Goal: Task Accomplishment & Management: Complete application form

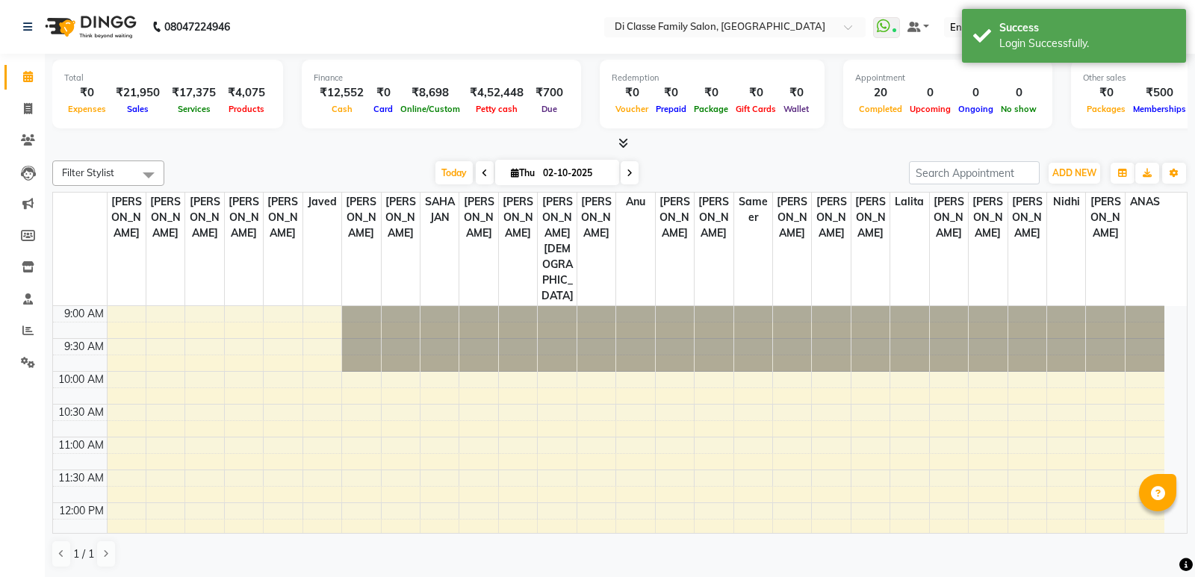
select select "en"
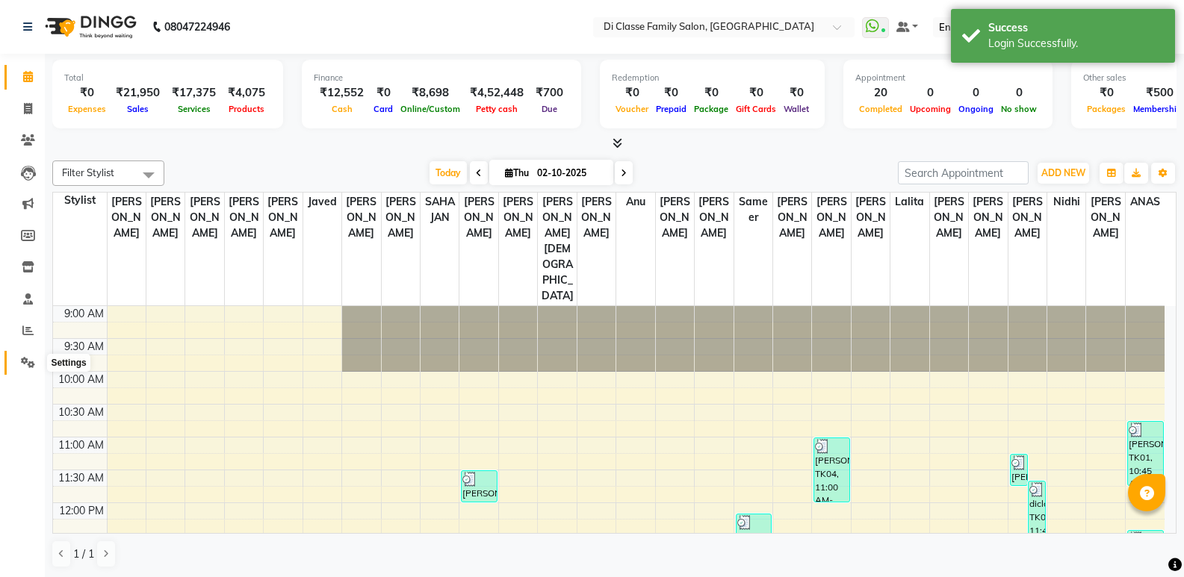
drag, startPoint x: 38, startPoint y: 361, endPoint x: 52, endPoint y: 358, distance: 14.7
click at [38, 361] on span at bounding box center [28, 363] width 26 height 17
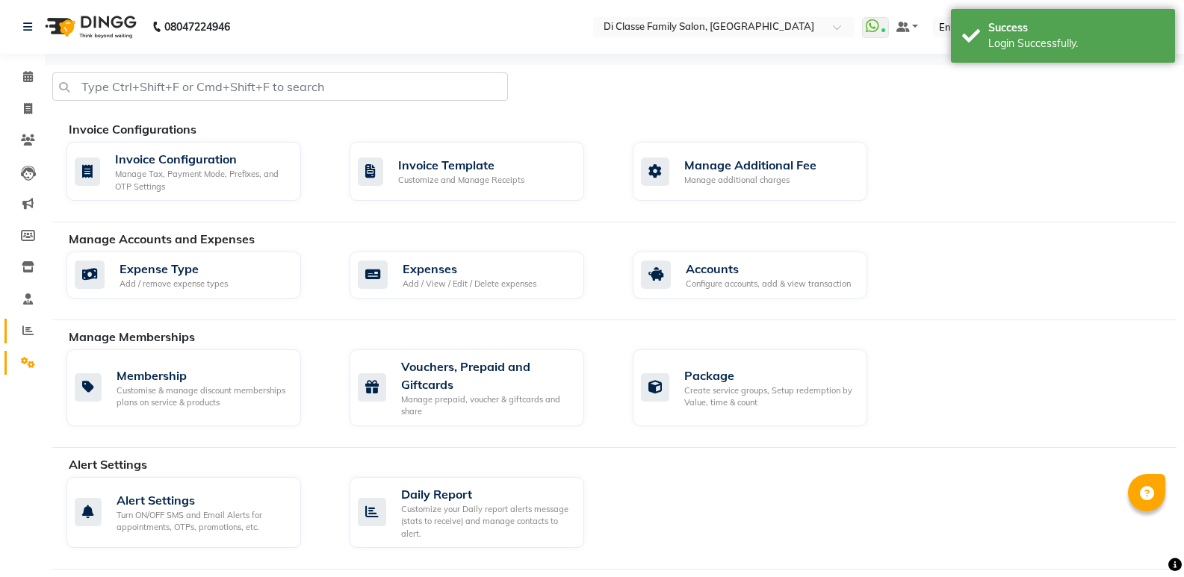
drag, startPoint x: 26, startPoint y: 319, endPoint x: 35, endPoint y: 320, distance: 9.0
click at [26, 320] on link "Reports" at bounding box center [22, 331] width 36 height 25
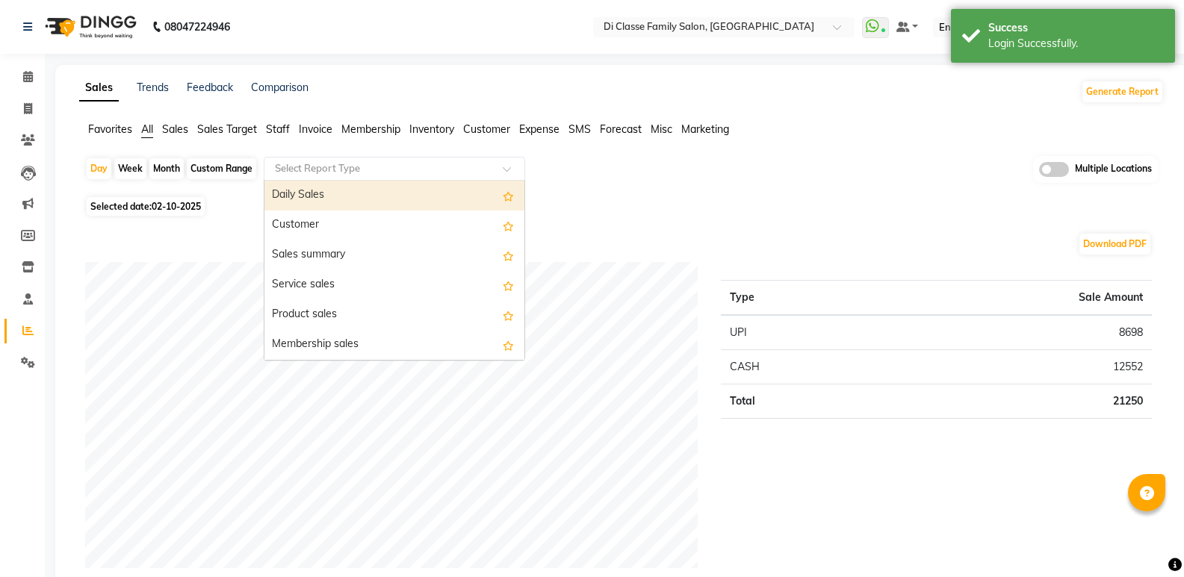
click at [306, 167] on input "text" at bounding box center [379, 168] width 215 height 15
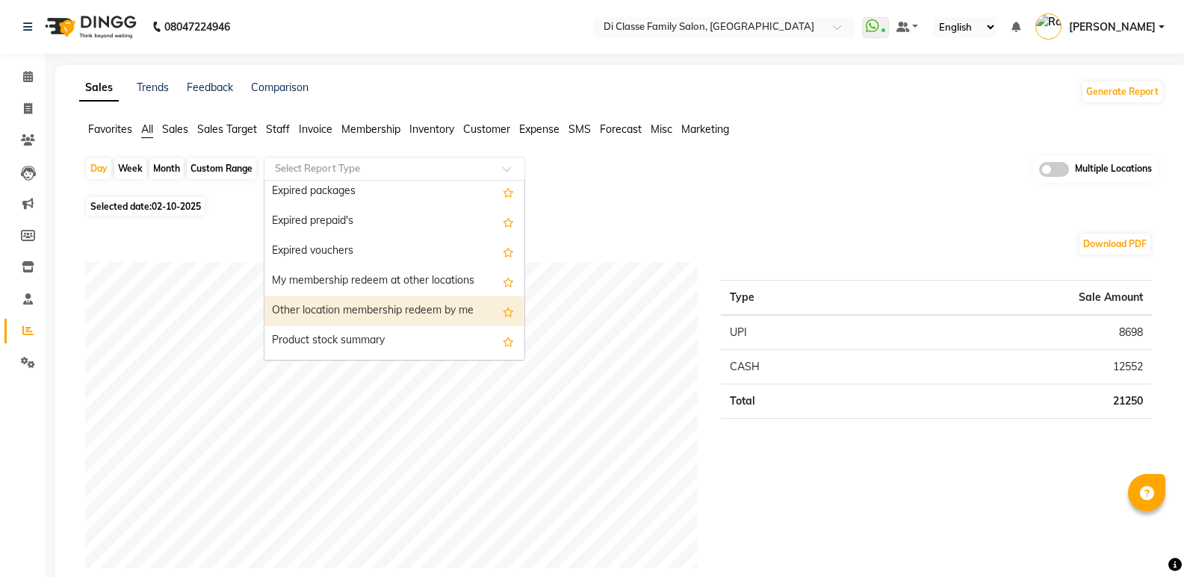
scroll to position [1643, 0]
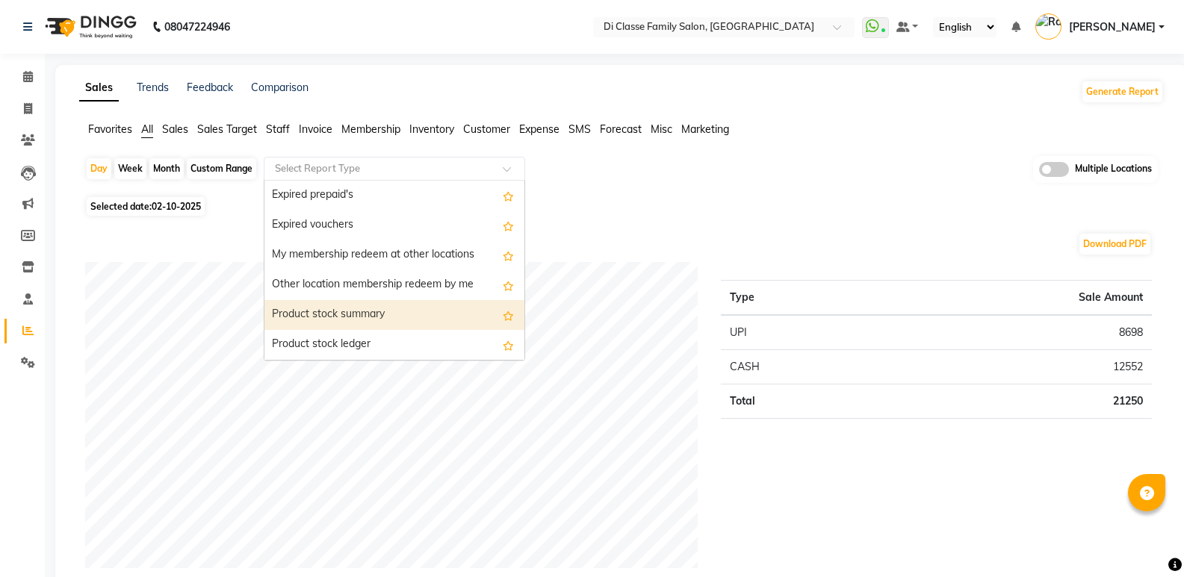
click at [433, 312] on div "Product stock summary" at bounding box center [394, 315] width 260 height 30
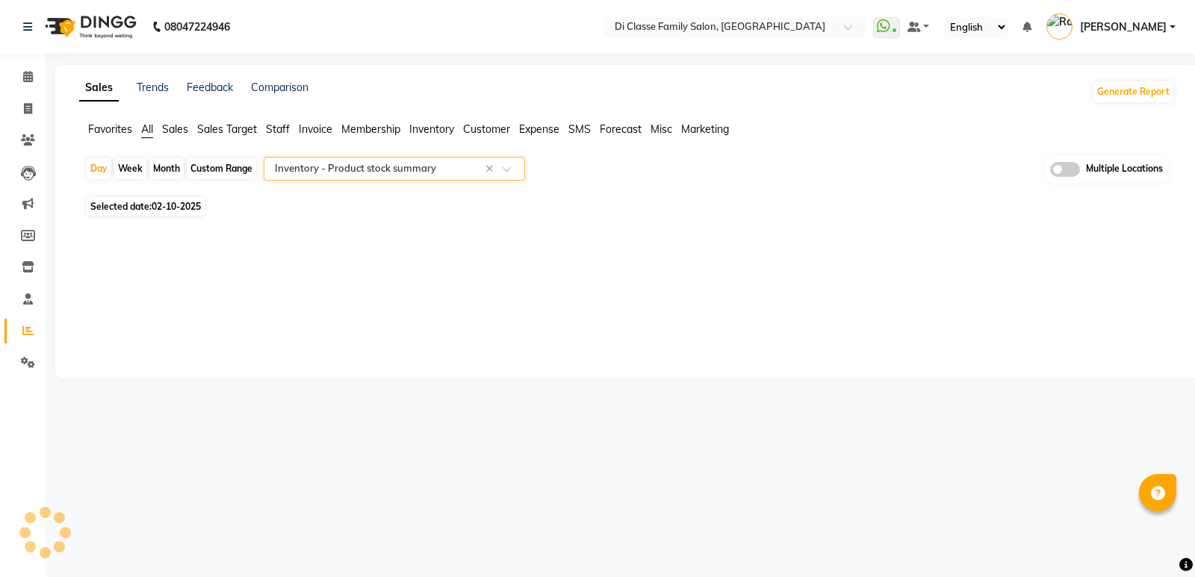
select select "filtered_report"
select select "csv"
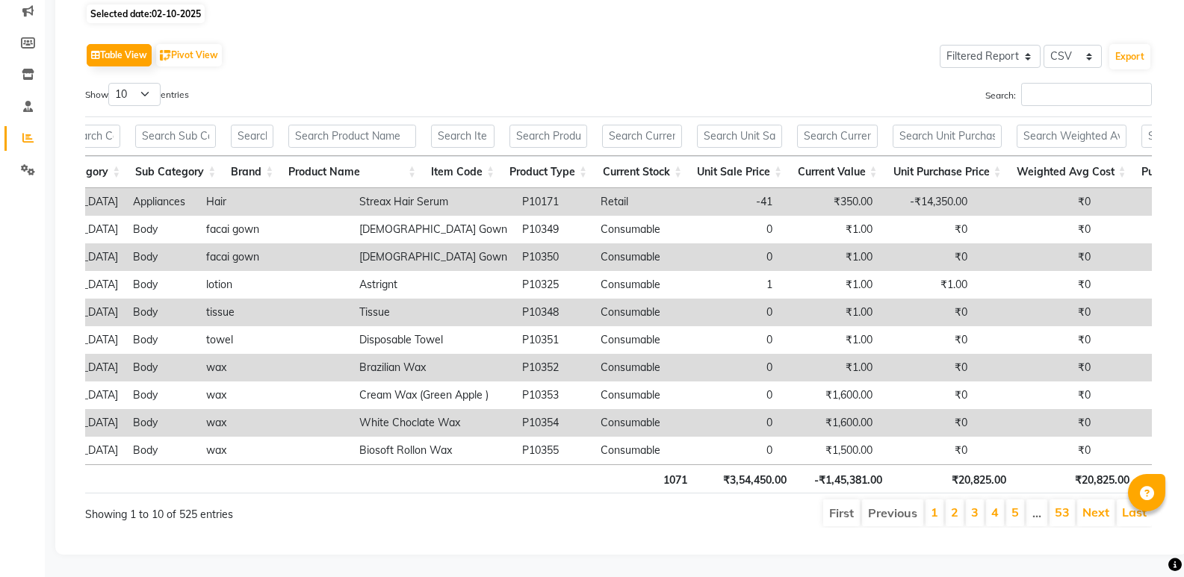
scroll to position [0, 0]
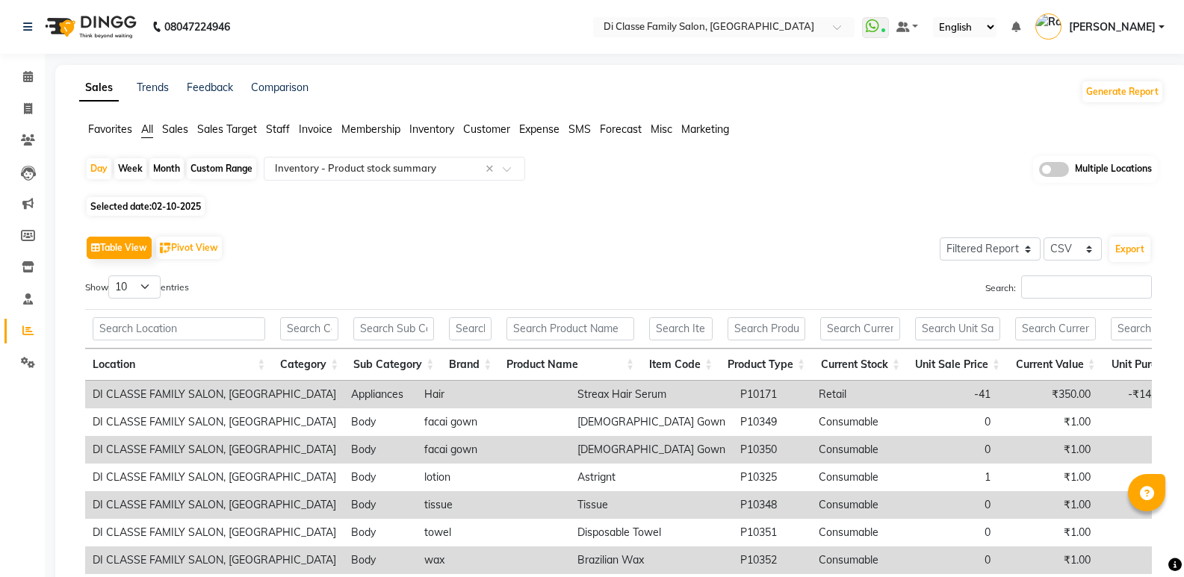
click at [205, 161] on div "Custom Range" at bounding box center [221, 168] width 69 height 21
select select "10"
select select "2025"
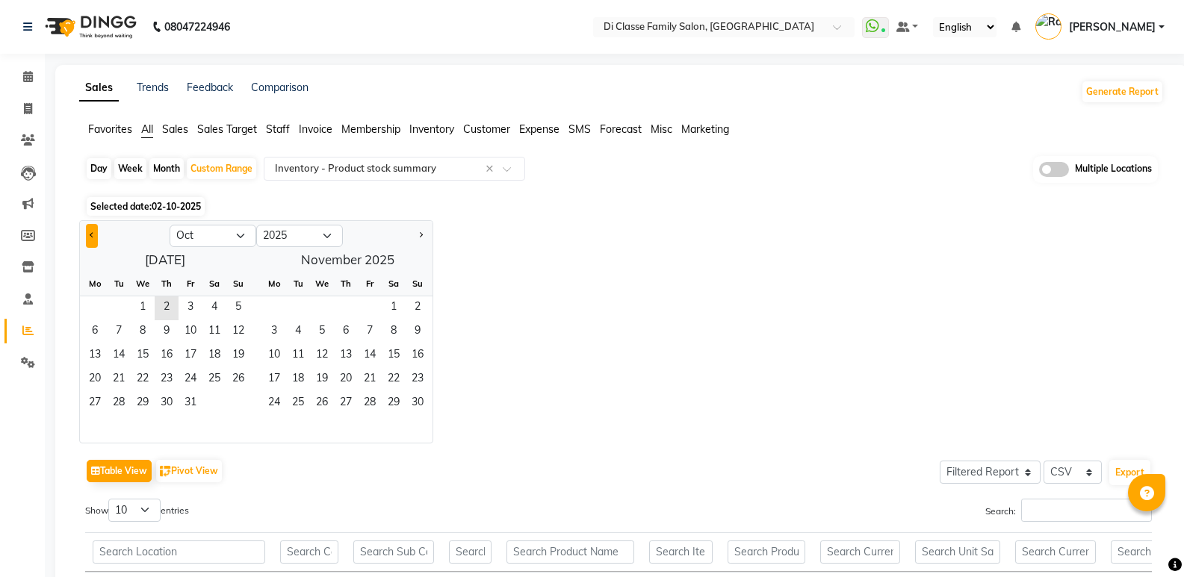
click at [94, 240] on button "Previous month" at bounding box center [92, 236] width 12 height 24
select select "9"
click at [533, 299] on div "Jan Feb Mar Apr May Jun Jul Aug Sep Oct Nov Dec 2015 2016 2017 2018 2019 2020 2…" at bounding box center [621, 331] width 1084 height 223
drag, startPoint x: 630, startPoint y: 369, endPoint x: 555, endPoint y: 372, distance: 75.5
click at [627, 368] on div "Jan Feb Mar Apr May Jun Jul Aug Sep Oct Nov Dec 2015 2016 2017 2018 2019 2020 2…" at bounding box center [621, 331] width 1084 height 223
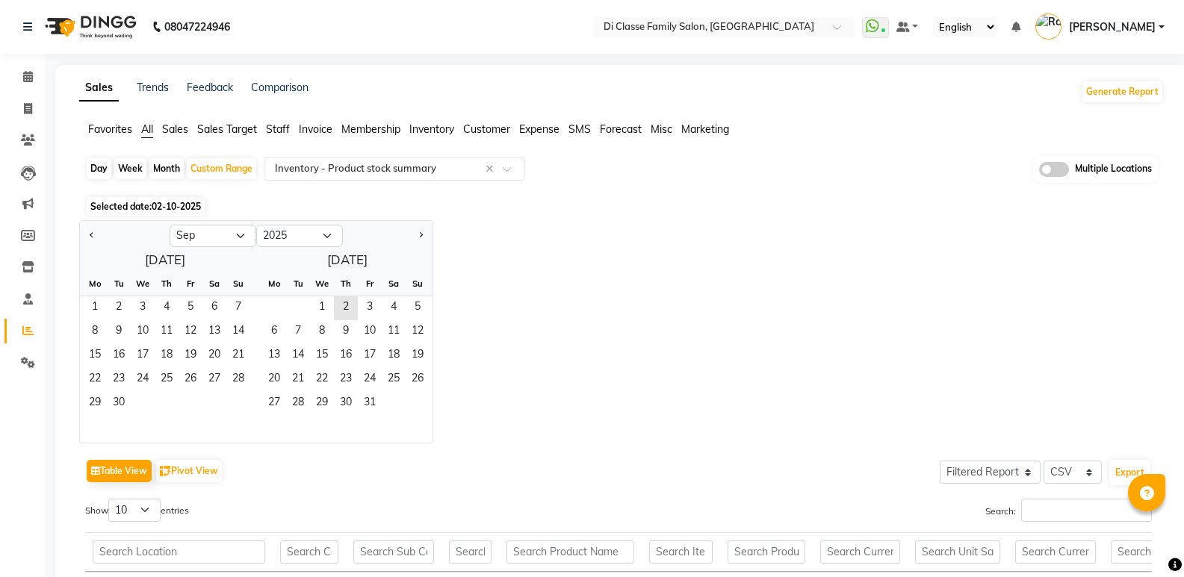
click at [434, 120] on div "Sales Trends Feedback Comparison Generate Report Favorites All Sales Sales Targ…" at bounding box center [621, 518] width 1132 height 906
click at [438, 129] on span "Inventory" at bounding box center [431, 128] width 45 height 13
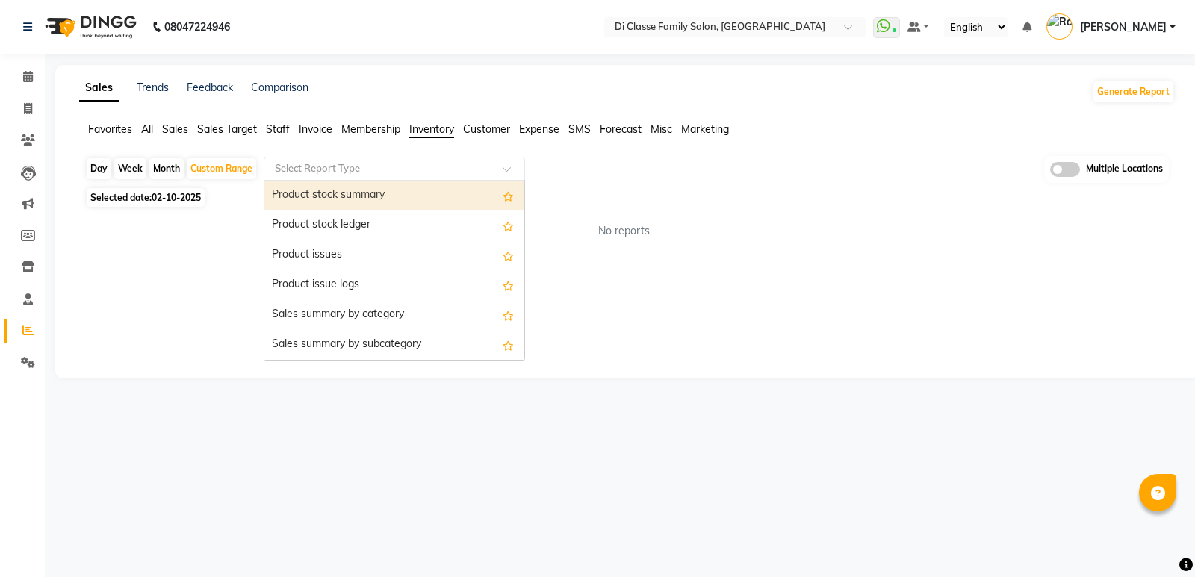
click at [385, 177] on div "Select Report Type" at bounding box center [394, 169] width 261 height 24
click at [350, 205] on div "Product stock summary" at bounding box center [394, 196] width 260 height 30
select select "filtered_report"
select select "csv"
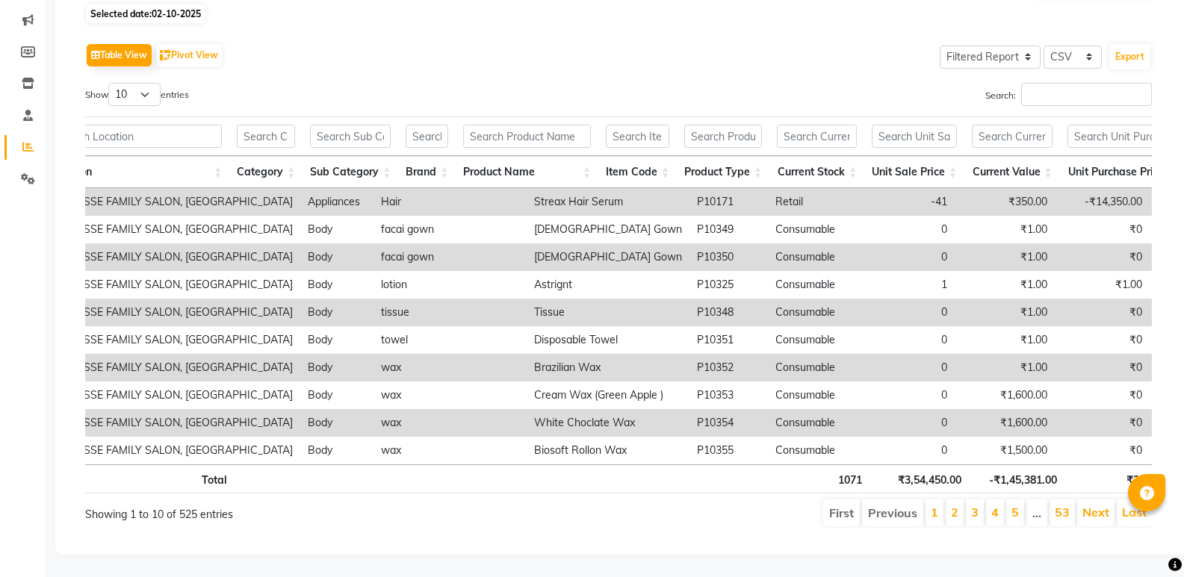
scroll to position [0, 46]
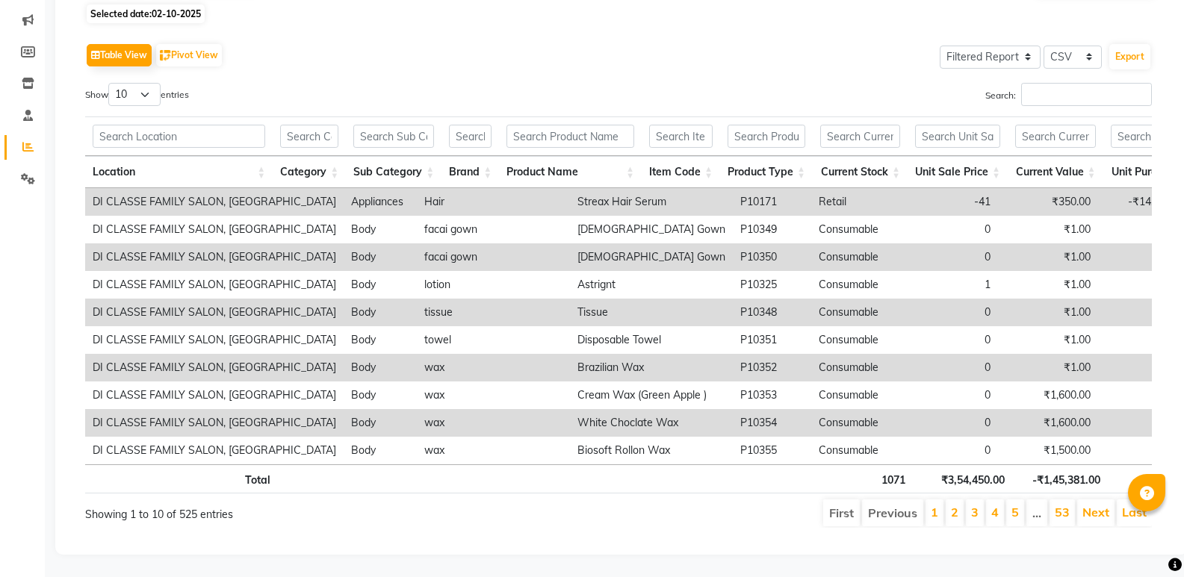
click at [949, 505] on li "2" at bounding box center [954, 513] width 18 height 27
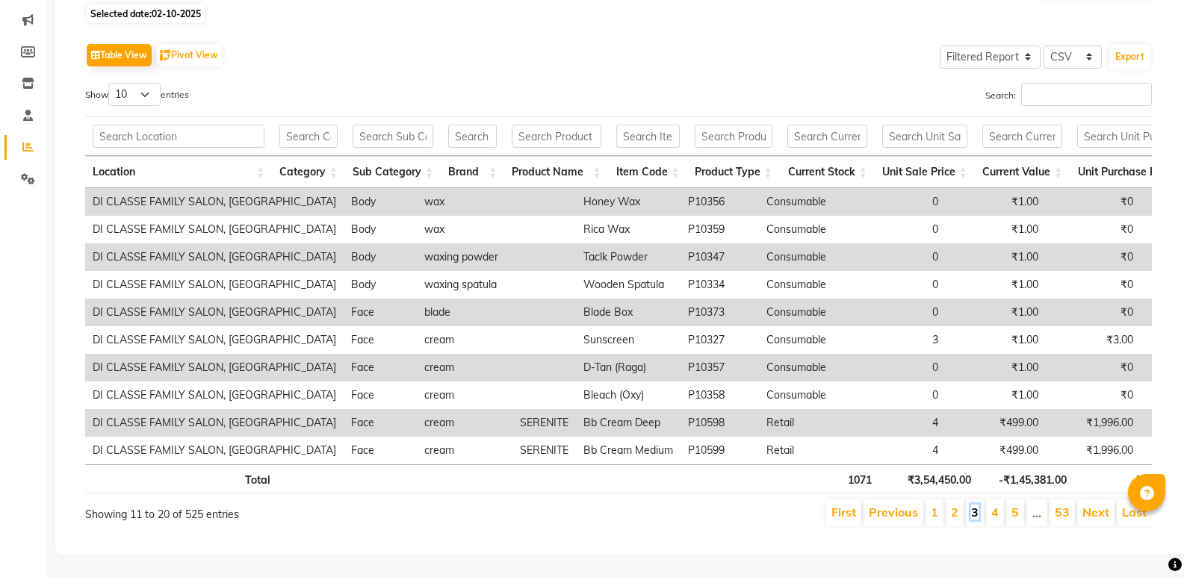
click at [973, 505] on link "3" at bounding box center [974, 512] width 7 height 15
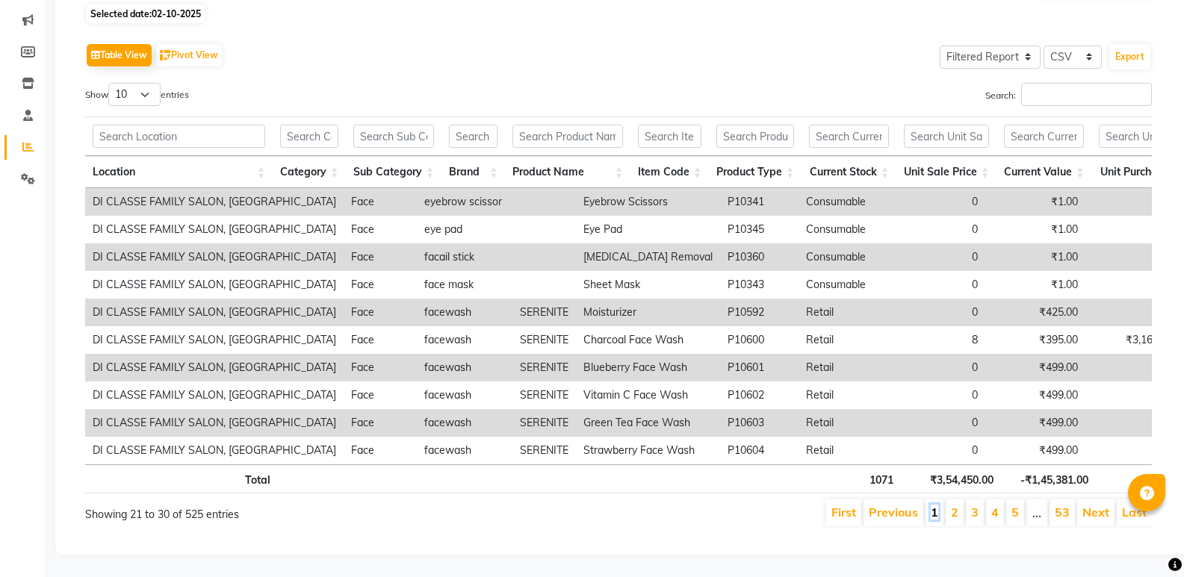
click at [935, 506] on link "1" at bounding box center [934, 512] width 7 height 15
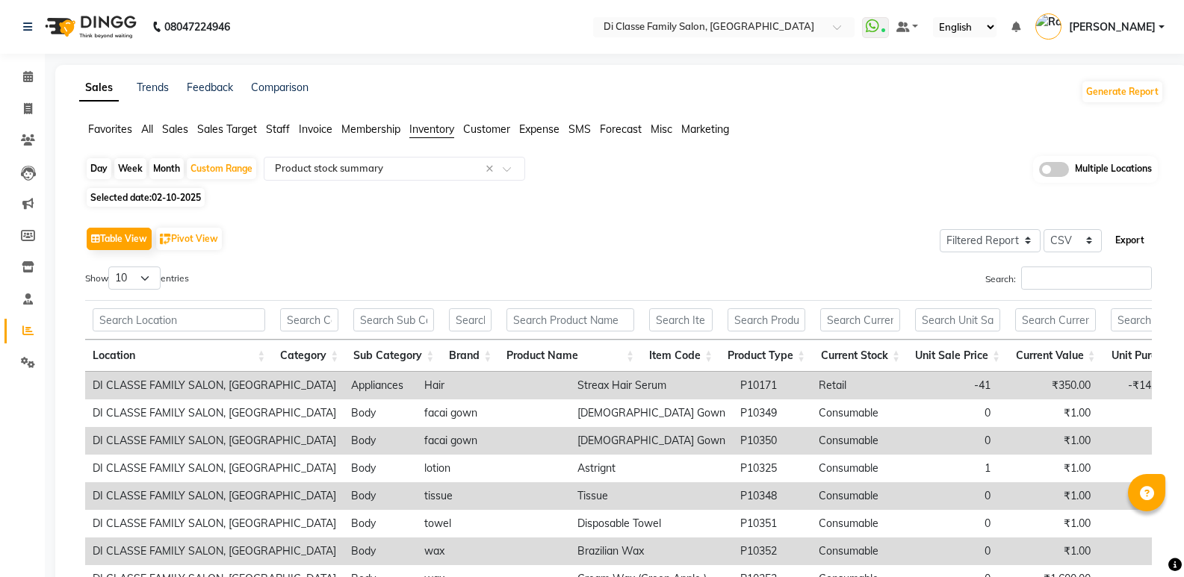
click at [1135, 245] on button "Export" at bounding box center [1129, 240] width 41 height 25
click at [354, 175] on input "text" at bounding box center [379, 168] width 215 height 15
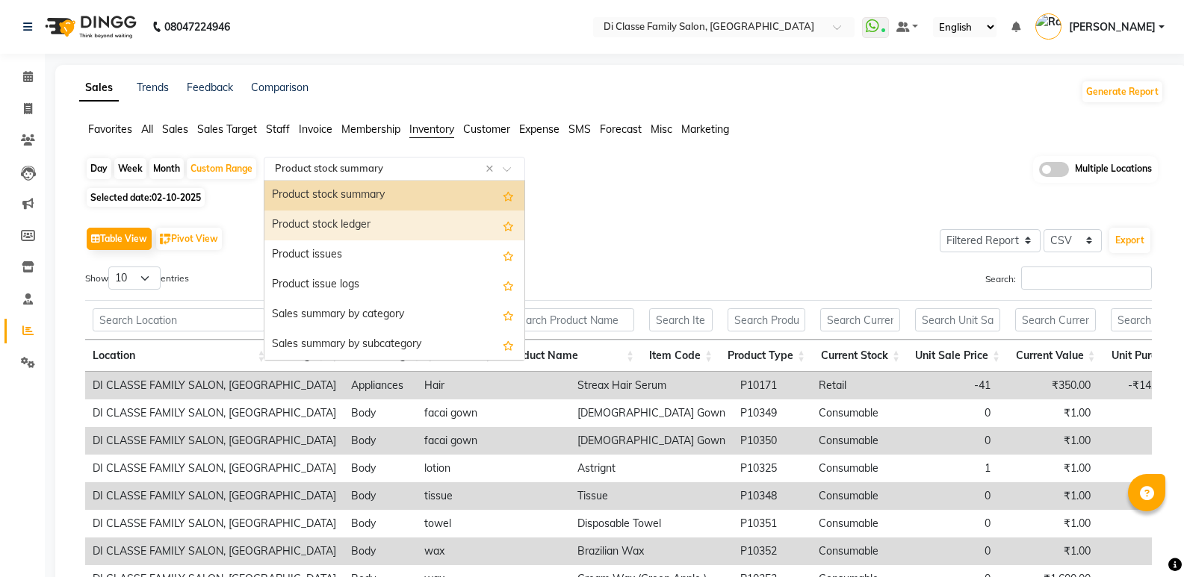
click at [804, 223] on div "Table View Pivot View Select Full Report Filtered Report Select CSV PDF Export …" at bounding box center [618, 467] width 1090 height 512
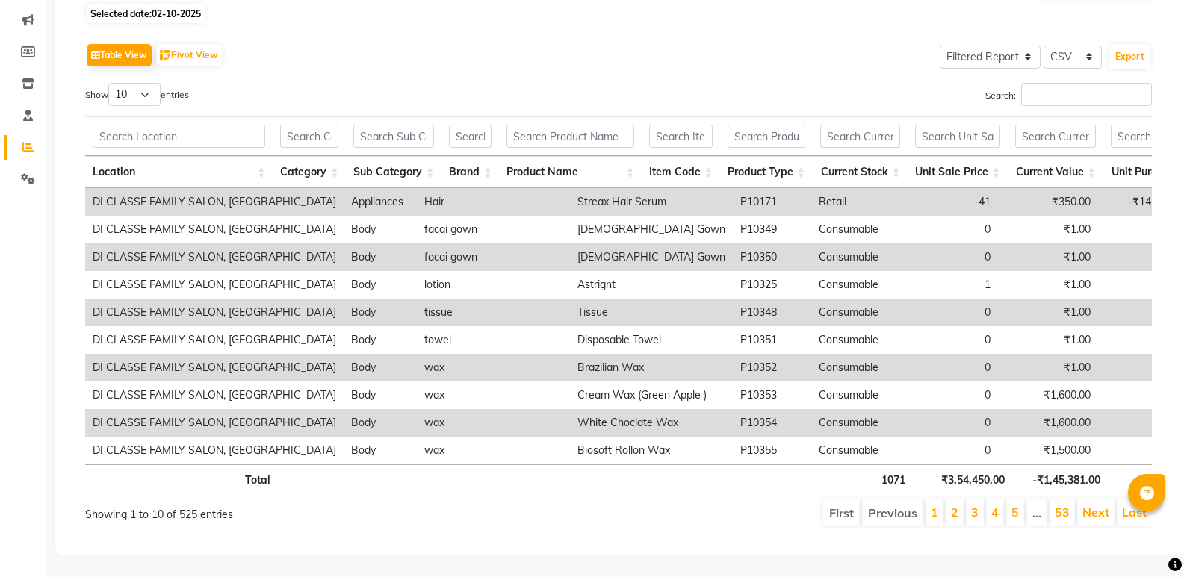
click at [1020, 511] on li "5" at bounding box center [1015, 513] width 18 height 27
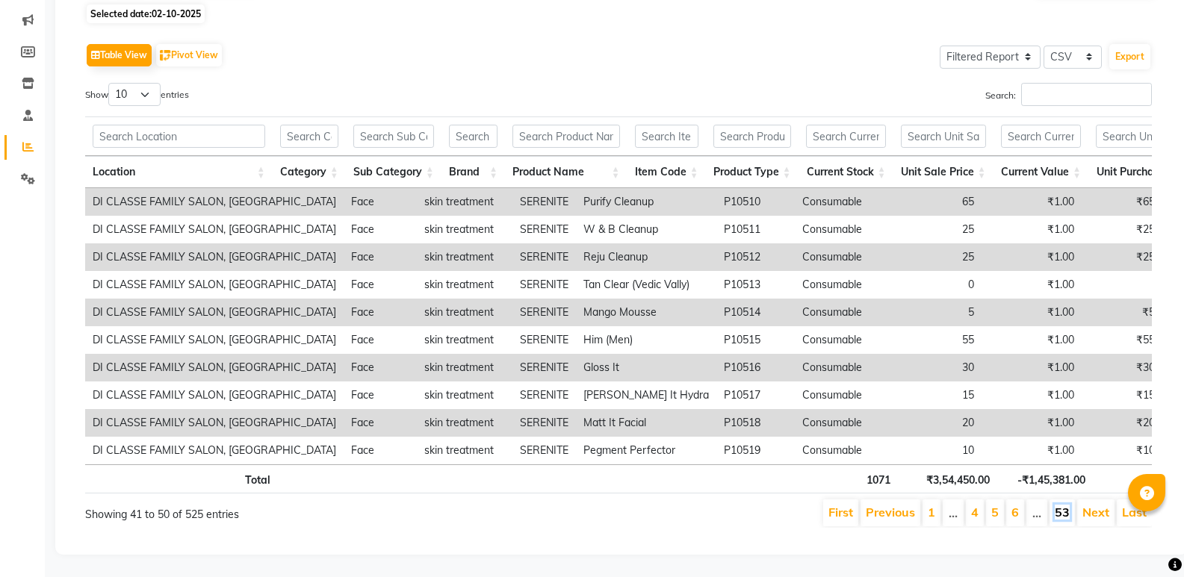
click at [1055, 505] on link "53" at bounding box center [1062, 512] width 15 height 15
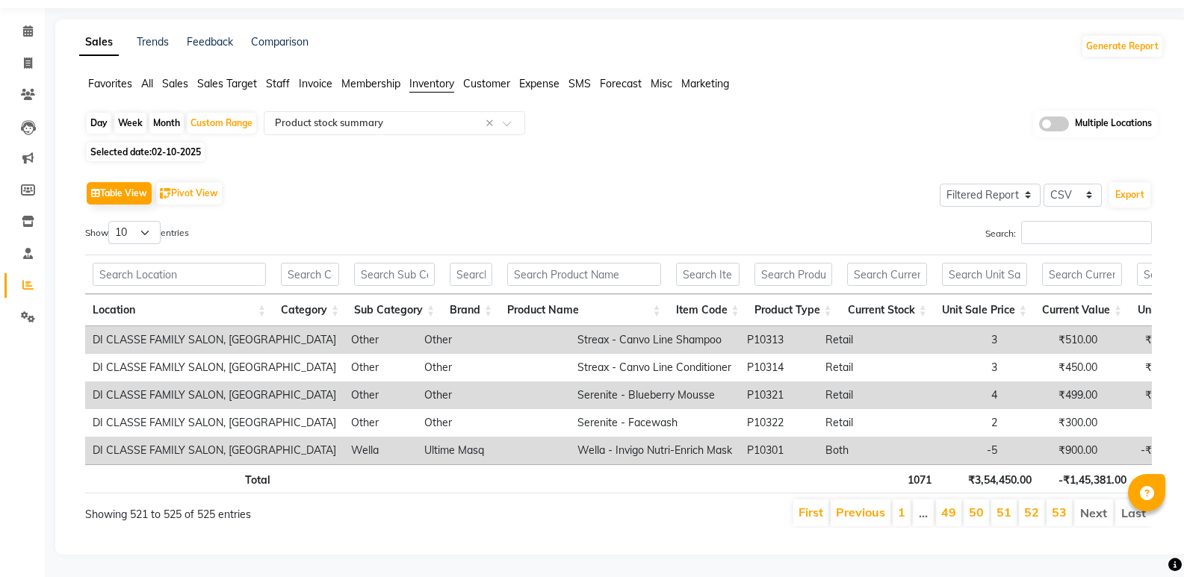
scroll to position [68, 0]
click at [1035, 505] on link "52" at bounding box center [1031, 512] width 15 height 15
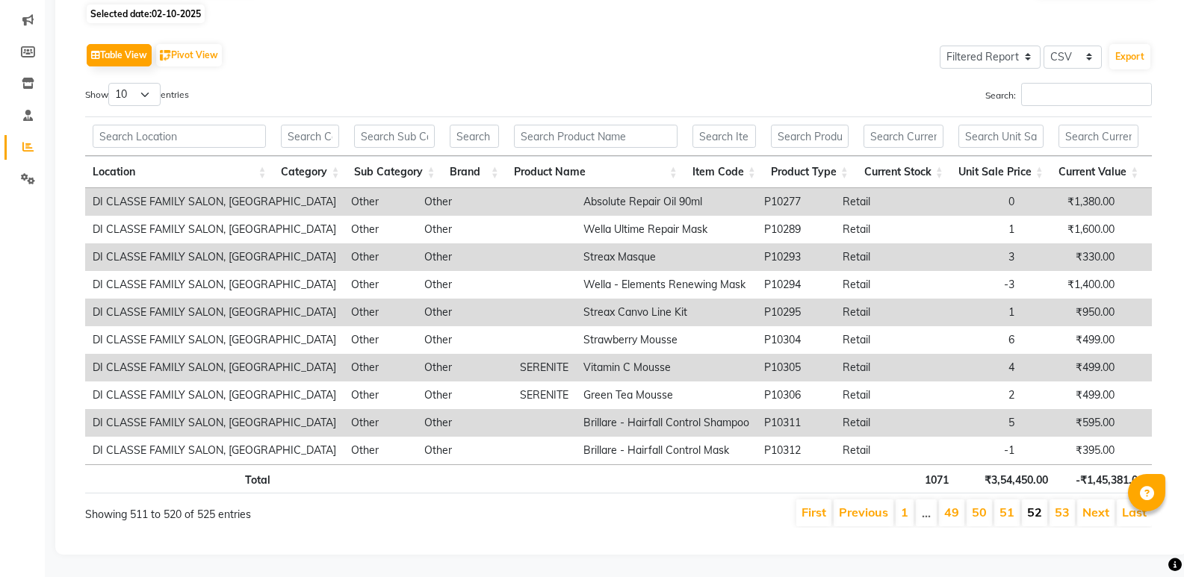
scroll to position [206, 0]
click at [1014, 505] on link "51" at bounding box center [1006, 512] width 15 height 15
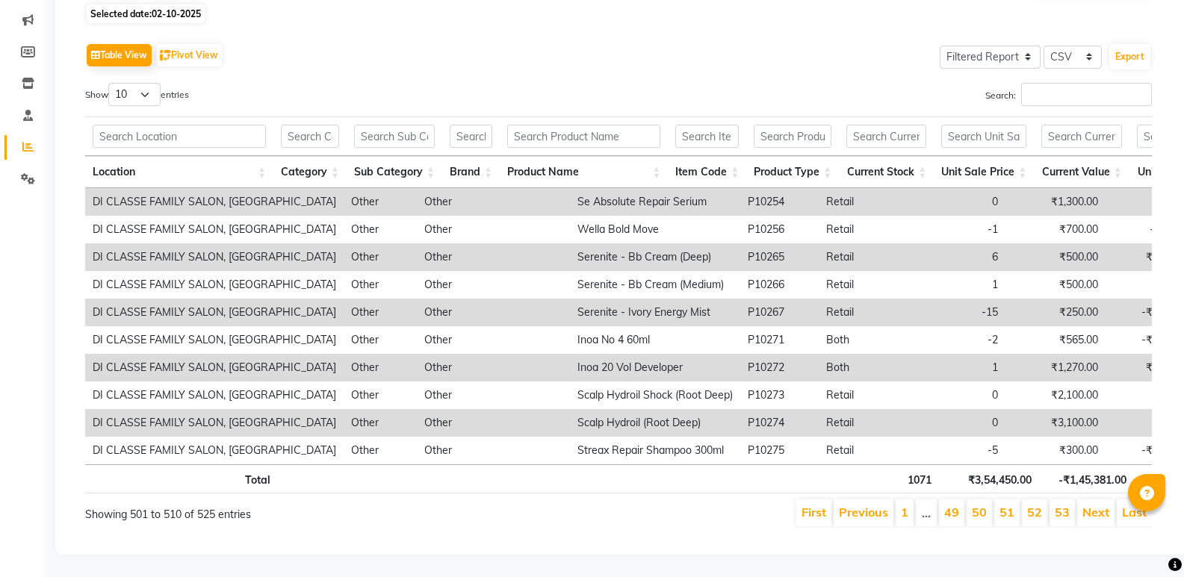
click at [992, 502] on li "50" at bounding box center [978, 513] width 25 height 27
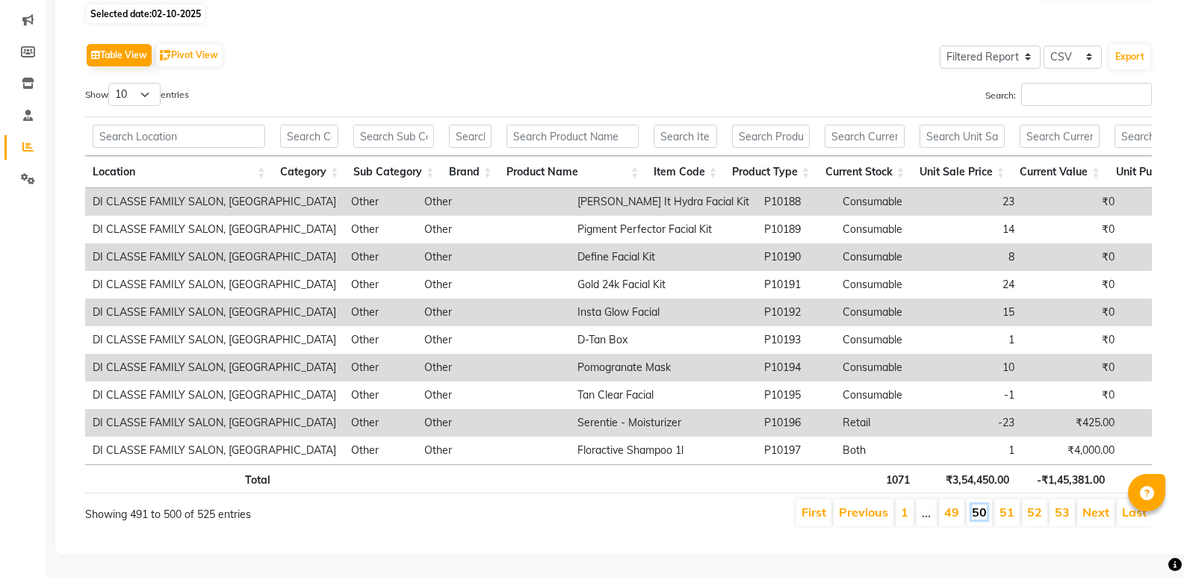
click at [981, 505] on link "50" at bounding box center [979, 512] width 15 height 15
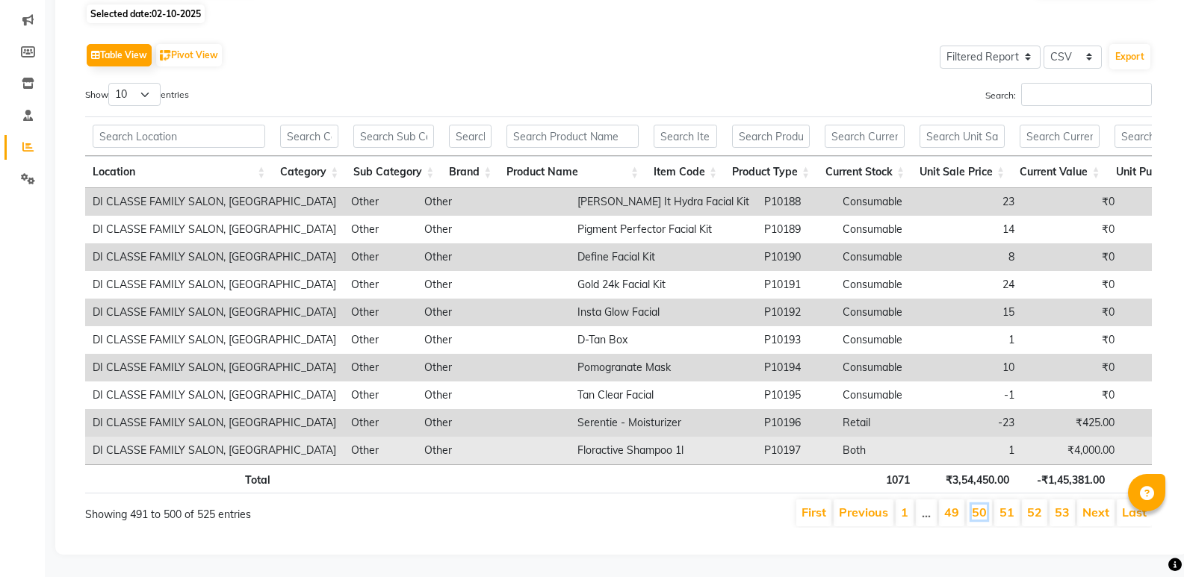
scroll to position [0, 0]
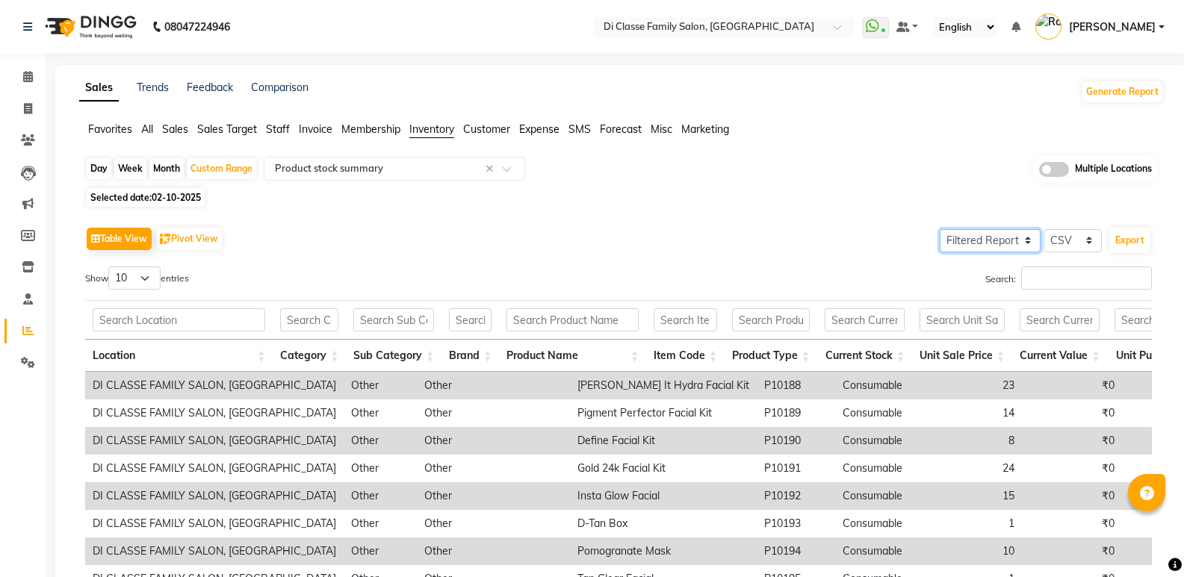
click at [974, 240] on select "Select Full Report Filtered Report" at bounding box center [990, 240] width 101 height 23
select select "full_report"
click at [940, 229] on select "Select Full Report Filtered Report" at bounding box center [990, 240] width 101 height 23
click at [1135, 243] on button "Export" at bounding box center [1129, 240] width 41 height 25
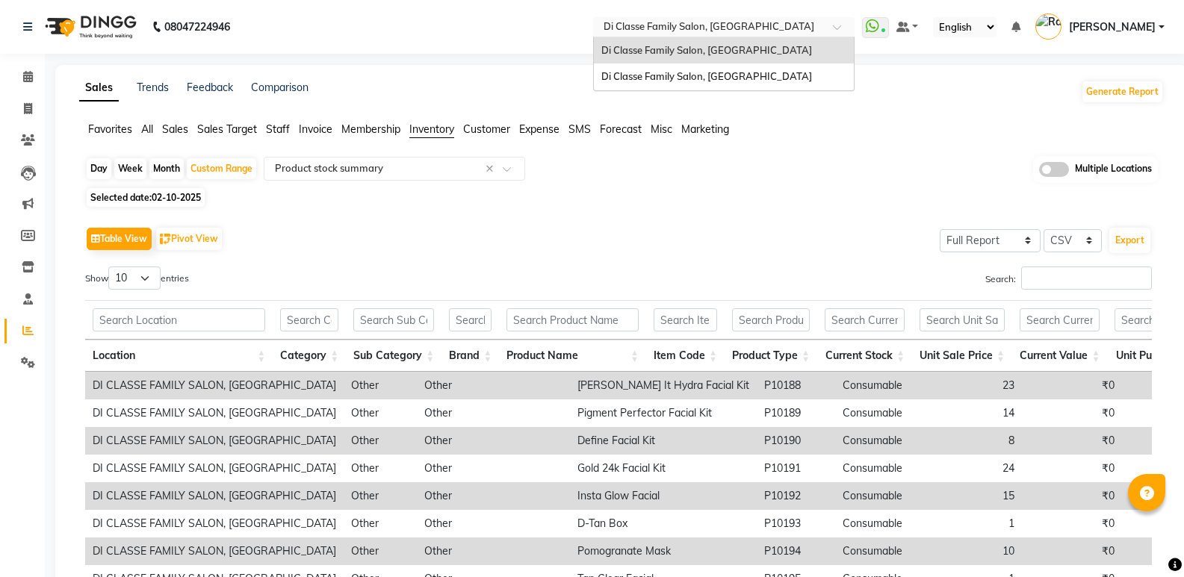
click at [677, 17] on div "Select Location × Di Classe Family Salon, Sanpada" at bounding box center [723, 27] width 261 height 20
click at [680, 78] on span "Di Classe Family Salon, [GEOGRAPHIC_DATA]" at bounding box center [706, 76] width 211 height 12
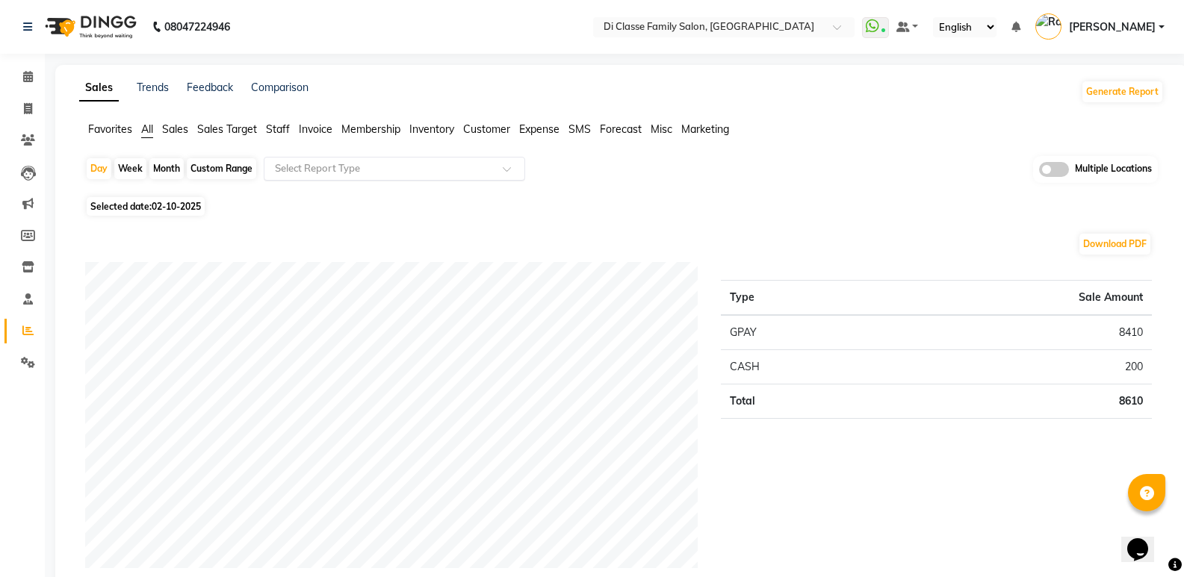
click at [342, 174] on input "text" at bounding box center [379, 168] width 215 height 15
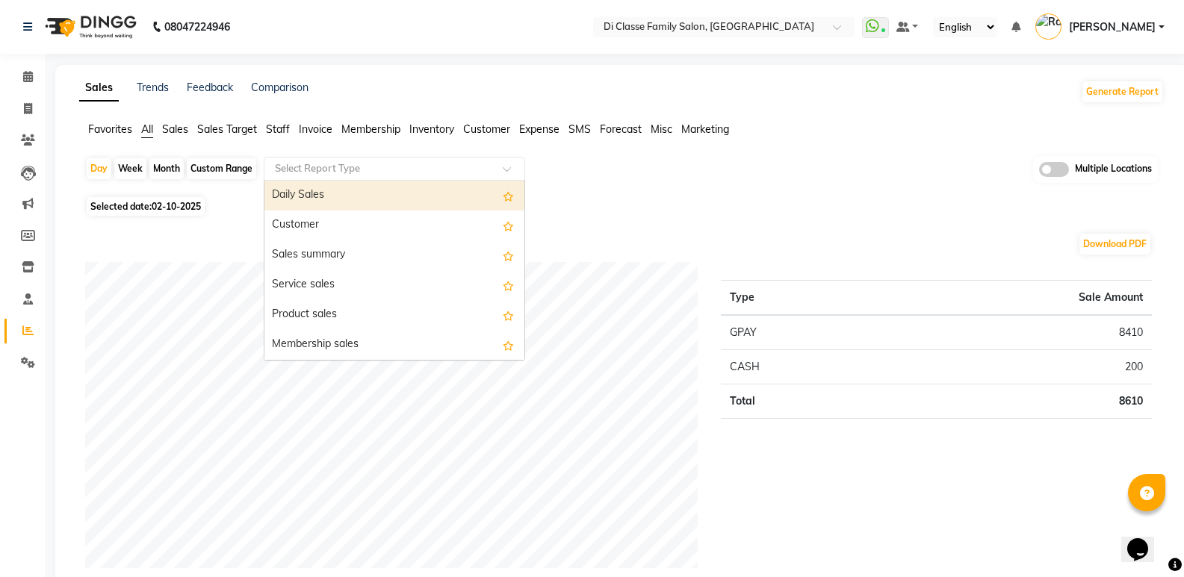
click at [432, 135] on span "Inventory" at bounding box center [431, 128] width 45 height 13
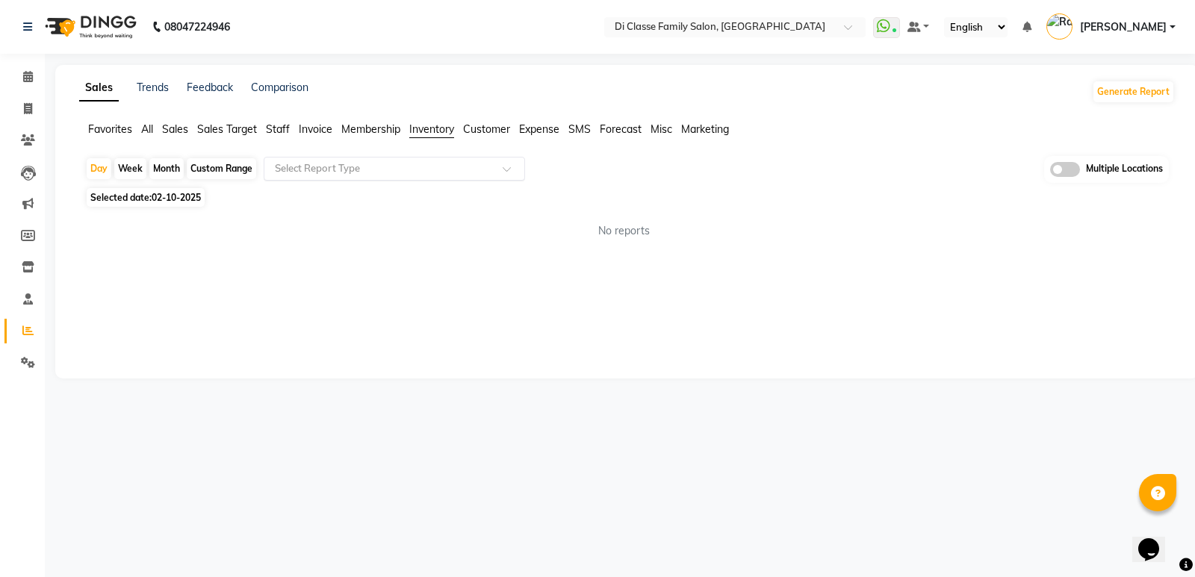
click at [341, 159] on div "Select Report Type" at bounding box center [394, 169] width 261 height 24
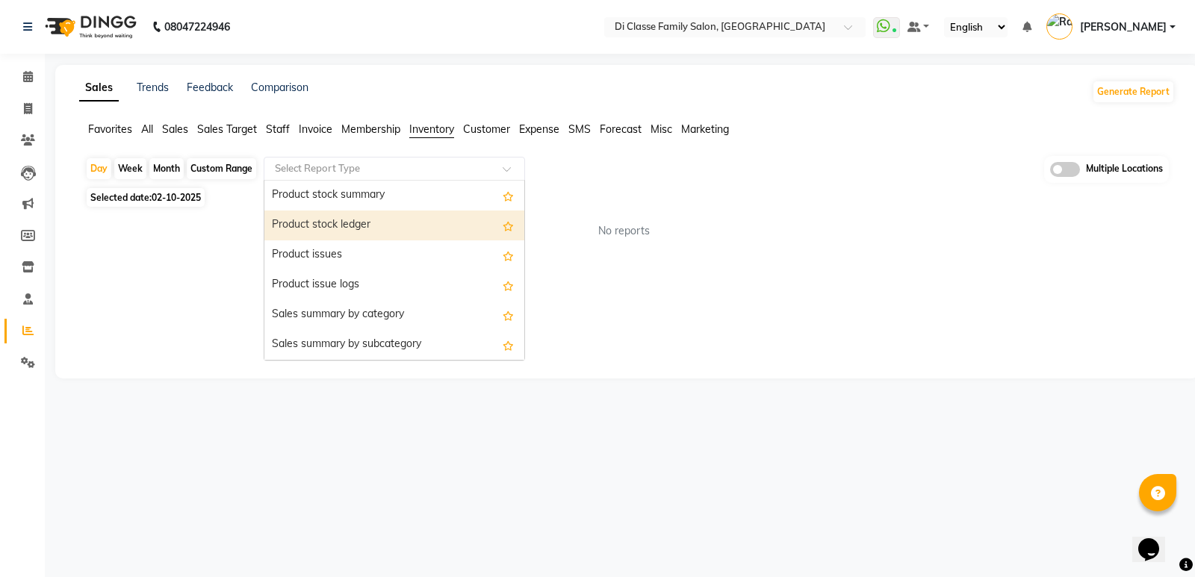
click at [341, 201] on div "Product stock summary" at bounding box center [394, 196] width 260 height 30
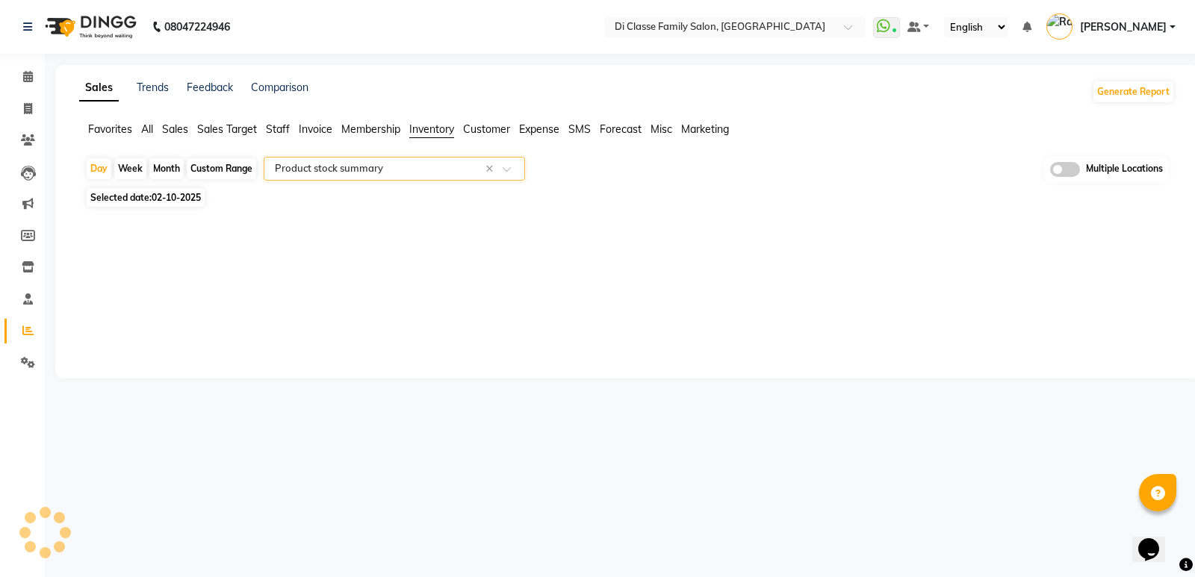
select select "filtered_report"
select select "csv"
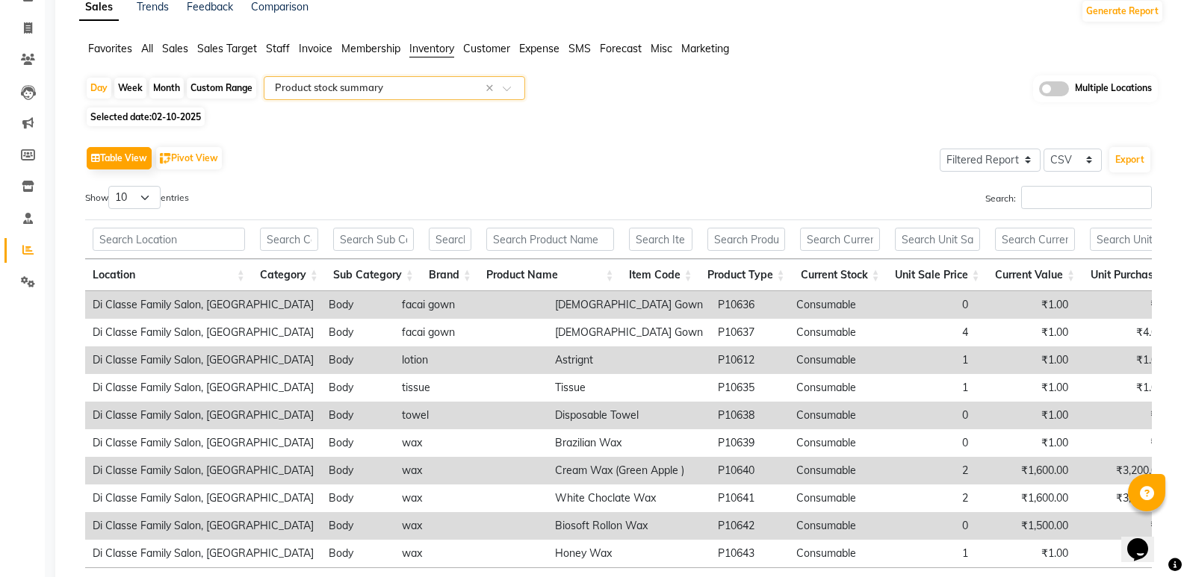
scroll to position [206, 0]
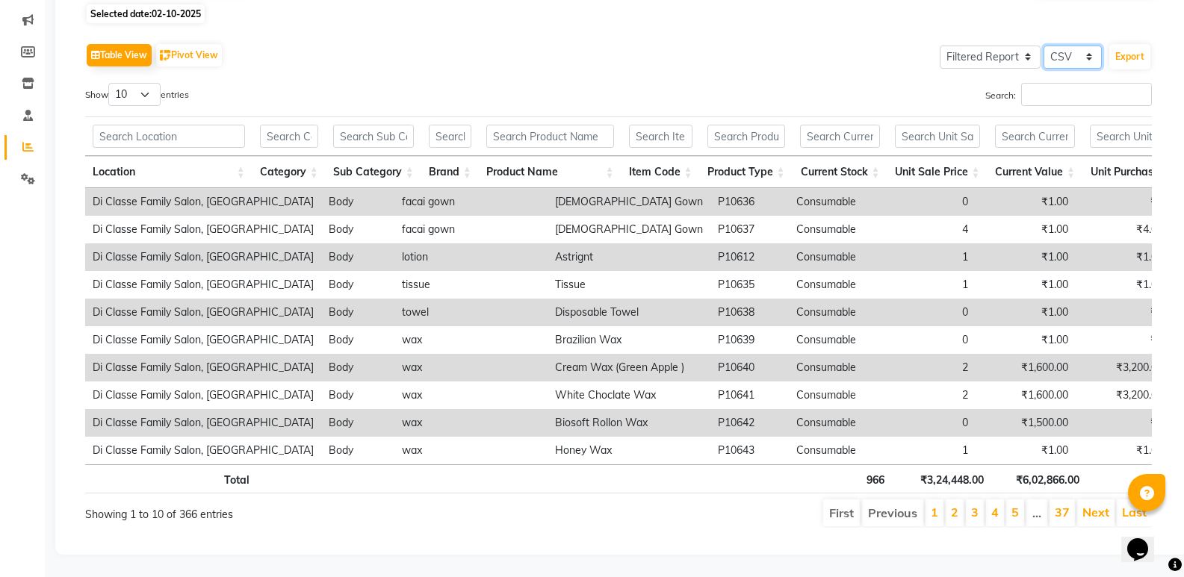
click at [1069, 46] on select "Select CSV PDF" at bounding box center [1072, 57] width 58 height 23
click at [996, 46] on select "Select Full Report Filtered Report" at bounding box center [990, 57] width 101 height 23
click at [940, 46] on select "Select Full Report Filtered Report" at bounding box center [990, 57] width 101 height 23
click at [989, 46] on select "Select Full Report Filtered Report" at bounding box center [990, 57] width 101 height 23
select select "full_report"
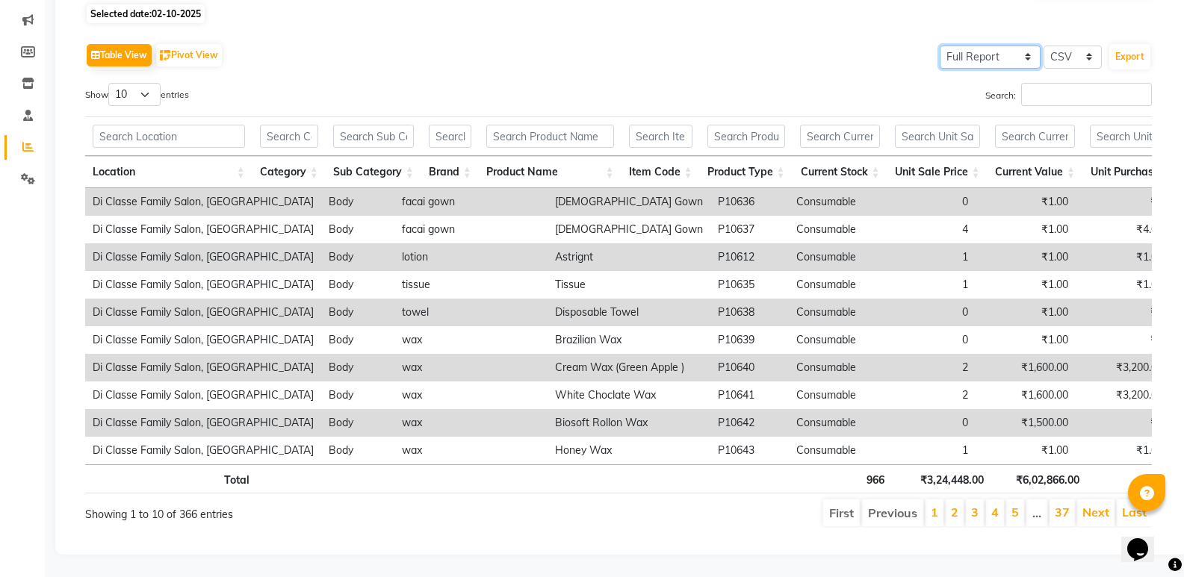
click at [940, 46] on select "Select Full Report Filtered Report" at bounding box center [990, 57] width 101 height 23
click at [1134, 44] on button "Export" at bounding box center [1129, 56] width 41 height 25
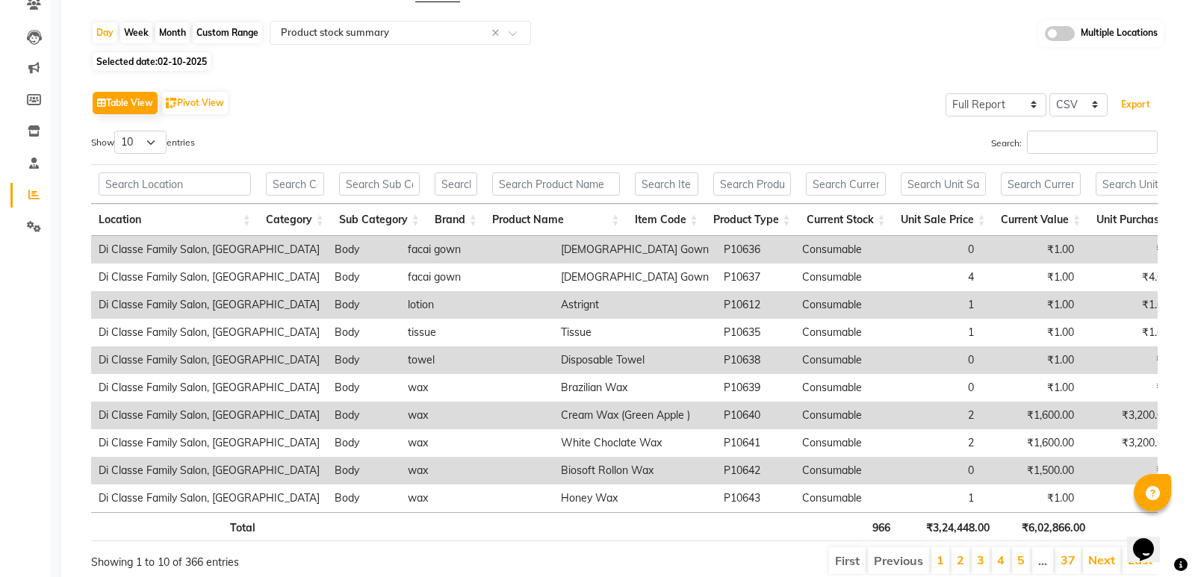
scroll to position [0, 0]
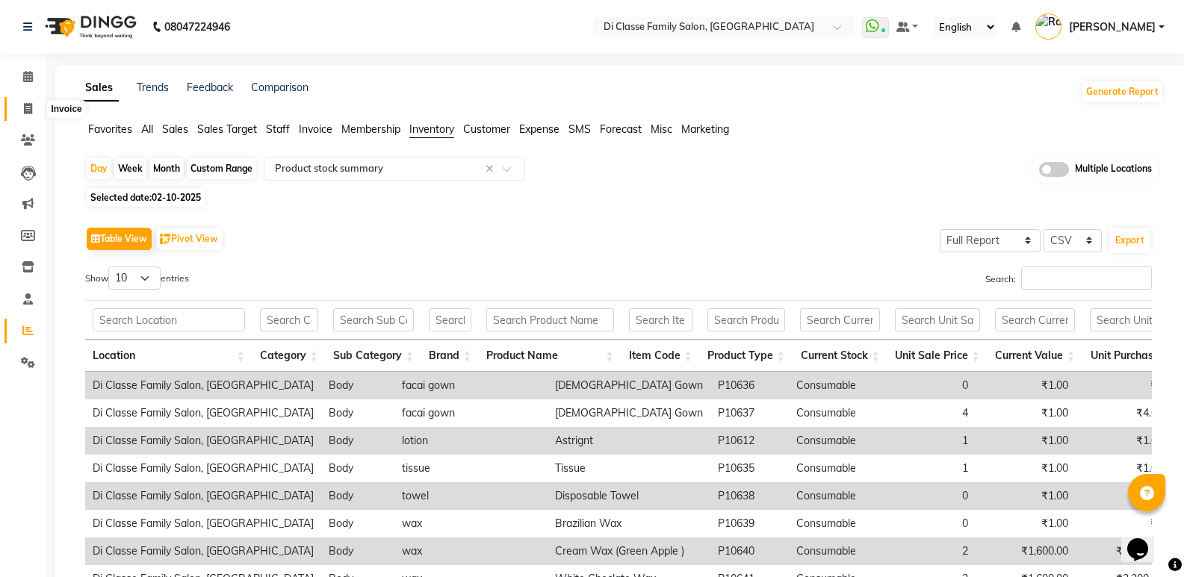
click at [25, 106] on icon at bounding box center [28, 108] width 8 height 11
select select "6346"
select select "service"
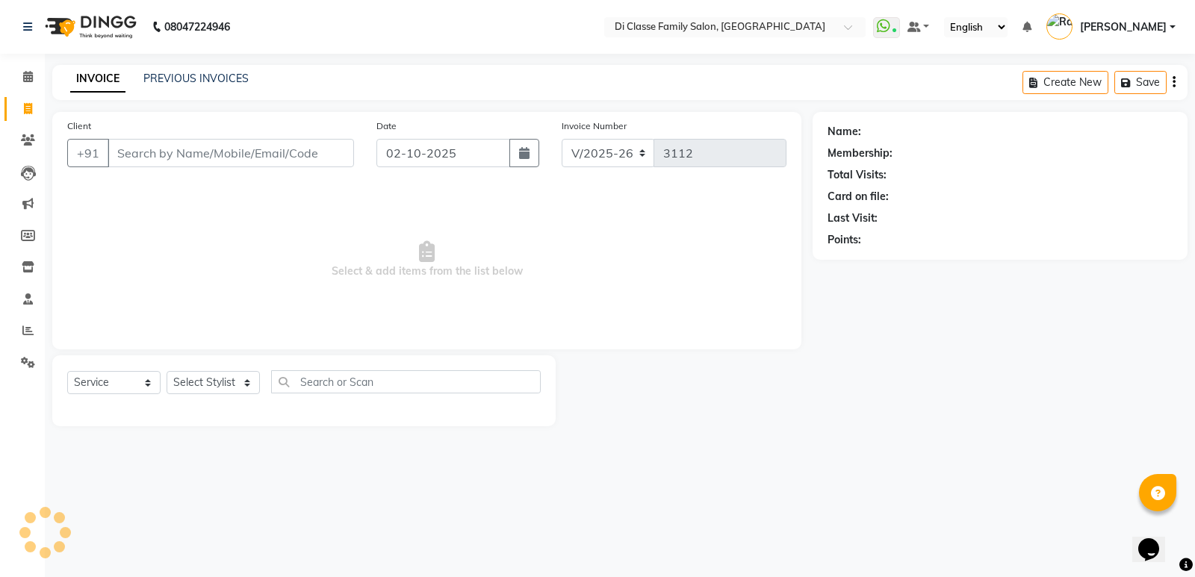
click at [152, 143] on input "Client" at bounding box center [231, 153] width 246 height 28
type input "9820935528"
click at [313, 153] on span "Add Client" at bounding box center [315, 153] width 59 height 15
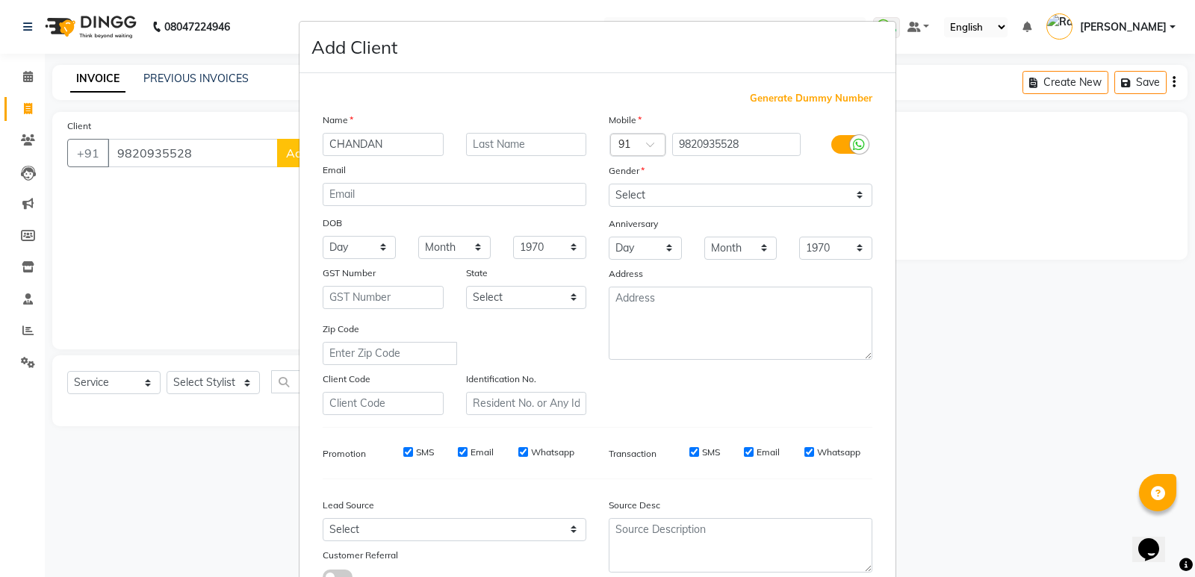
type input "CHANDAN"
drag, startPoint x: 645, startPoint y: 173, endPoint x: 667, endPoint y: 193, distance: 30.1
click at [665, 193] on div "Mobile Country Code × 91 9820935528 Gender Select [DEMOGRAPHIC_DATA] [DEMOGRAPH…" at bounding box center [740, 263] width 286 height 303
drag, startPoint x: 667, startPoint y: 193, endPoint x: 666, endPoint y: 205, distance: 11.2
click at [667, 193] on select "Select [DEMOGRAPHIC_DATA] [DEMOGRAPHIC_DATA] Other Prefer Not To Say" at bounding box center [741, 195] width 264 height 23
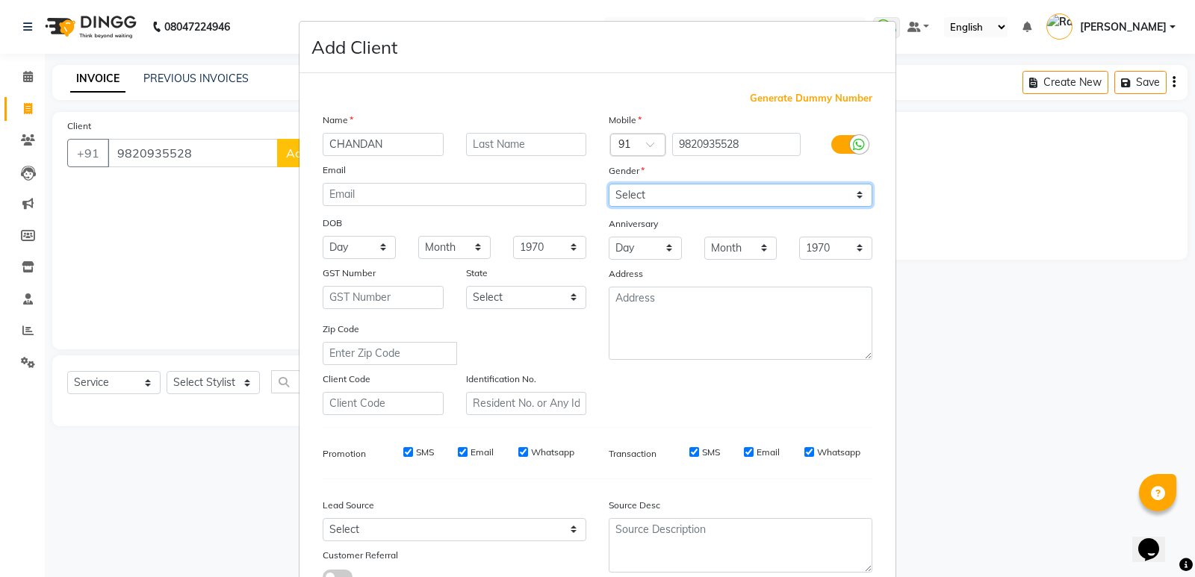
select select "[DEMOGRAPHIC_DATA]"
click at [609, 184] on select "Select [DEMOGRAPHIC_DATA] [DEMOGRAPHIC_DATA] Other Prefer Not To Say" at bounding box center [741, 195] width 264 height 23
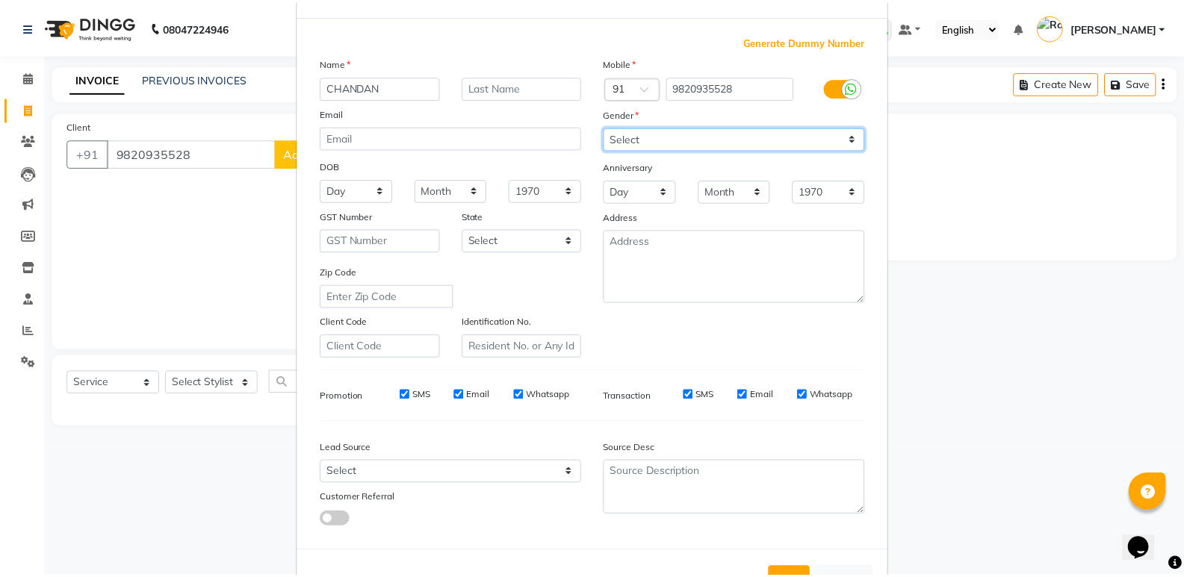
scroll to position [112, 0]
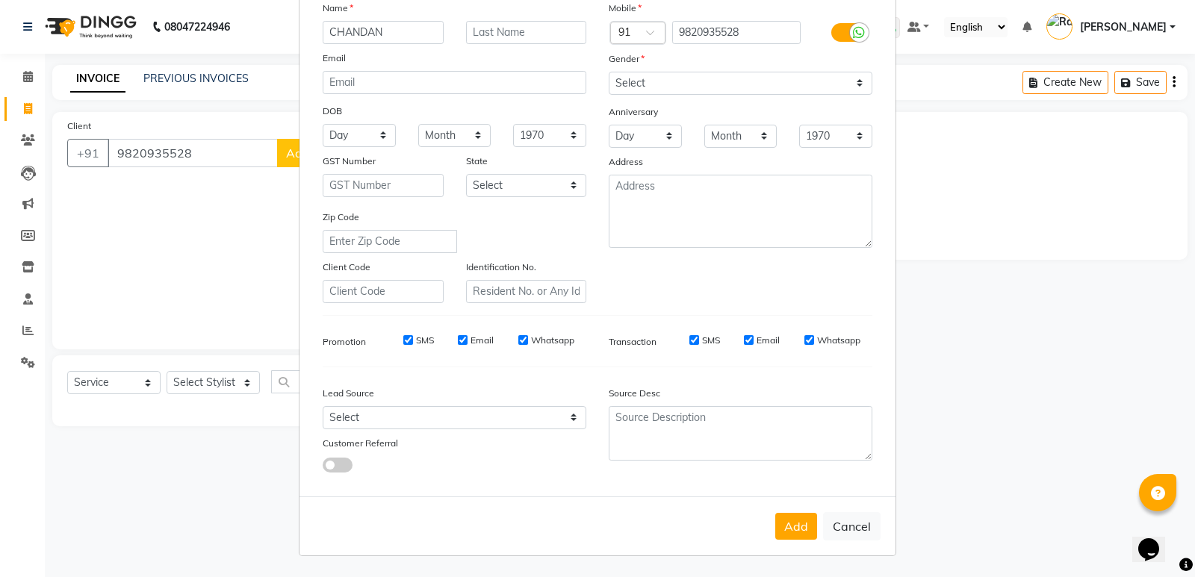
click at [799, 522] on button "Add" at bounding box center [796, 526] width 42 height 27
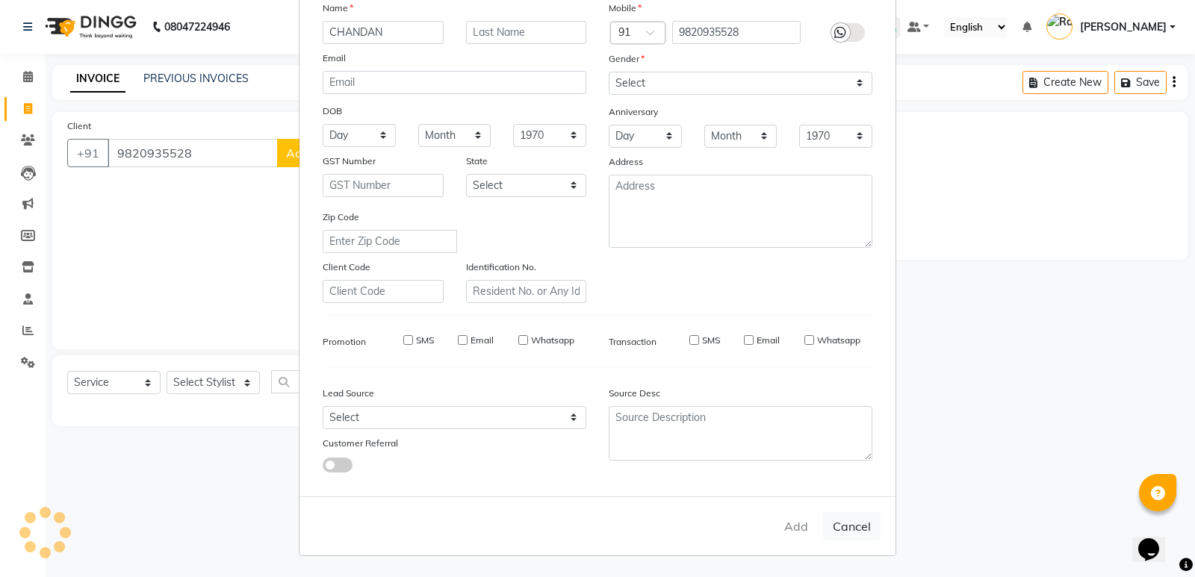
select select
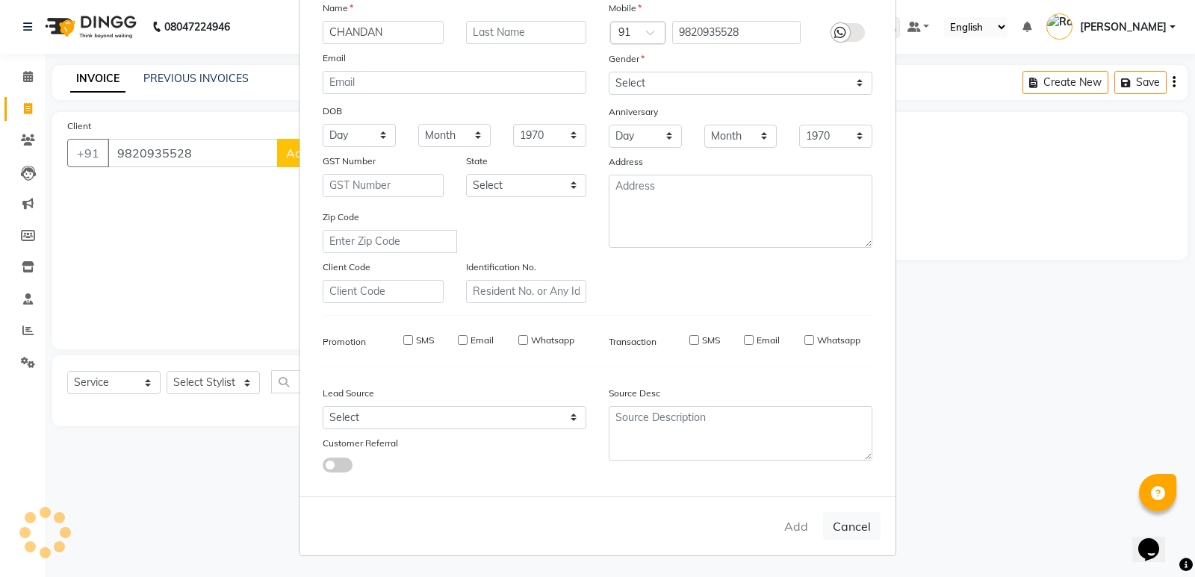
select select
checkbox input "false"
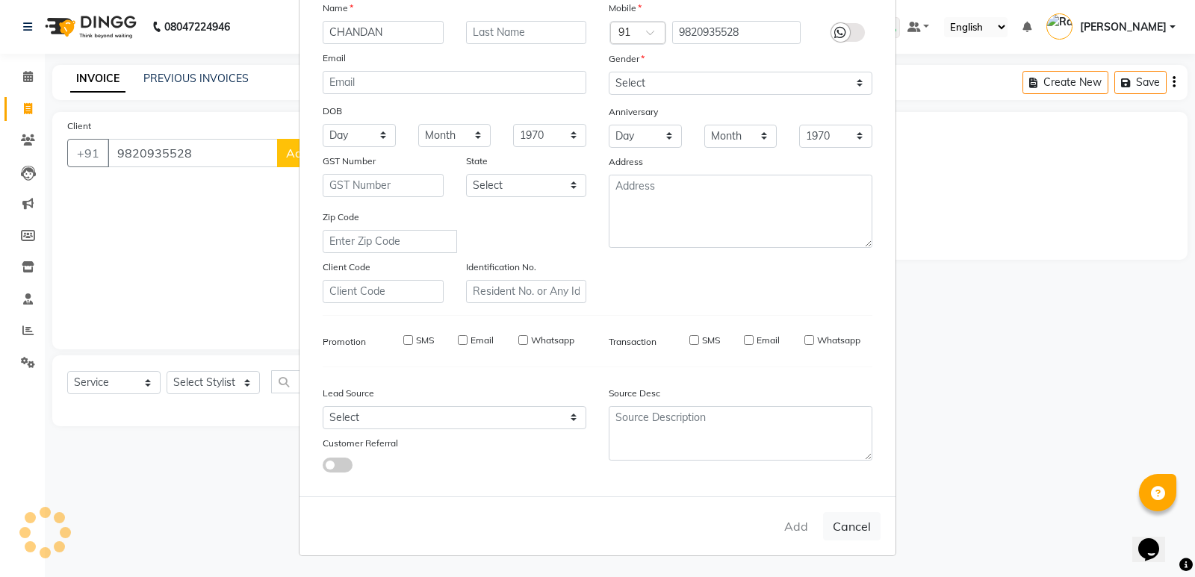
checkbox input "false"
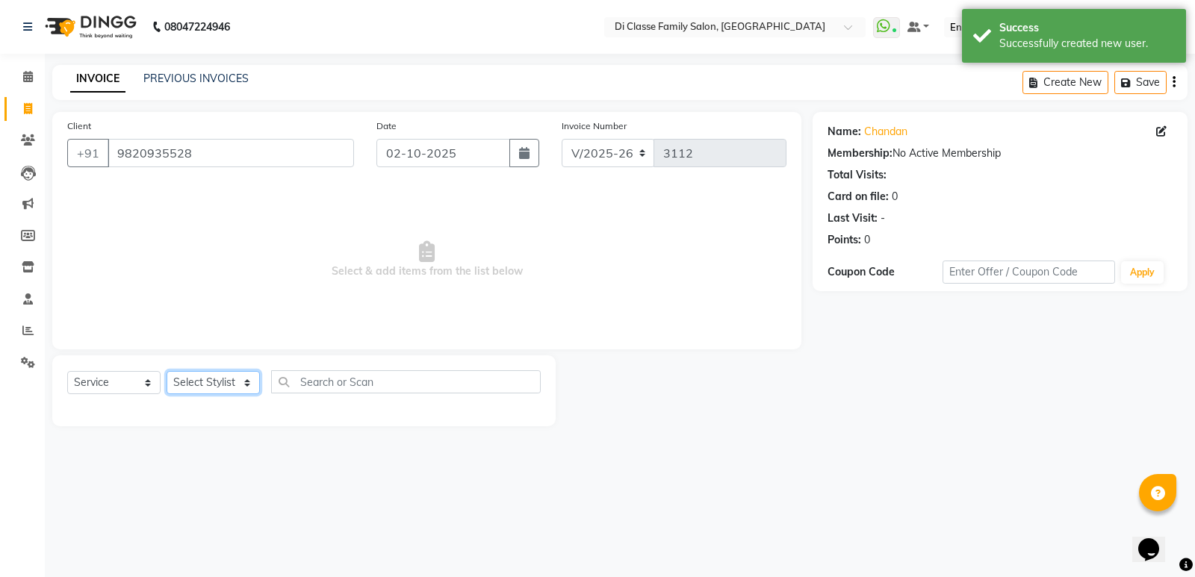
click at [214, 374] on select "Select Stylist ADMIN [PERSON_NAME] [PERSON_NAME] KAPIL [PERSON_NAME] [PERSON_NA…" at bounding box center [213, 382] width 93 height 23
select select "77033"
click at [167, 371] on select "Select Stylist ADMIN [PERSON_NAME] [PERSON_NAME] KAPIL [PERSON_NAME] [PERSON_NA…" at bounding box center [213, 382] width 93 height 23
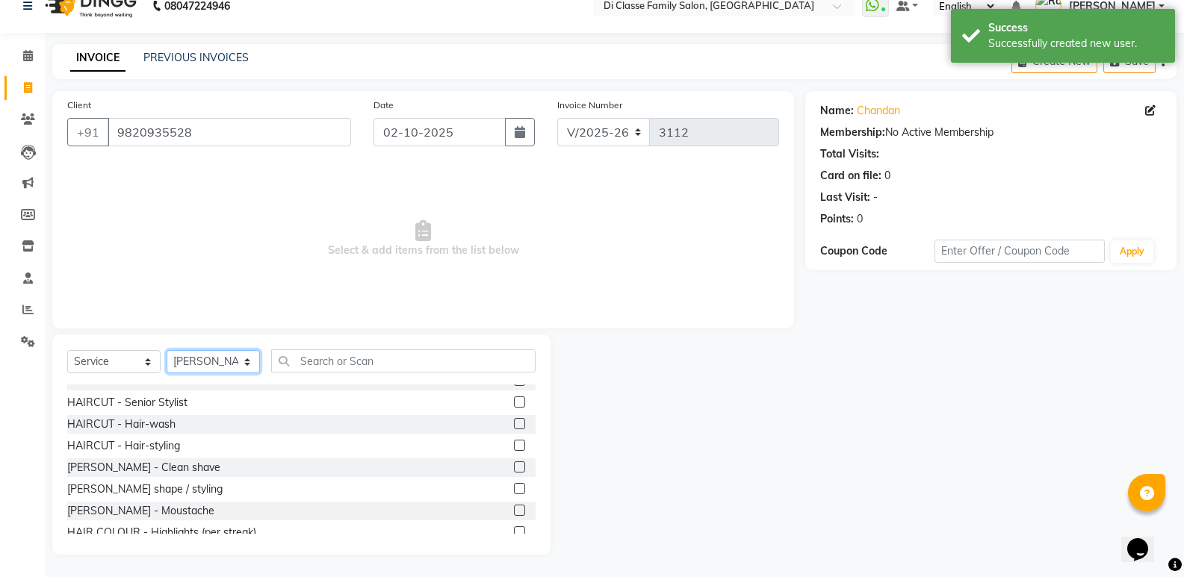
scroll to position [0, 0]
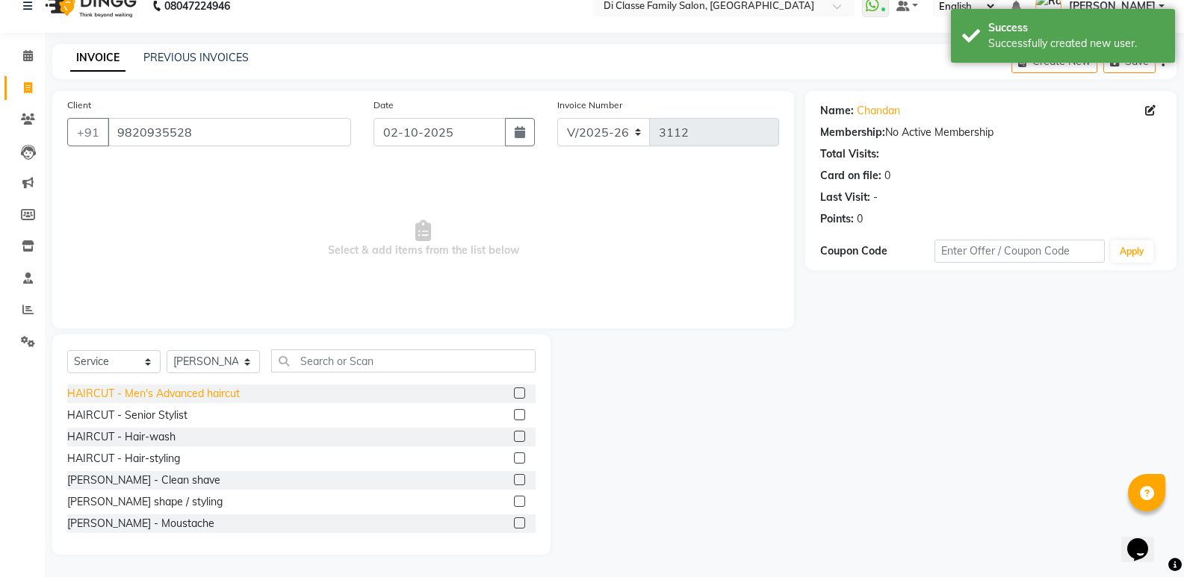
drag, startPoint x: 200, startPoint y: 401, endPoint x: 203, endPoint y: 392, distance: 9.4
click at [201, 398] on div "HAIRCUT - Men's Advanced haircut" at bounding box center [153, 394] width 173 height 16
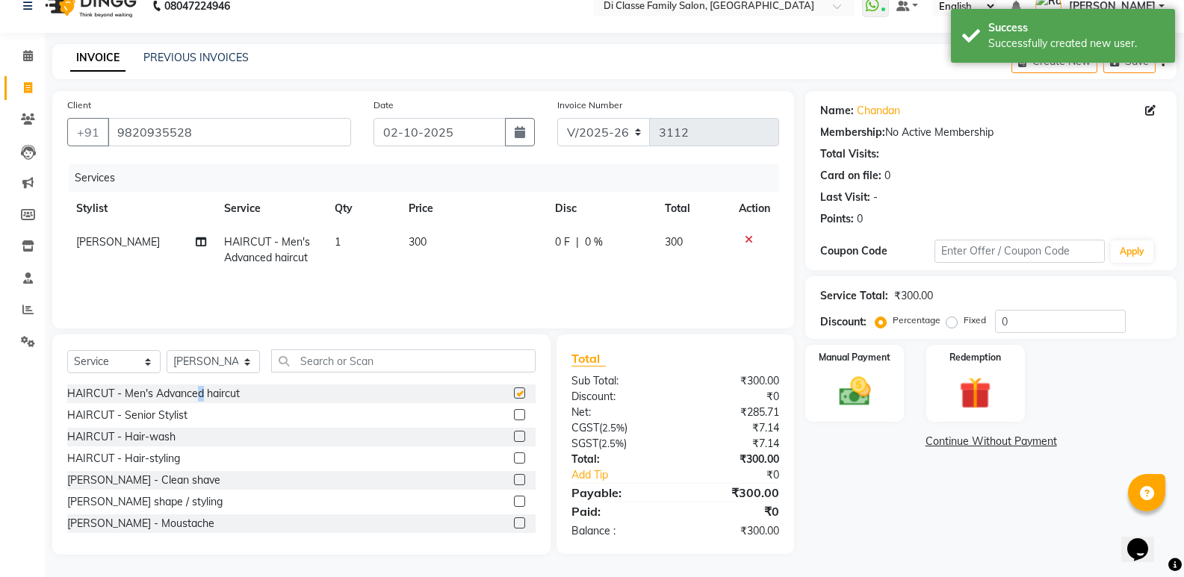
checkbox input "false"
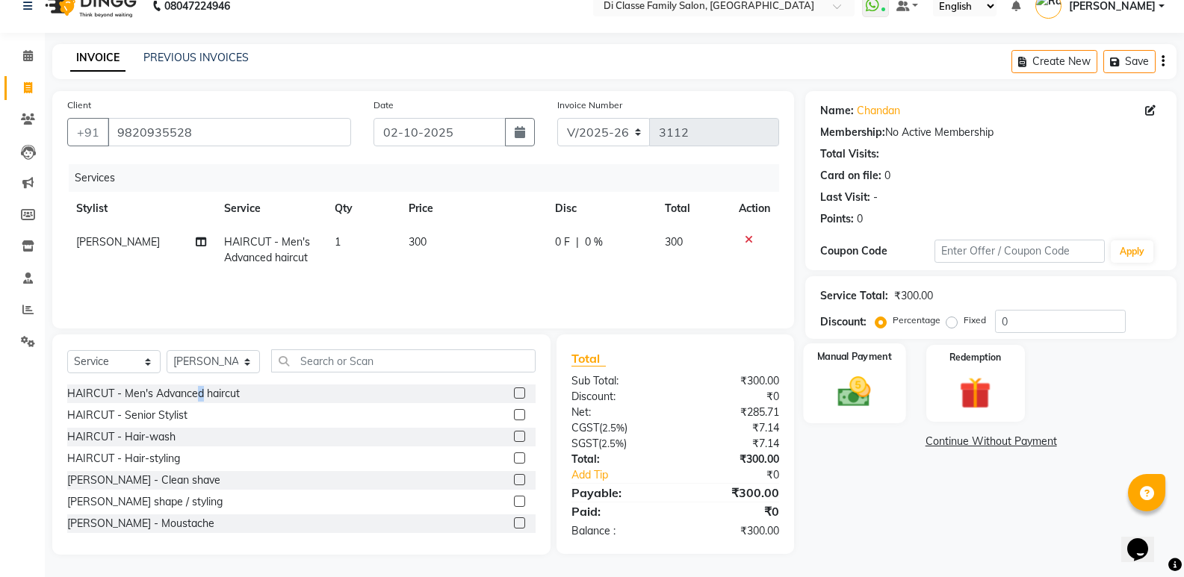
click at [829, 388] on img at bounding box center [853, 392] width 53 height 38
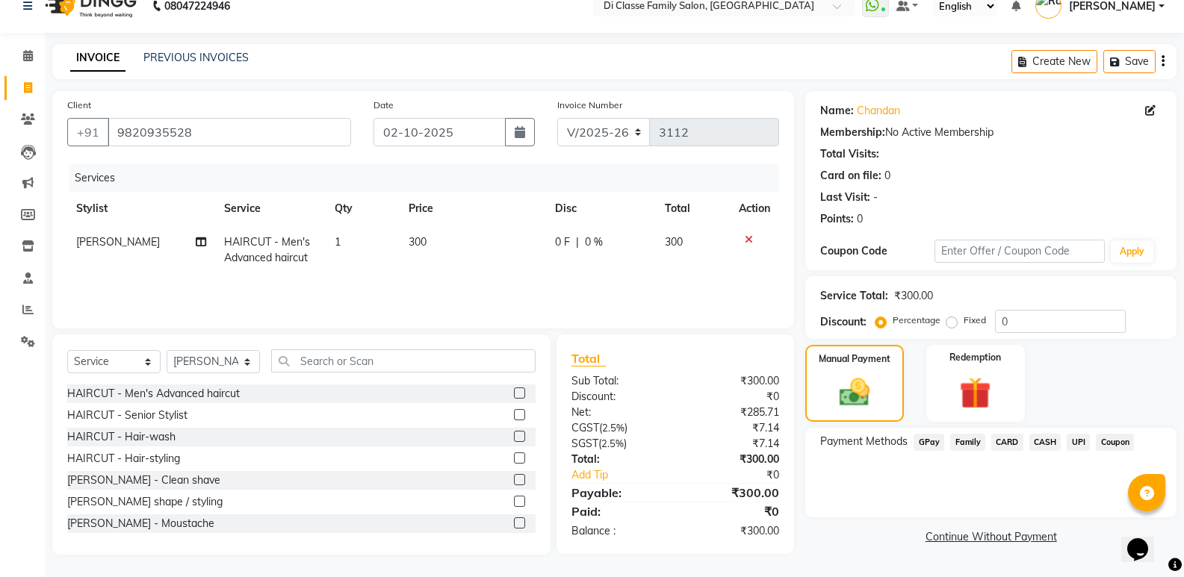
click at [1084, 441] on span "UPI" at bounding box center [1077, 442] width 23 height 17
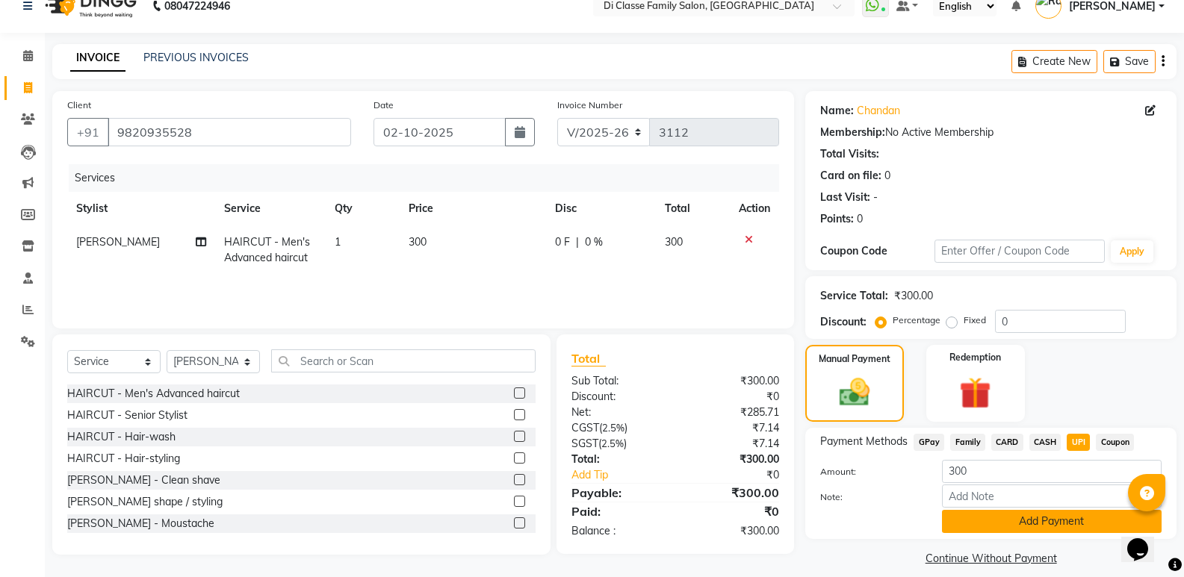
click at [1084, 519] on button "Add Payment" at bounding box center [1052, 521] width 220 height 23
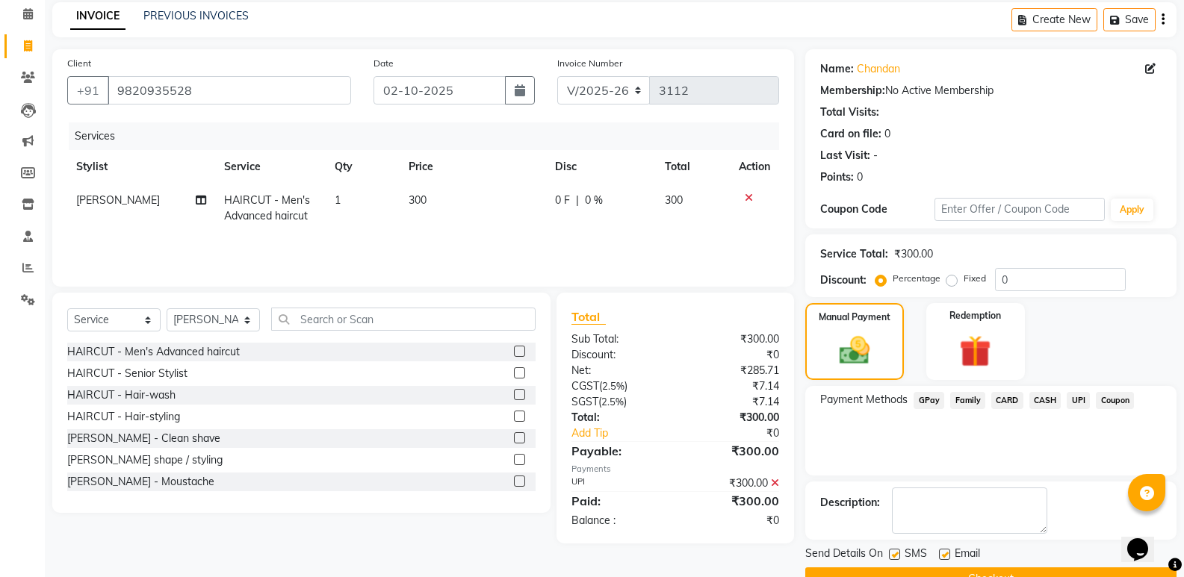
scroll to position [99, 0]
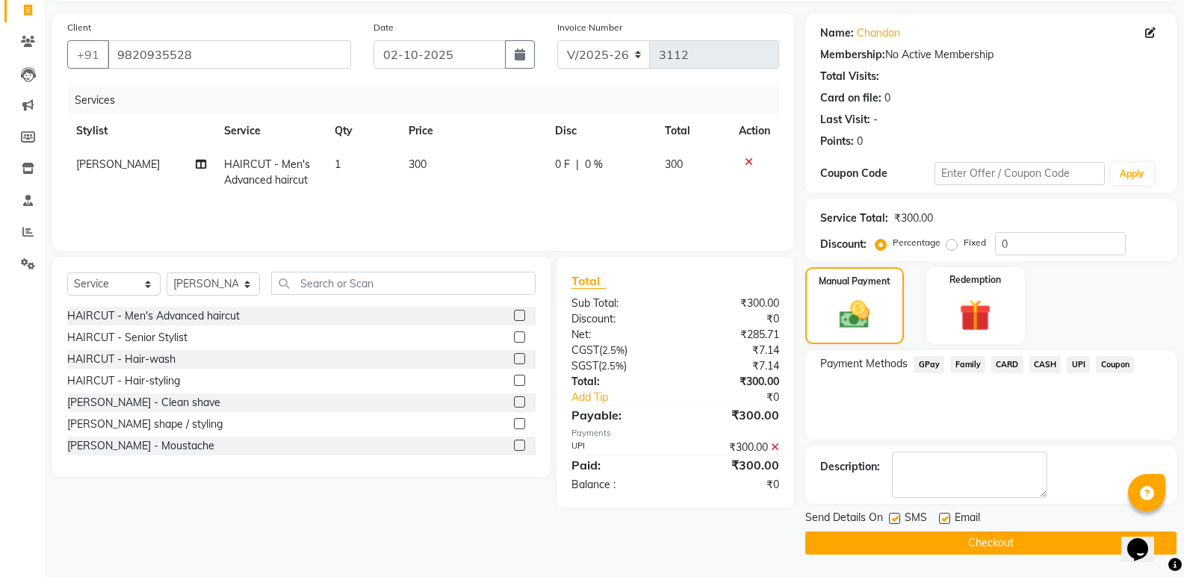
click at [1085, 537] on button "Checkout" at bounding box center [990, 543] width 371 height 23
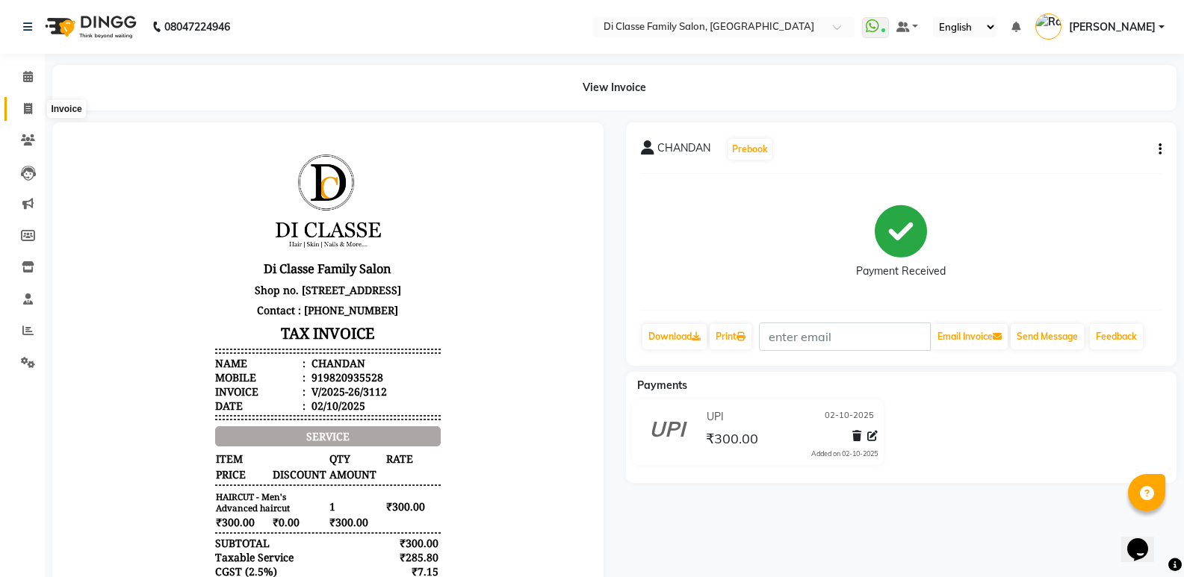
click at [28, 109] on icon at bounding box center [28, 108] width 8 height 11
select select "6346"
select select "service"
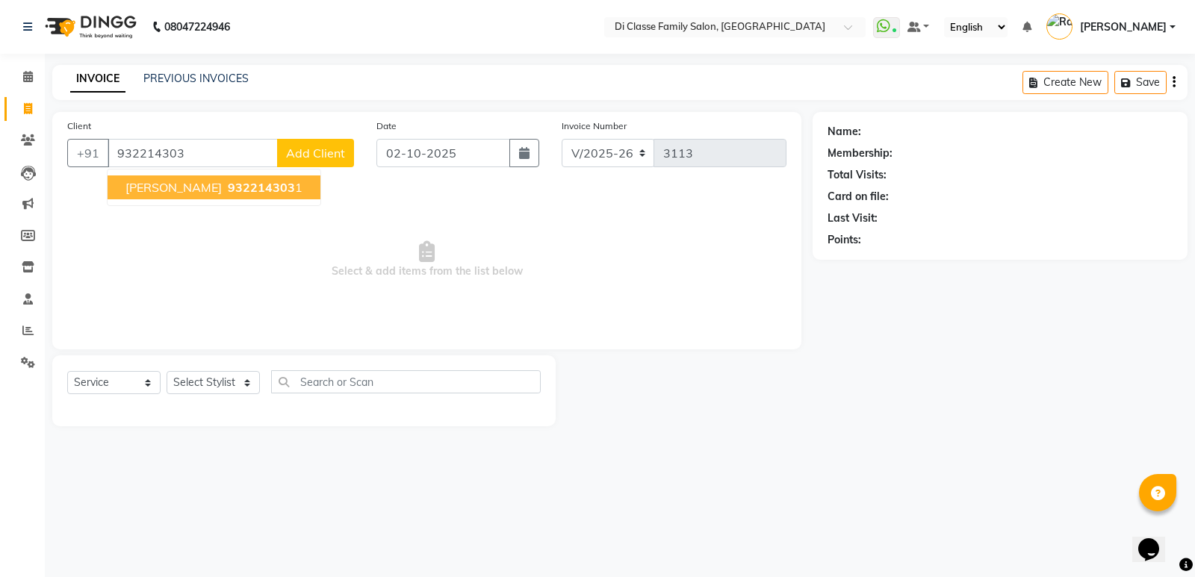
click at [214, 187] on span "[PERSON_NAME]" at bounding box center [173, 187] width 96 height 15
type input "9322143031"
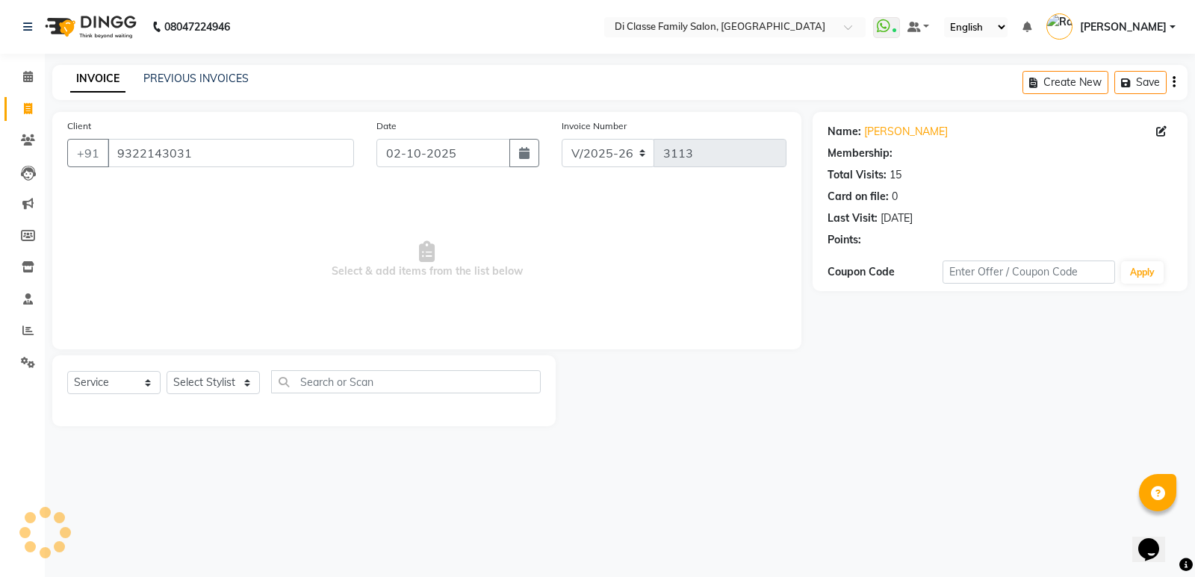
select select "1: Object"
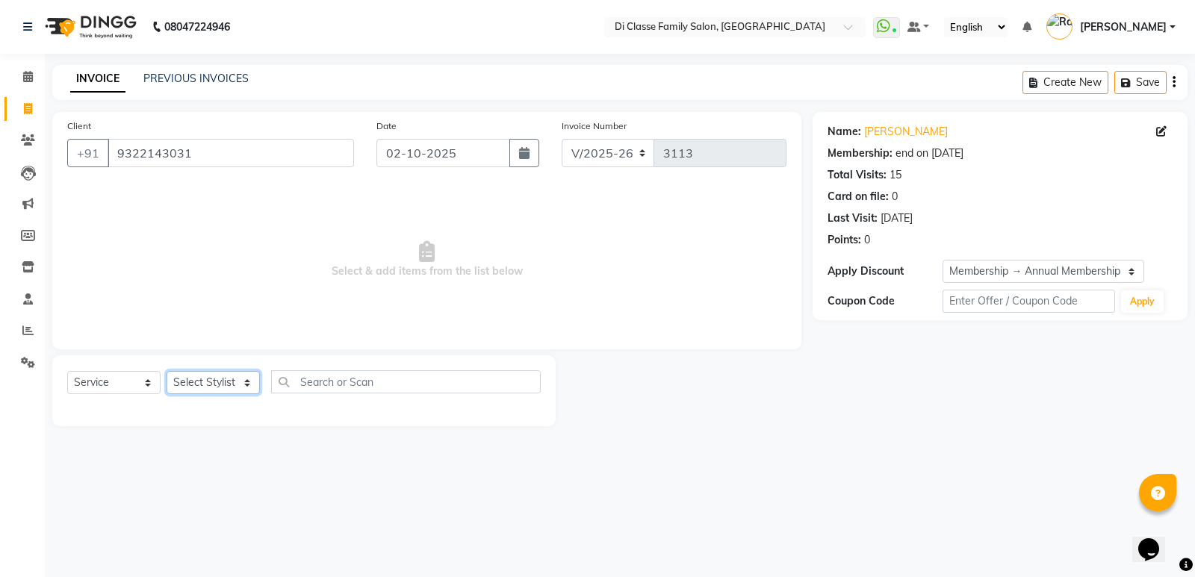
click at [227, 384] on select "Select Stylist ADMIN [PERSON_NAME] [PERSON_NAME] KAPIL [PERSON_NAME] [PERSON_NA…" at bounding box center [213, 382] width 93 height 23
select select "59840"
click at [167, 371] on select "Select Stylist ADMIN [PERSON_NAME] [PERSON_NAME] KAPIL [PERSON_NAME] [PERSON_NA…" at bounding box center [213, 382] width 93 height 23
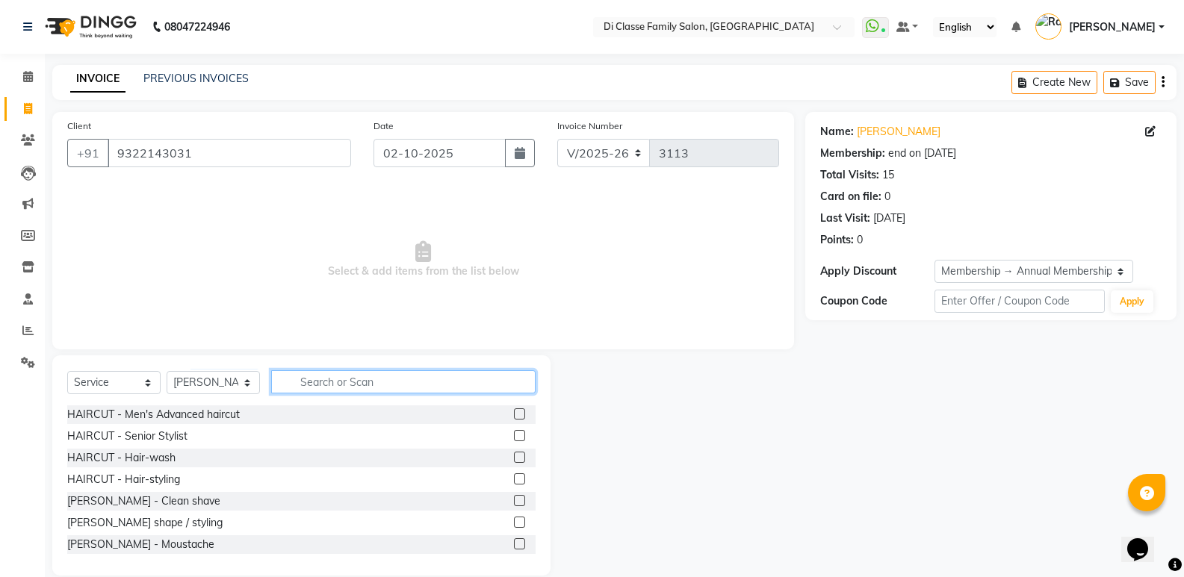
click at [351, 383] on input "text" at bounding box center [403, 381] width 264 height 23
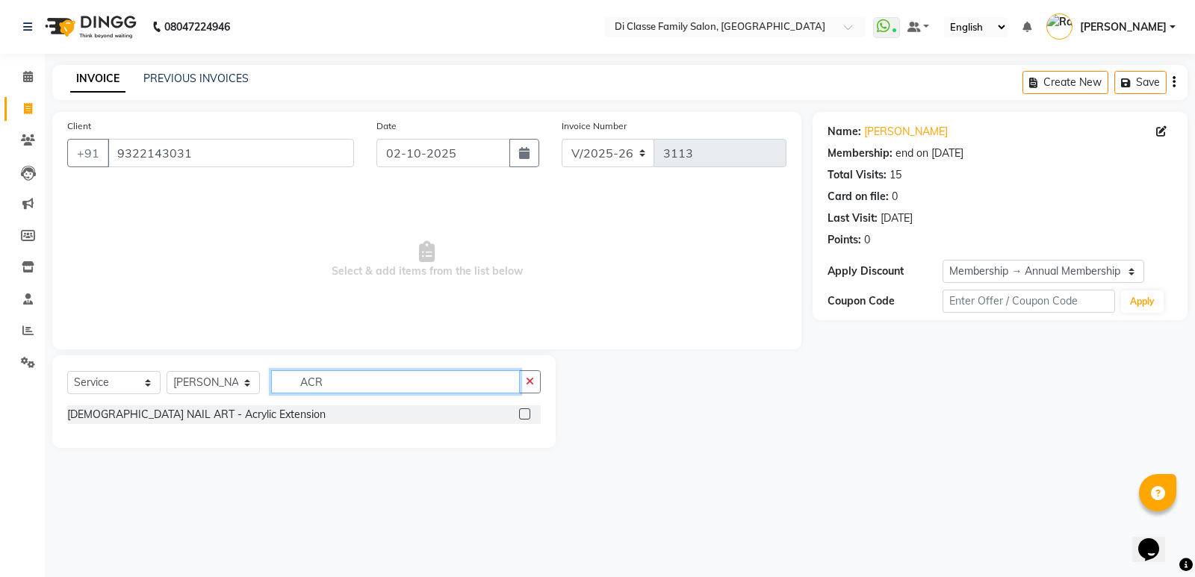
type input "ACR"
click at [529, 413] on label at bounding box center [524, 414] width 11 height 11
click at [529, 413] on input "checkbox" at bounding box center [524, 415] width 10 height 10
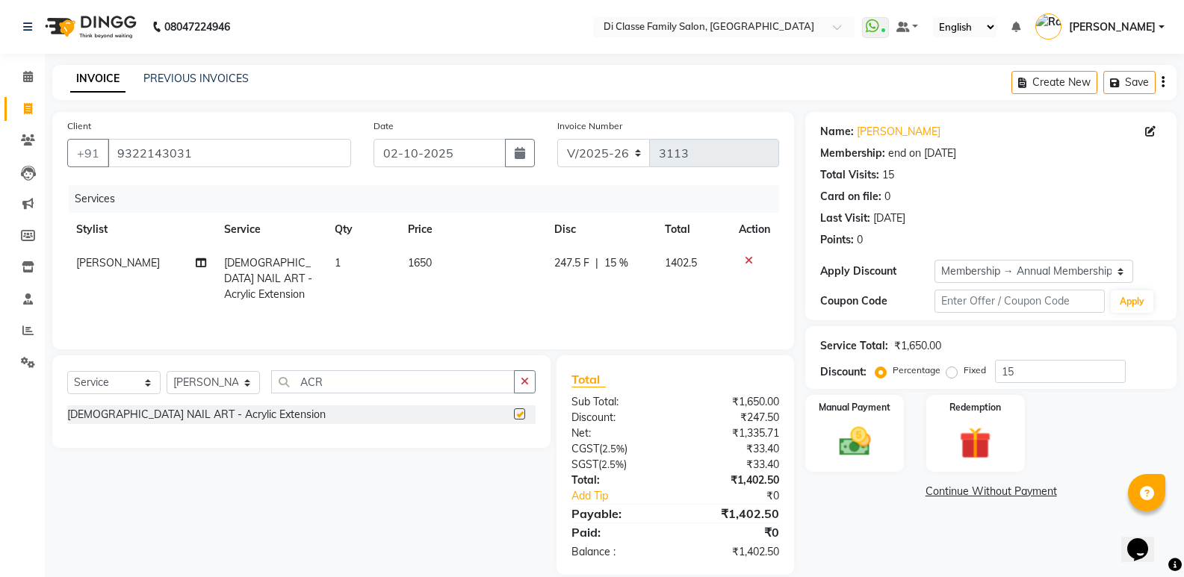
checkbox input "false"
click at [583, 260] on span "247.5 F" at bounding box center [571, 263] width 35 height 16
select select "59840"
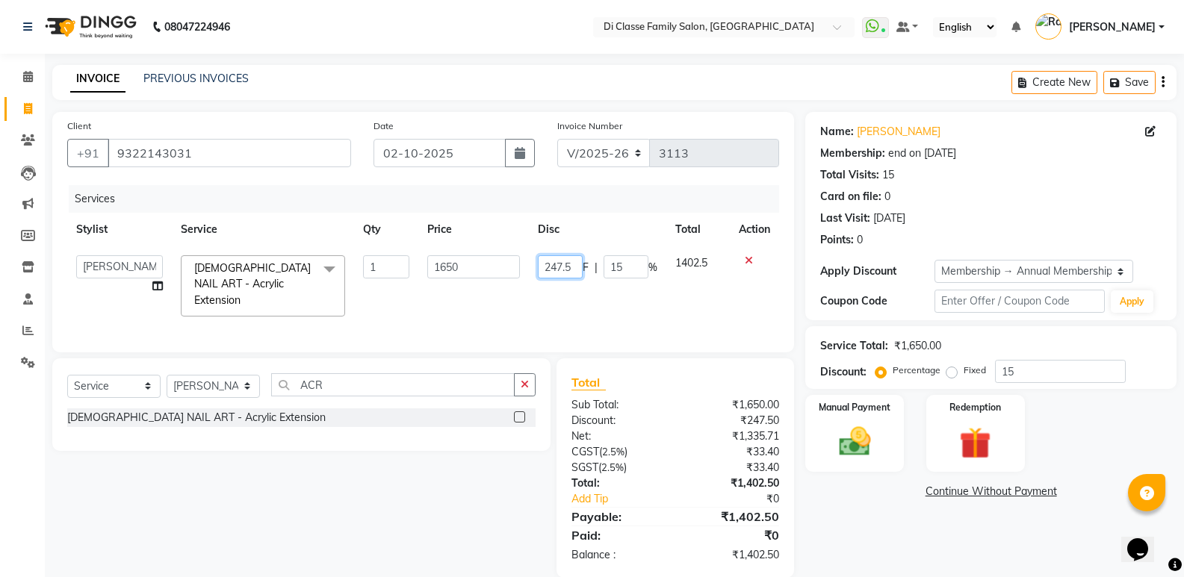
click at [577, 267] on input "247.5" at bounding box center [560, 266] width 45 height 23
type input "2"
type input "150"
click at [441, 294] on td "1650" at bounding box center [473, 285] width 111 height 79
select select "59840"
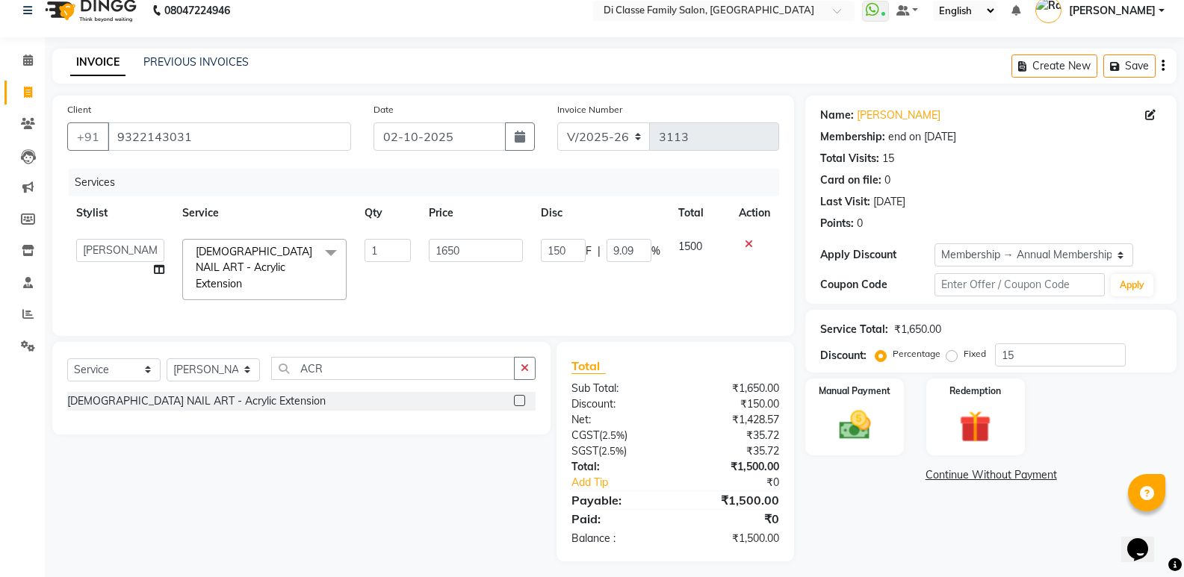
scroll to position [20, 0]
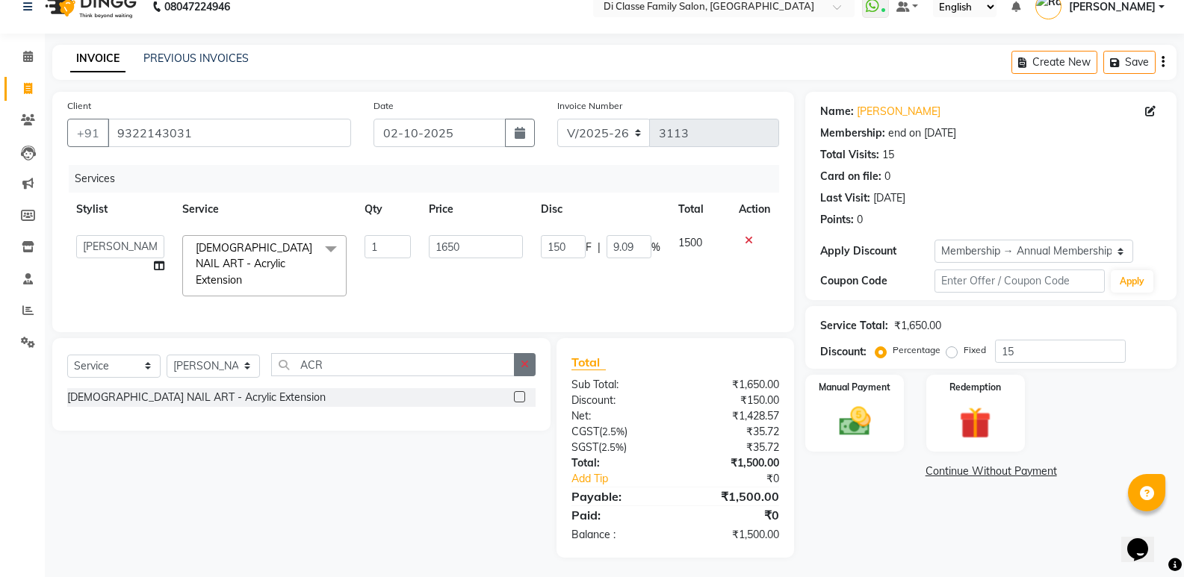
click at [529, 367] on button "button" at bounding box center [525, 364] width 22 height 23
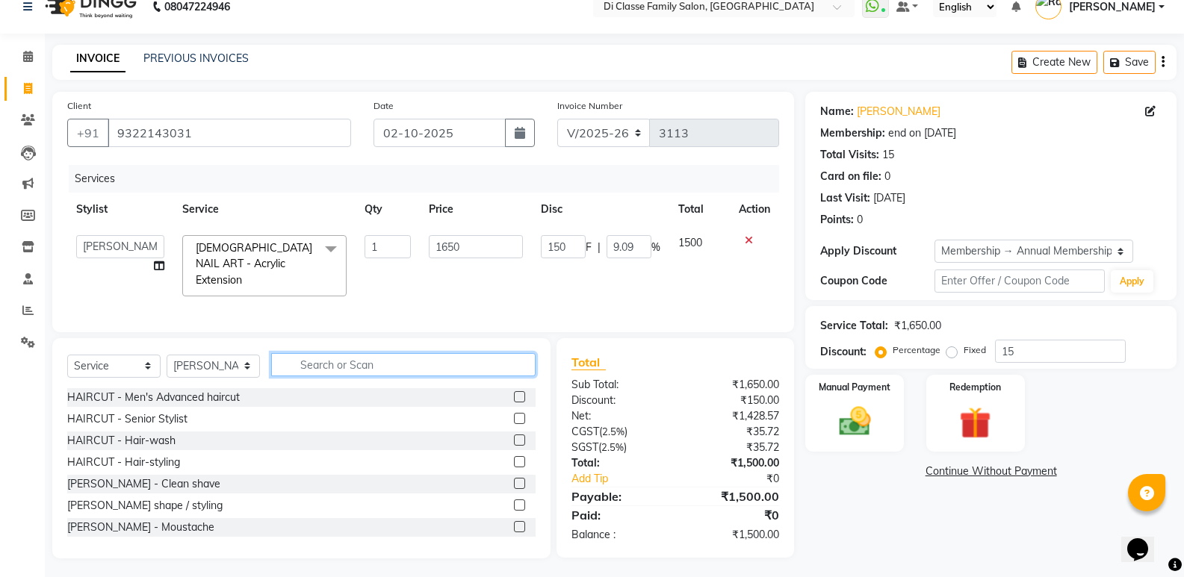
click at [388, 360] on input "text" at bounding box center [403, 364] width 264 height 23
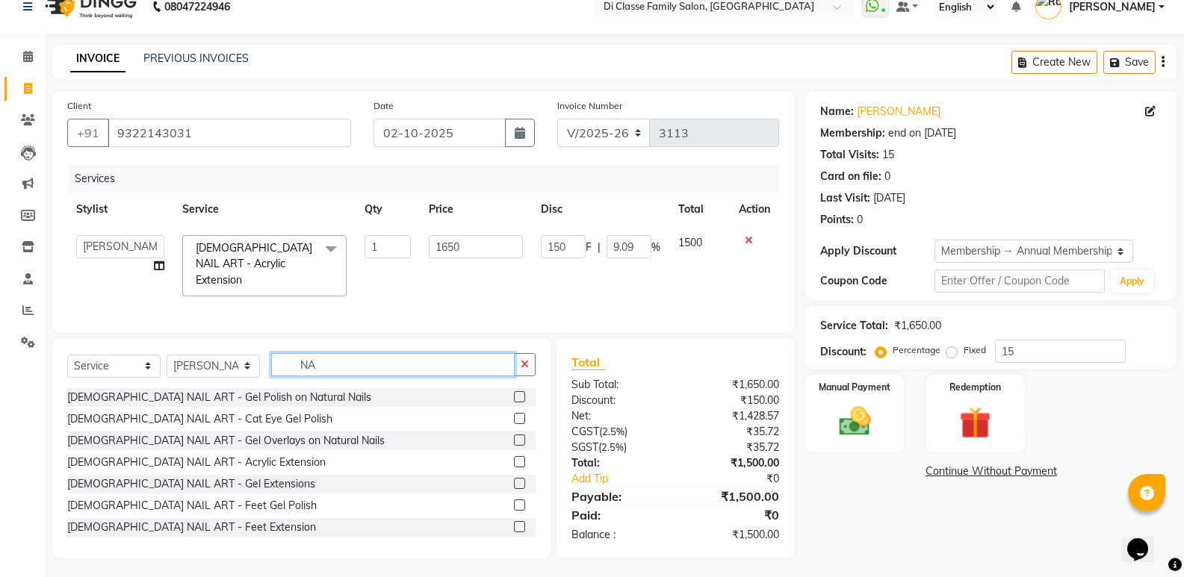
type input "N"
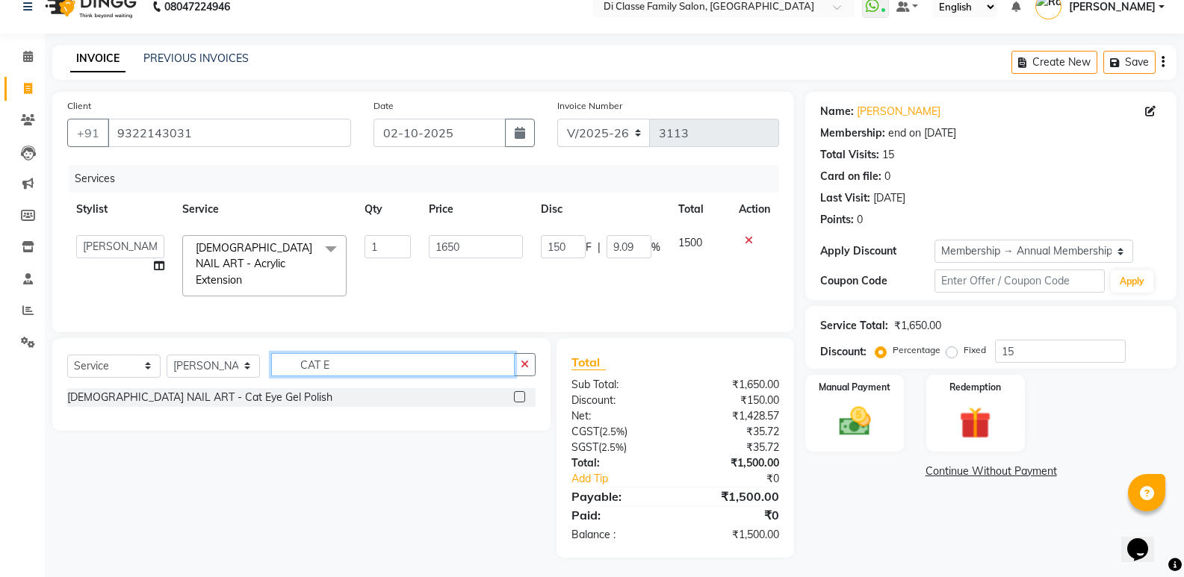
type input "CAT E"
click at [520, 393] on label at bounding box center [519, 396] width 11 height 11
click at [520, 393] on input "checkbox" at bounding box center [519, 398] width 10 height 10
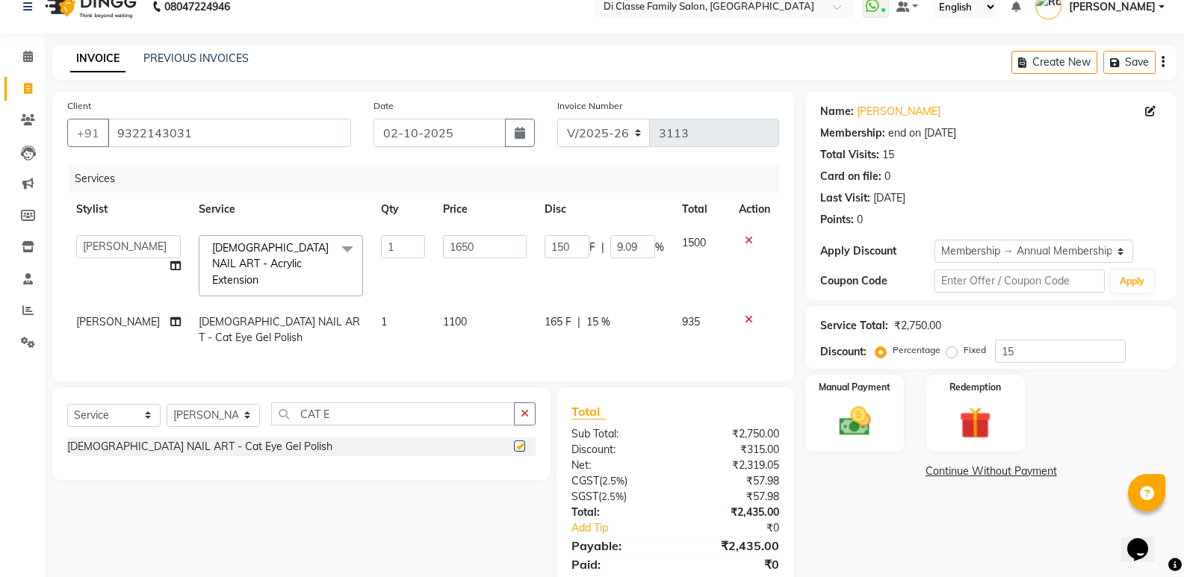
checkbox input "false"
click at [467, 305] on td "1100" at bounding box center [485, 329] width 102 height 49
select select "59840"
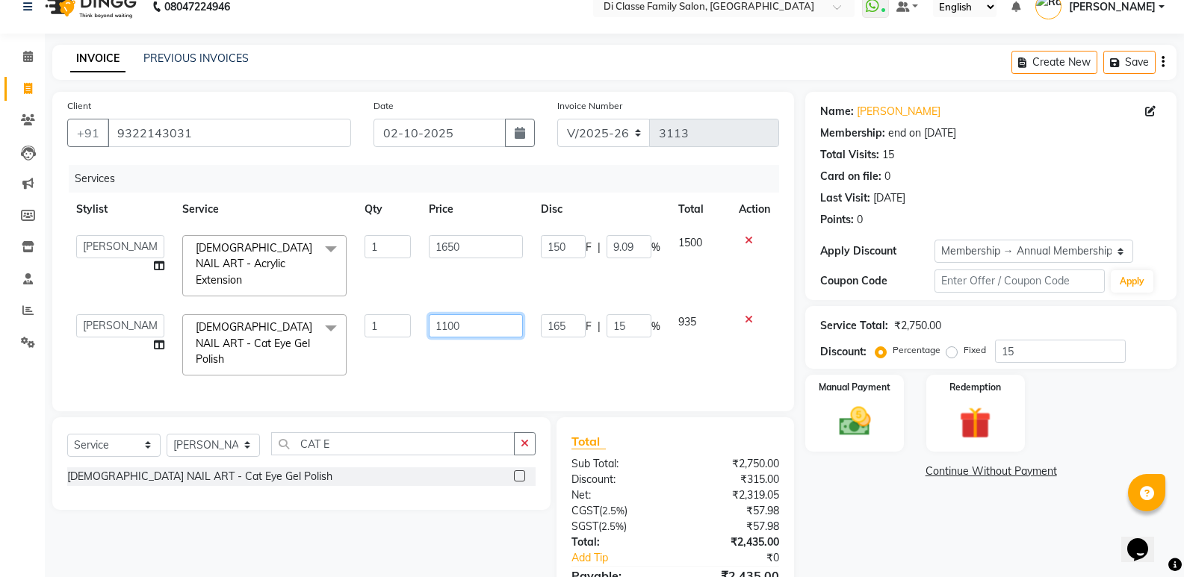
click at [476, 314] on input "1100" at bounding box center [475, 325] width 93 height 23
type input "1"
type input "150"
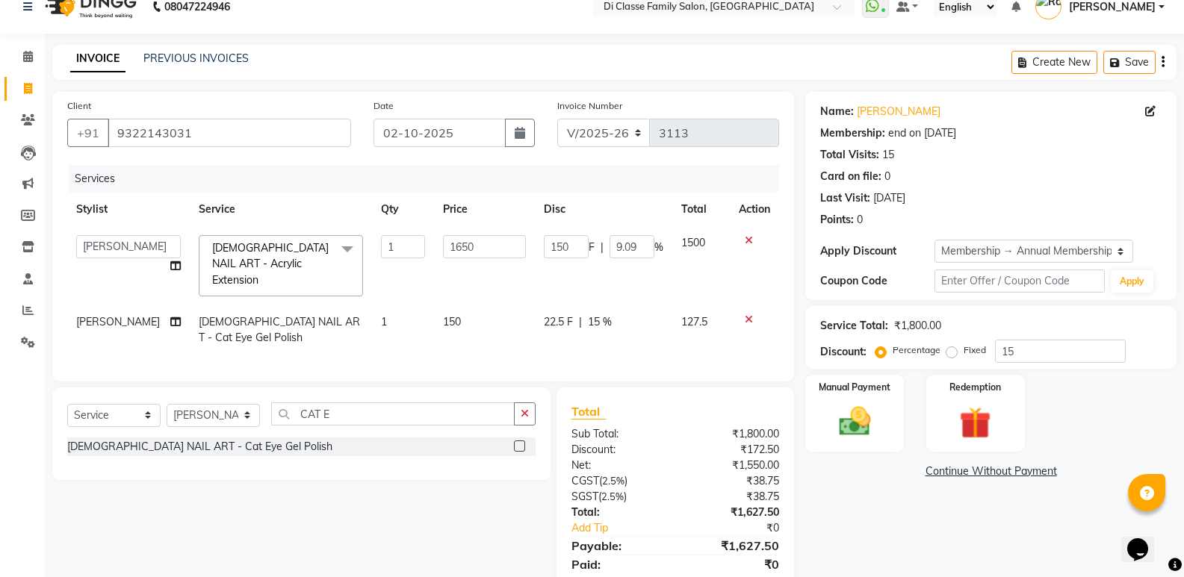
click at [391, 305] on td "1" at bounding box center [403, 329] width 62 height 49
select select "59840"
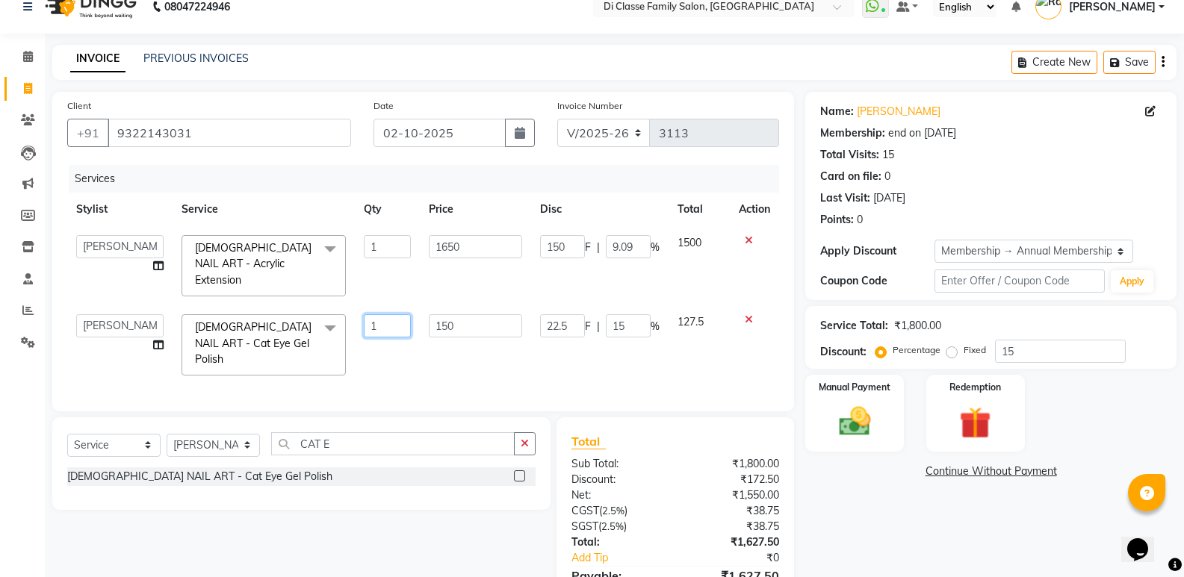
click at [386, 314] on input "1" at bounding box center [387, 325] width 46 height 23
type input "10"
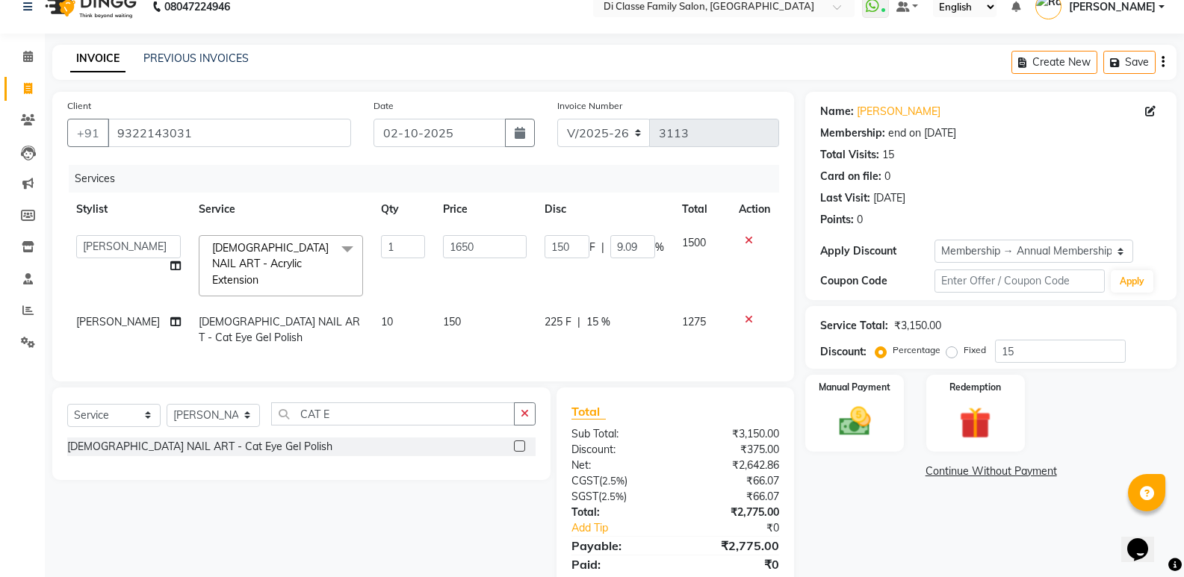
click at [565, 358] on div "Services Stylist Service Qty Price Disc Total Action ADMIN [PERSON_NAME] [PERSO…" at bounding box center [423, 266] width 712 height 202
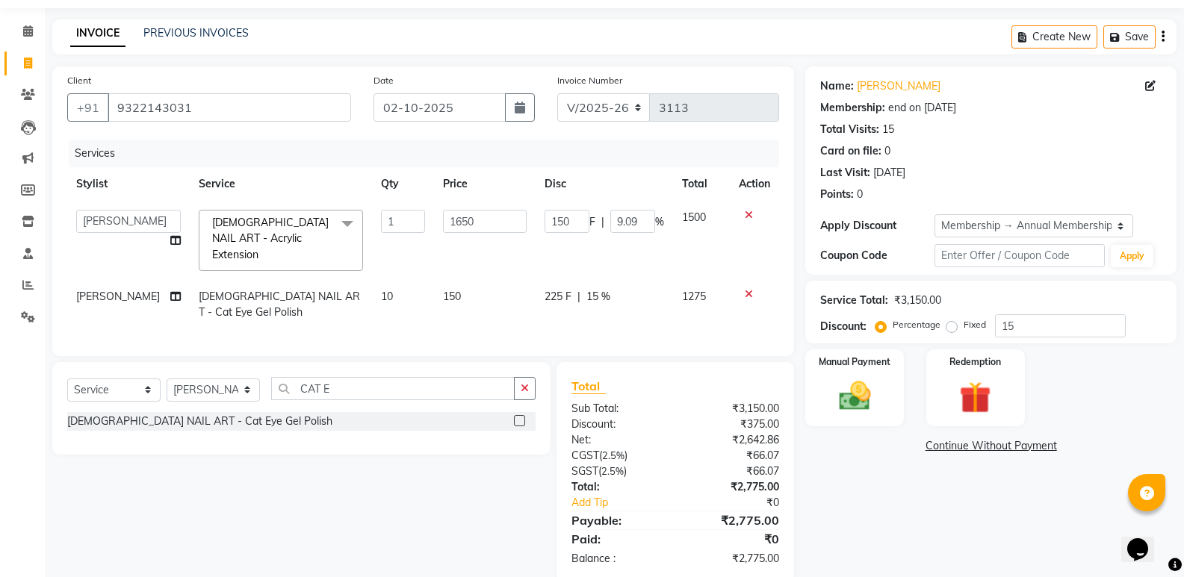
scroll to position [68, 0]
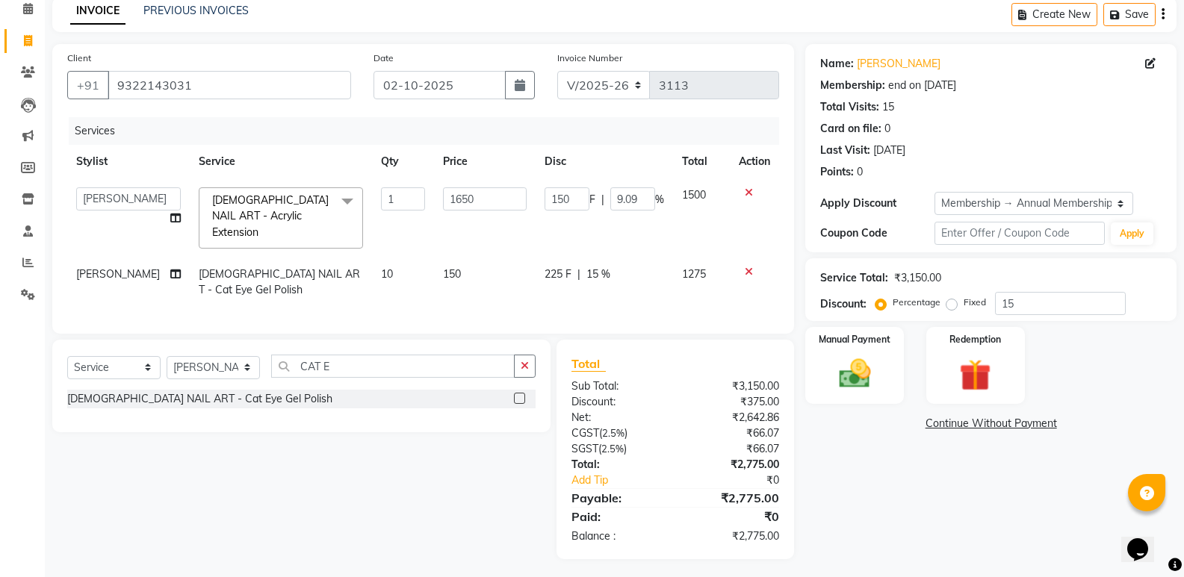
click at [607, 267] on div "225 F | 15 %" at bounding box center [603, 275] width 119 height 16
select select "59840"
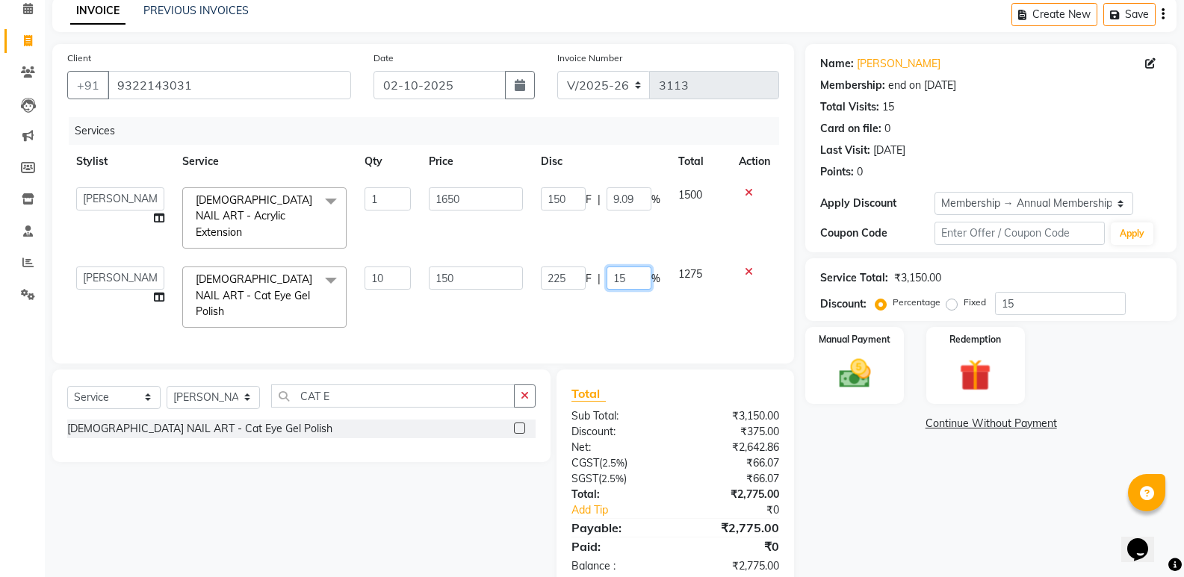
click at [634, 267] on input "15" at bounding box center [628, 278] width 45 height 23
type input "1"
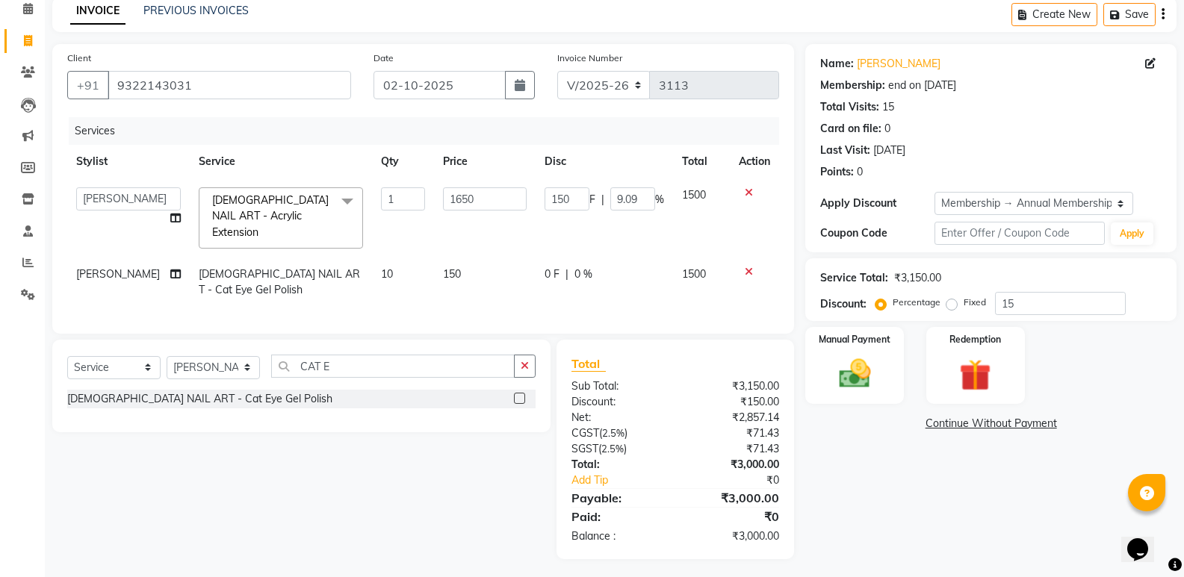
click at [551, 267] on span "0 F" at bounding box center [551, 275] width 15 height 16
select select "59840"
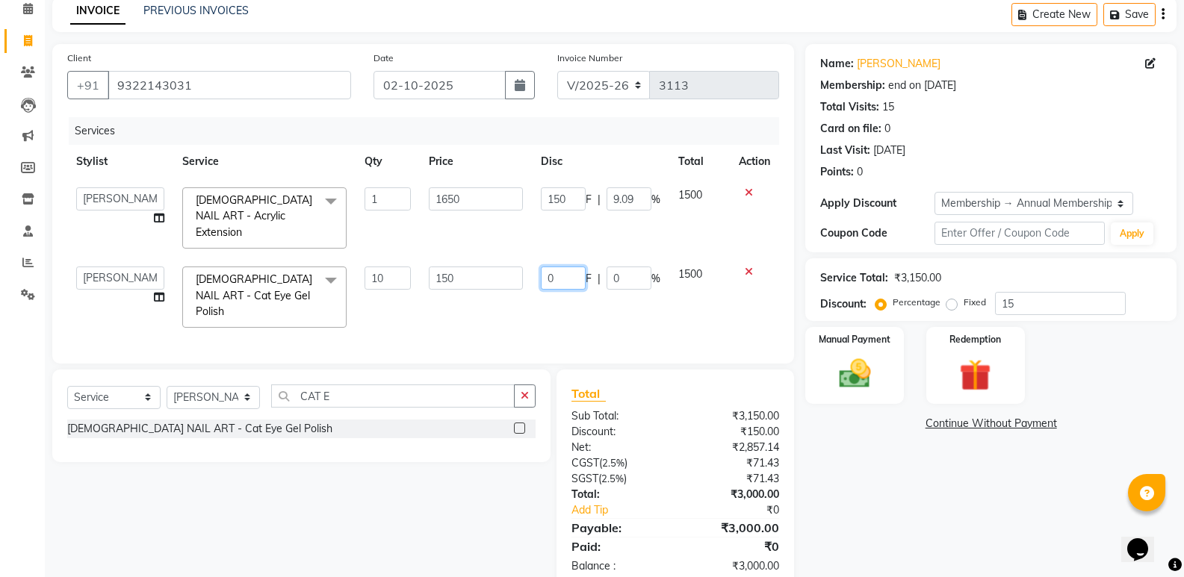
click at [562, 267] on input "0" at bounding box center [563, 278] width 45 height 23
type input "500"
click at [585, 299] on div "Services Stylist Service Qty Price Disc Total Action ADMIN [PERSON_NAME] [PERSO…" at bounding box center [423, 233] width 712 height 232
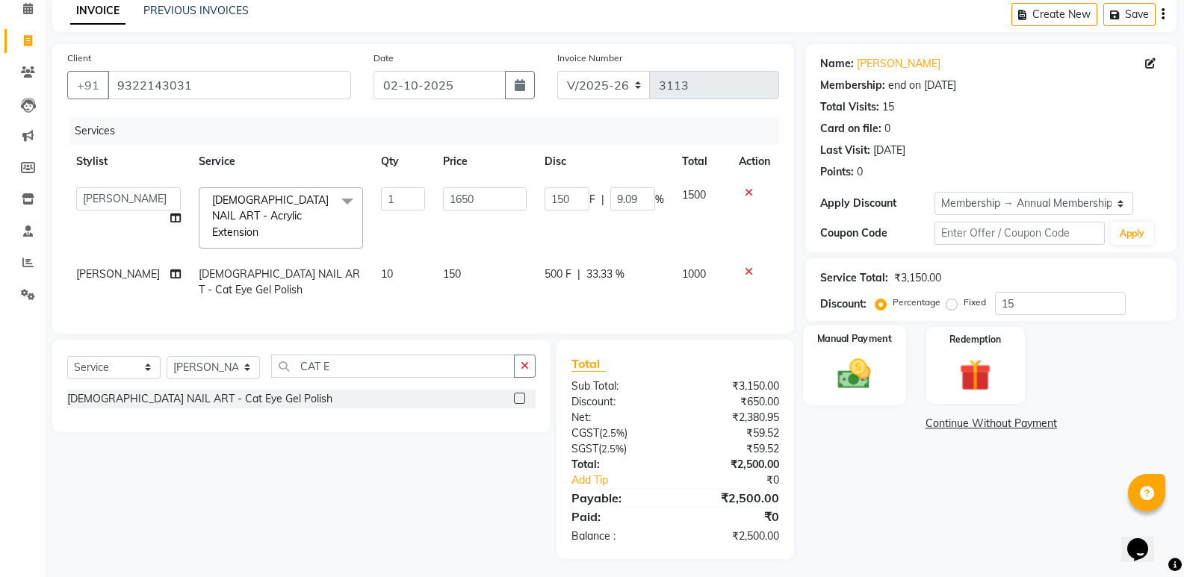
click at [845, 373] on img at bounding box center [853, 374] width 53 height 38
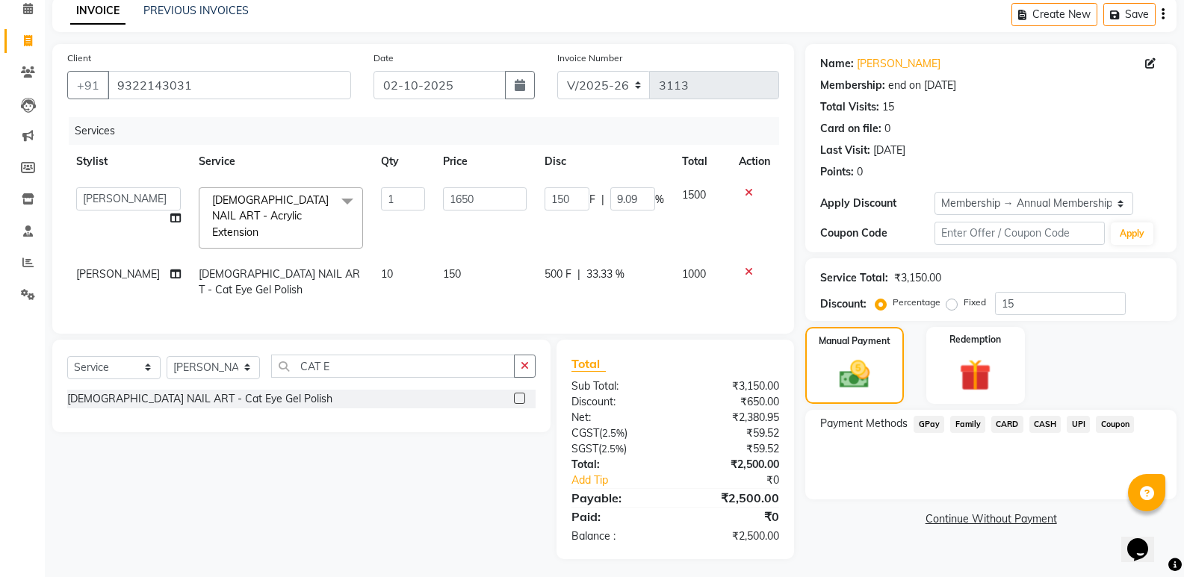
click at [920, 424] on span "GPay" at bounding box center [928, 424] width 31 height 17
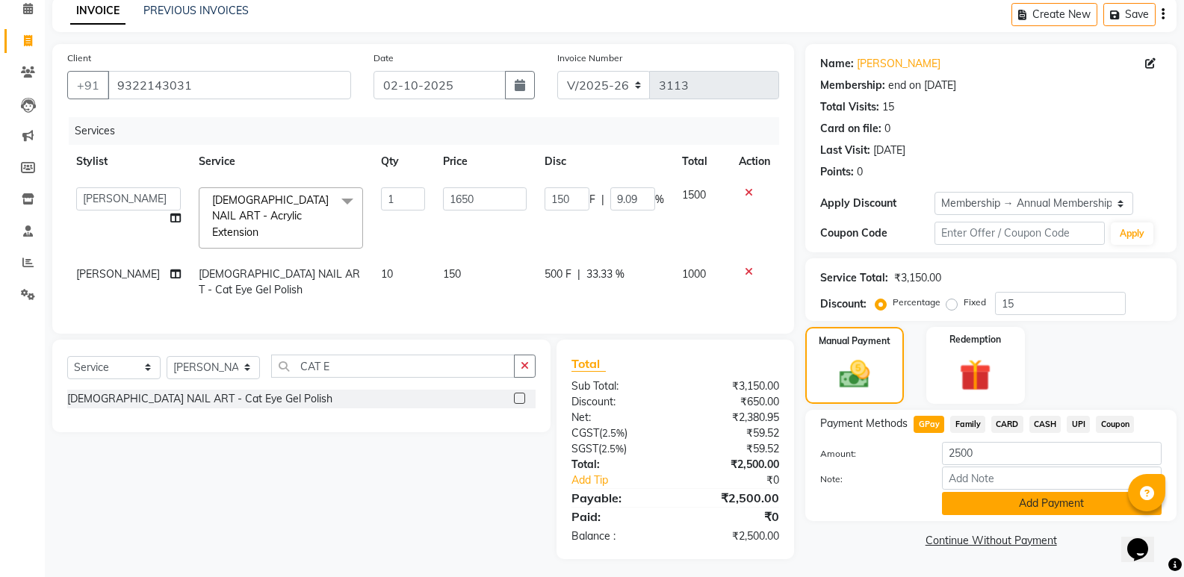
click at [976, 502] on button "Add Payment" at bounding box center [1052, 503] width 220 height 23
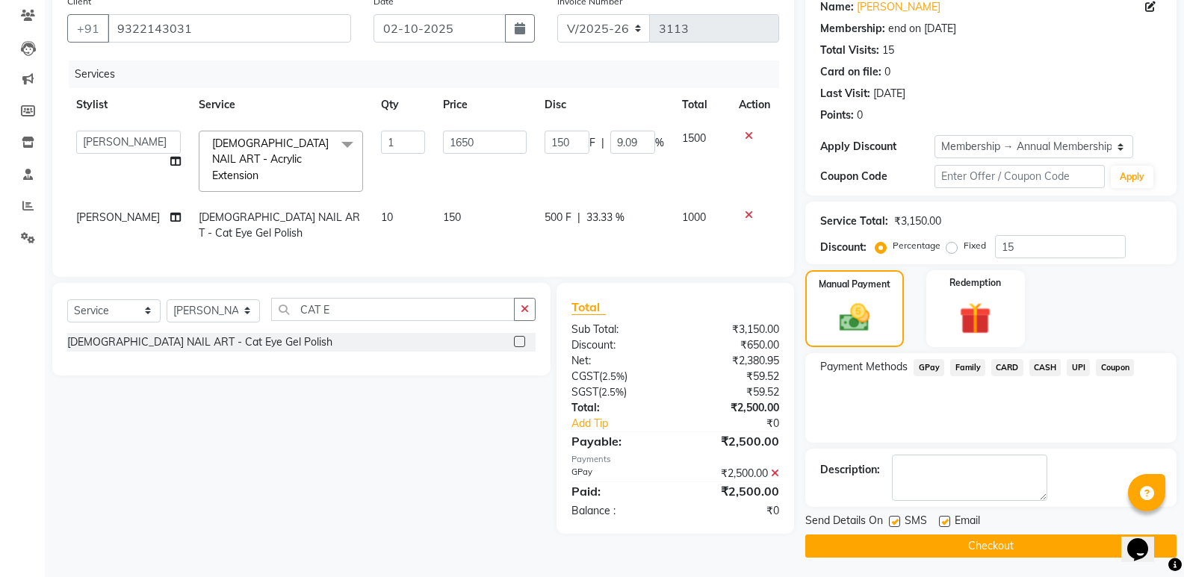
scroll to position [128, 0]
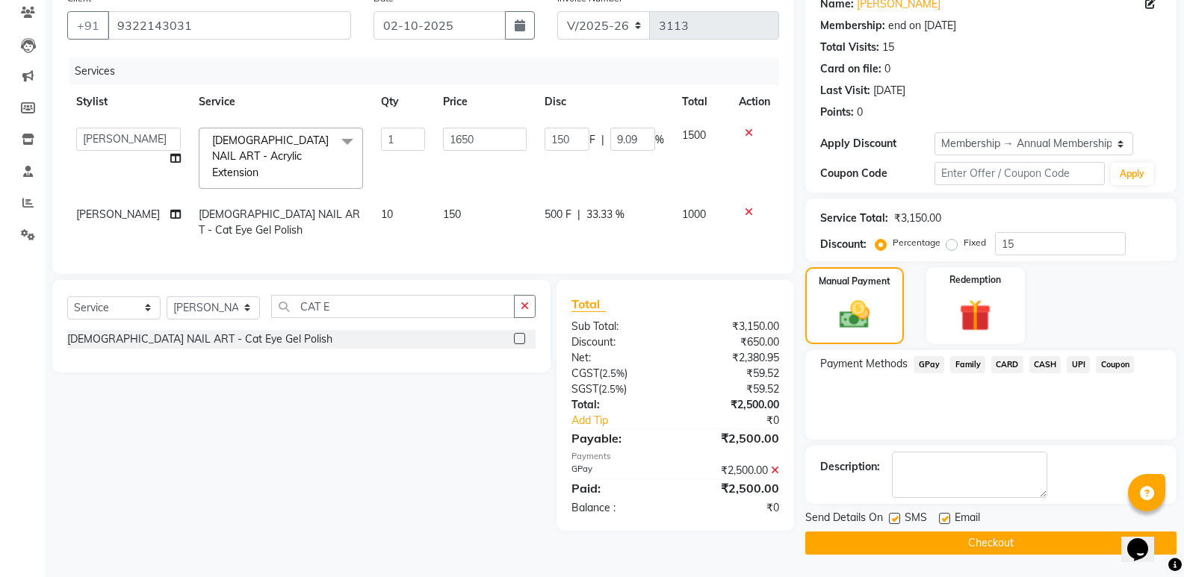
click at [1039, 538] on button "Checkout" at bounding box center [990, 543] width 371 height 23
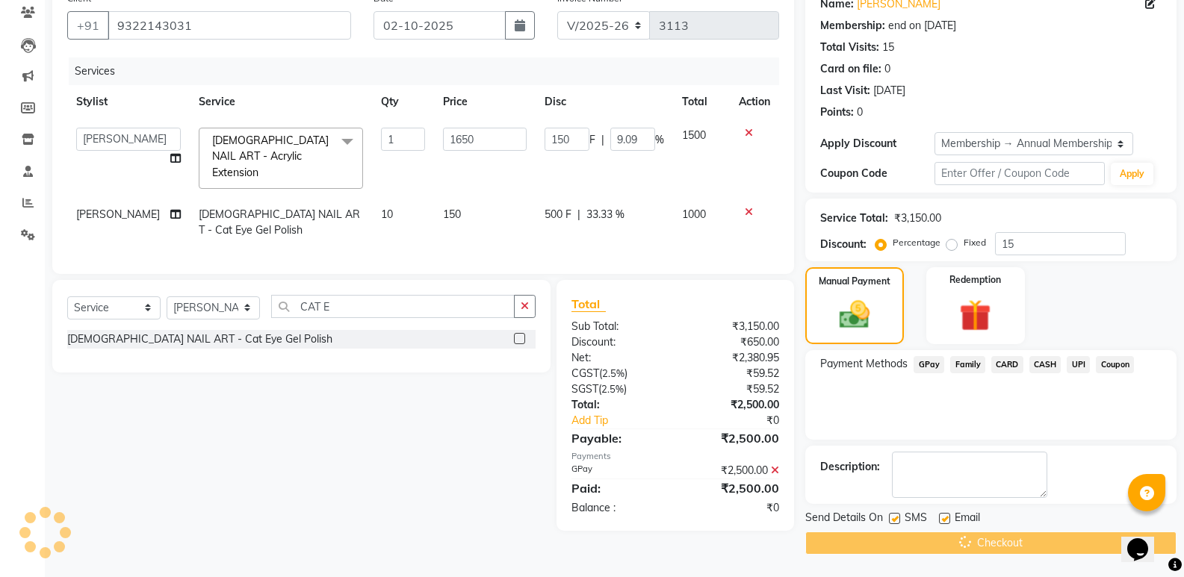
scroll to position [78, 0]
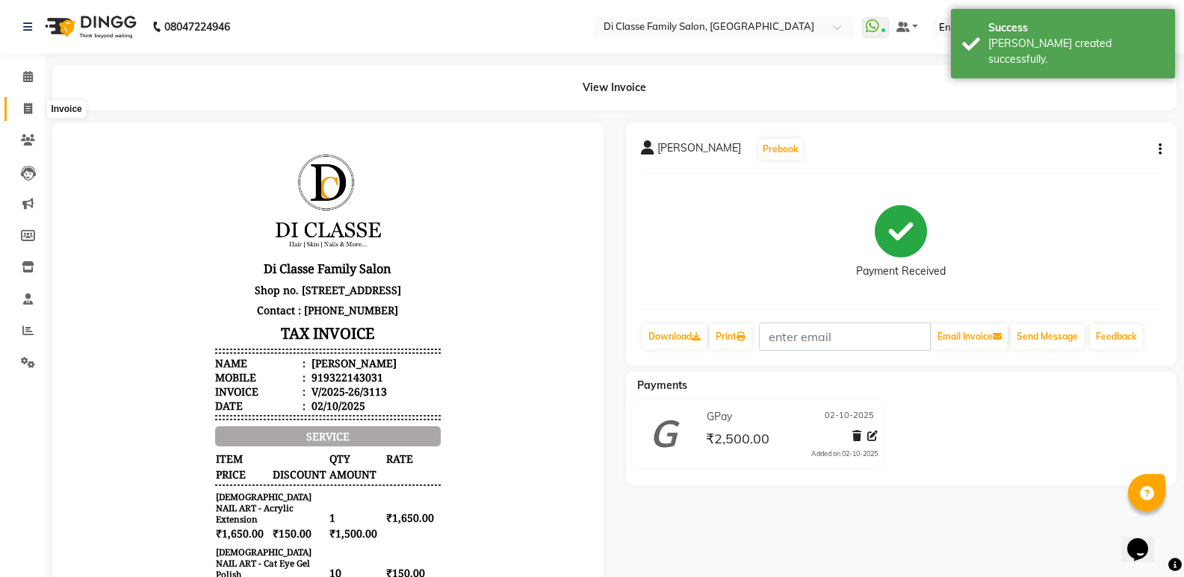
click at [26, 110] on icon at bounding box center [28, 108] width 8 height 11
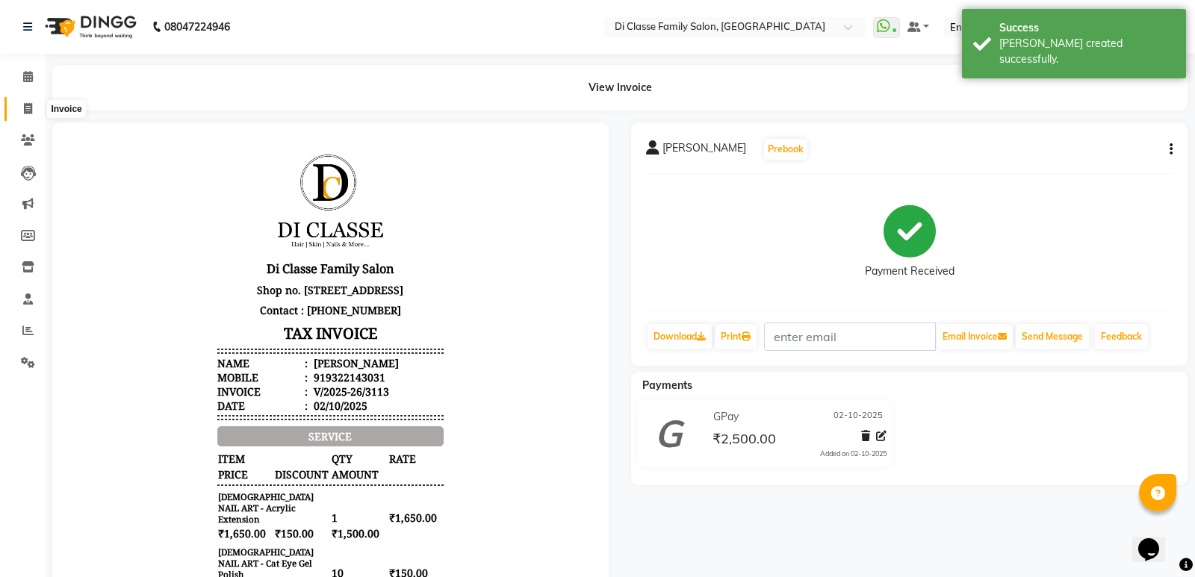
select select "6346"
select select "service"
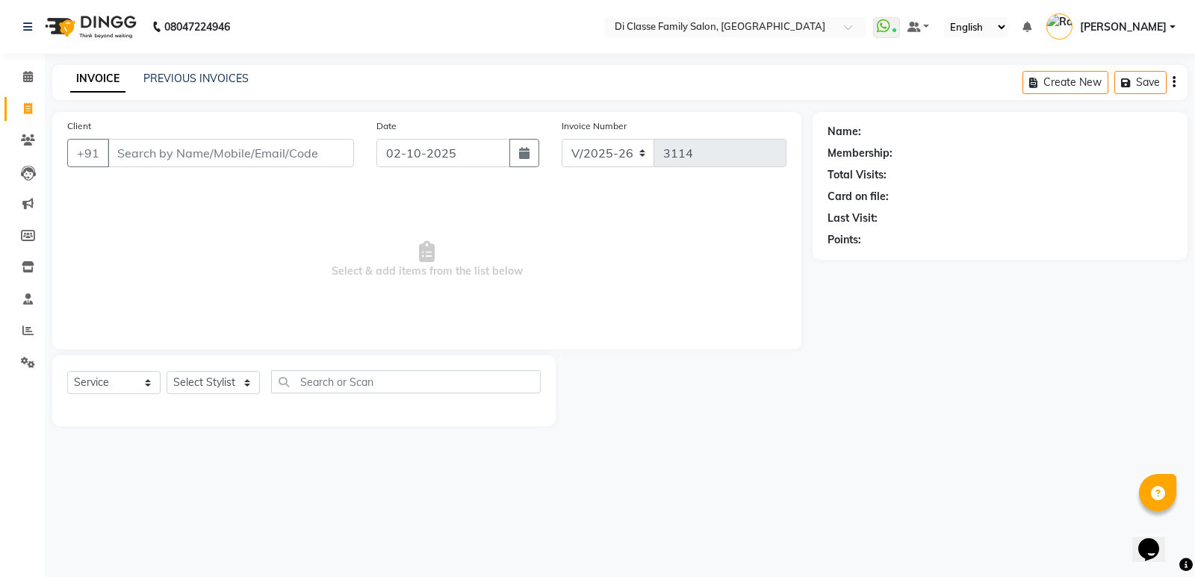
click at [232, 140] on input "Client" at bounding box center [231, 153] width 246 height 28
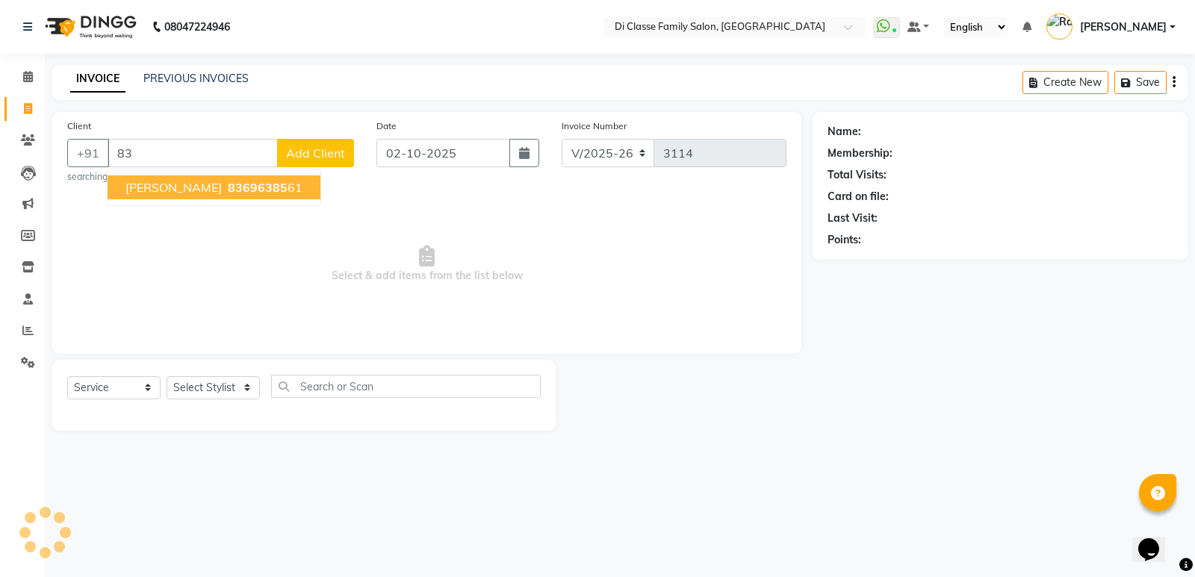
type input "8"
type input "8369637395"
select select "1: Object"
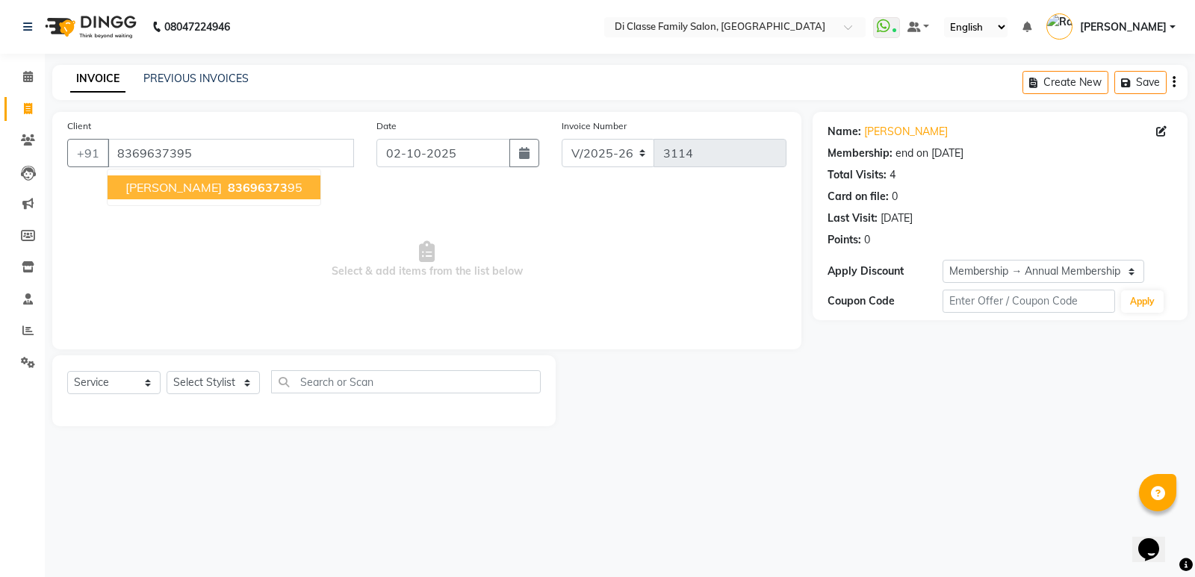
click at [240, 199] on ngb-typeahead-window "mahi verma 83696373 95" at bounding box center [214, 187] width 214 height 37
click at [243, 193] on span "83696373" at bounding box center [258, 187] width 60 height 15
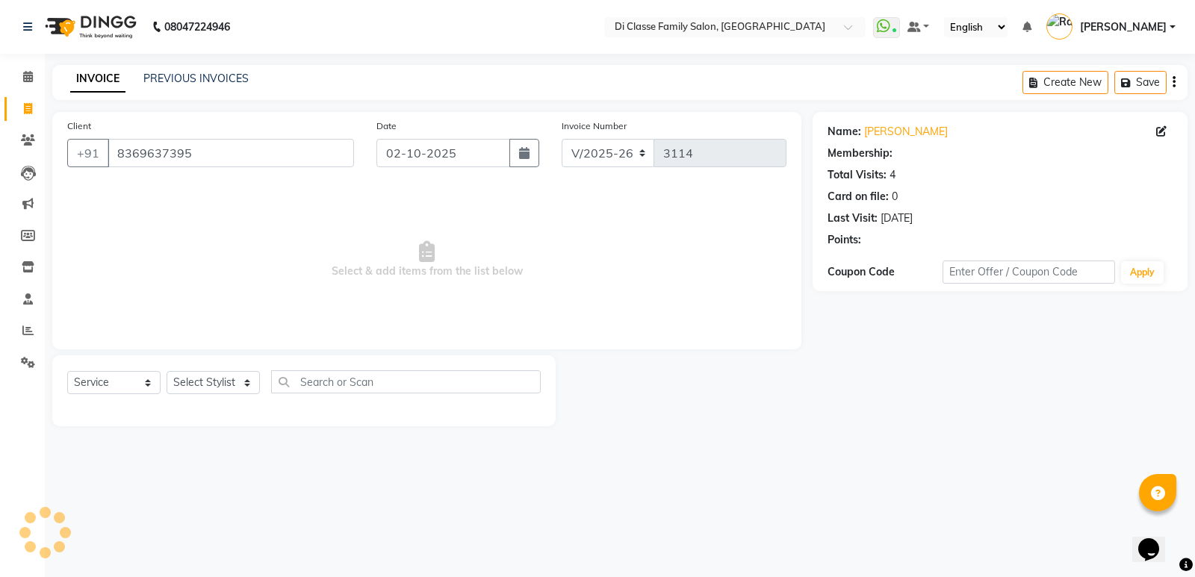
select select "1: Object"
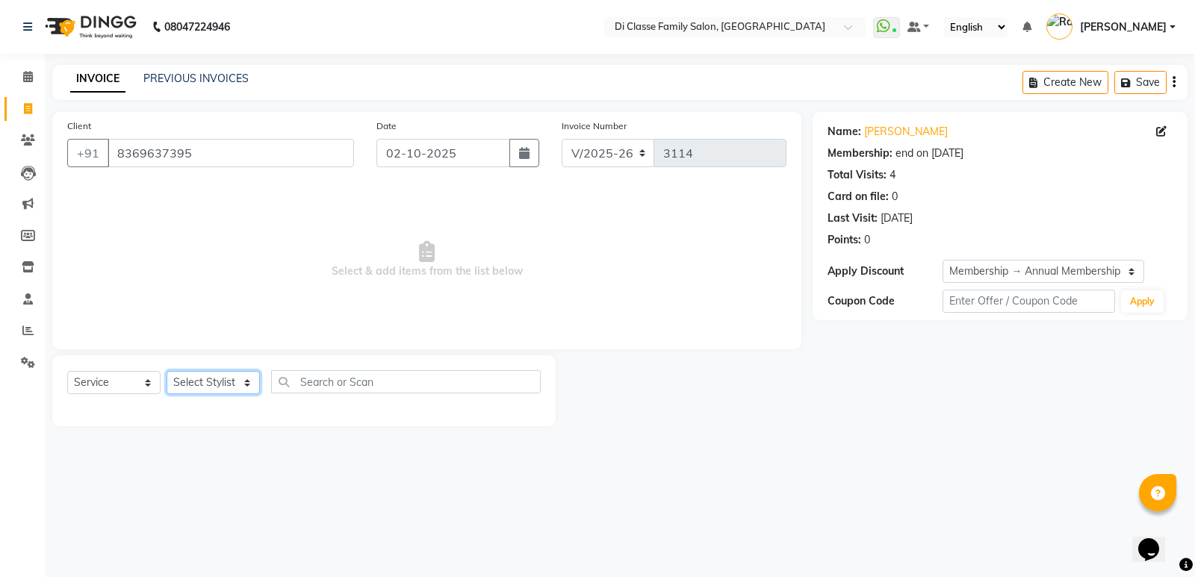
click at [227, 385] on select "Select Stylist ADMIN [PERSON_NAME] [PERSON_NAME] KAPIL [PERSON_NAME] [PERSON_NA…" at bounding box center [213, 382] width 93 height 23
select select "92217"
click at [167, 371] on select "Select Stylist ADMIN [PERSON_NAME] [PERSON_NAME] KAPIL [PERSON_NAME] [PERSON_NA…" at bounding box center [213, 382] width 93 height 23
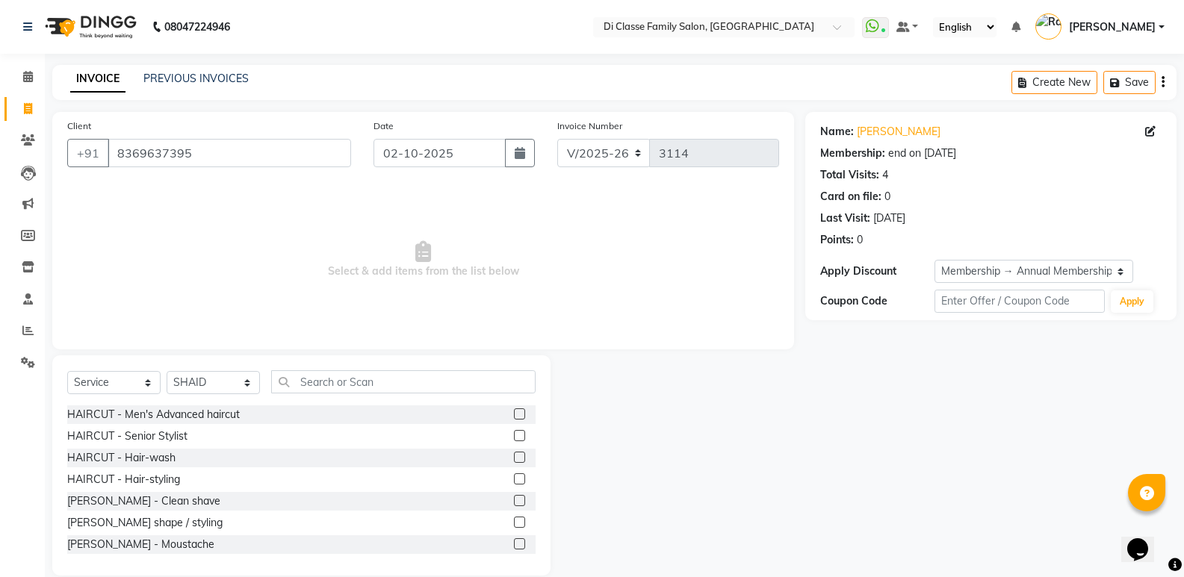
click at [514, 414] on label at bounding box center [519, 414] width 11 height 11
click at [514, 414] on input "checkbox" at bounding box center [519, 415] width 10 height 10
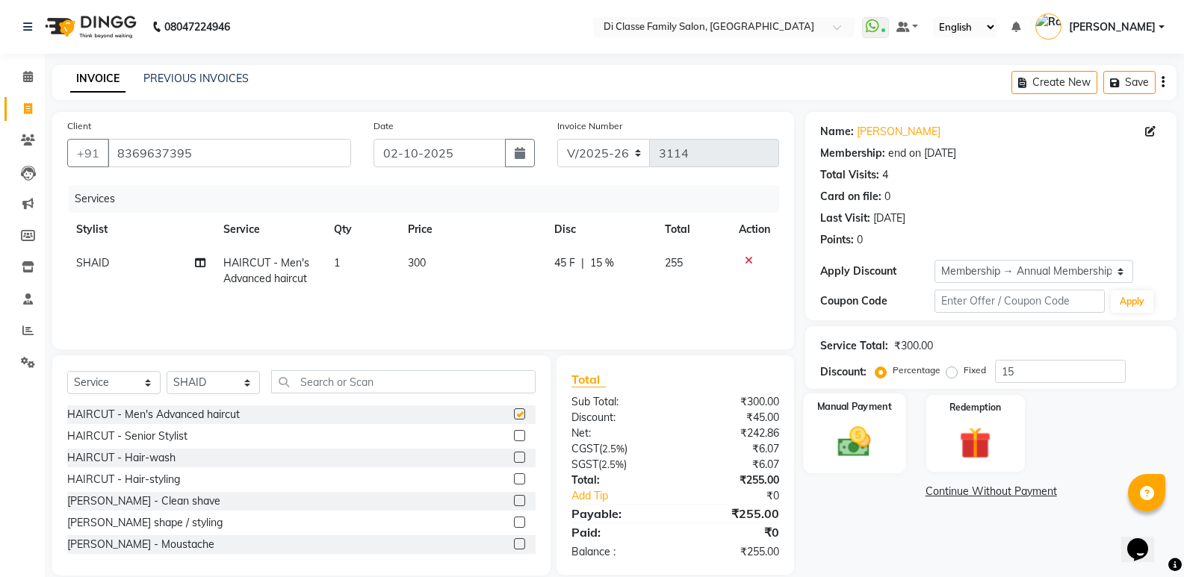
checkbox input "false"
click at [863, 439] on img at bounding box center [853, 442] width 53 height 38
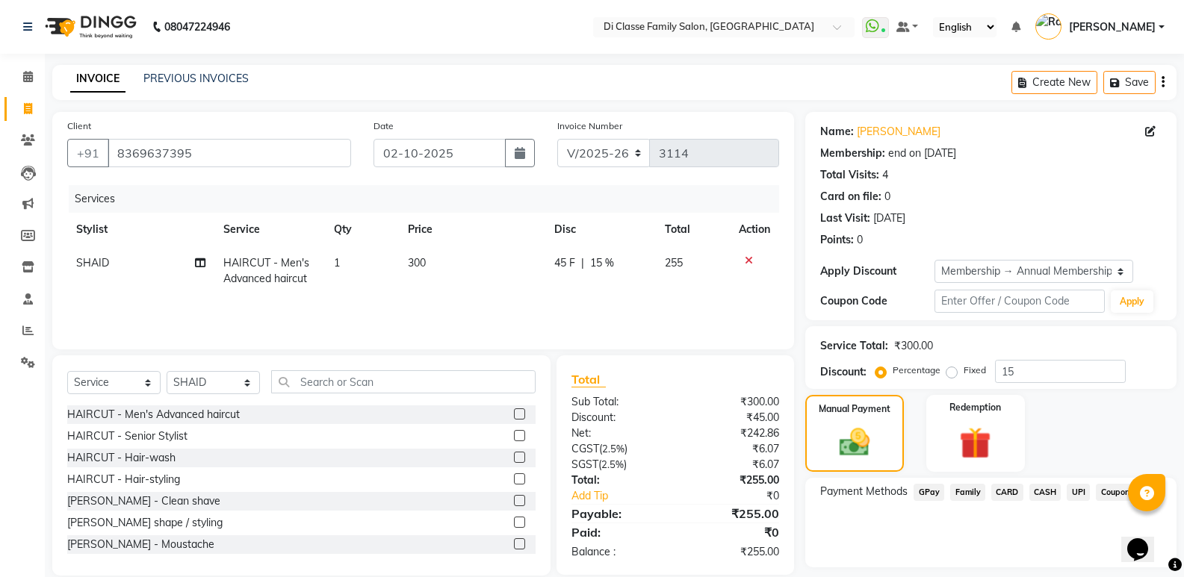
scroll to position [43, 0]
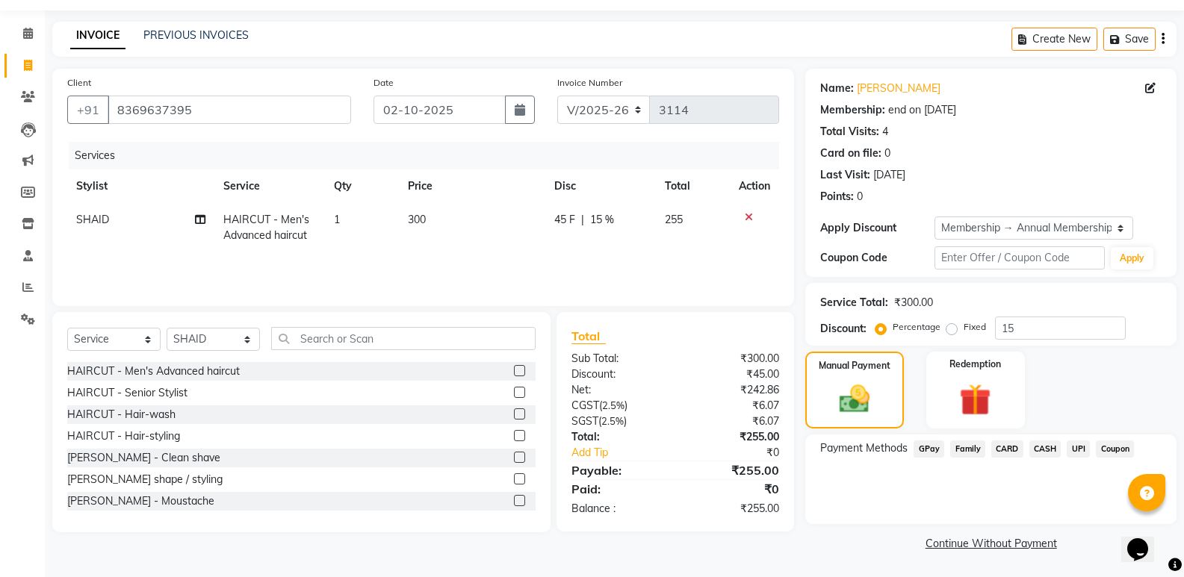
click at [925, 452] on span "GPay" at bounding box center [928, 449] width 31 height 17
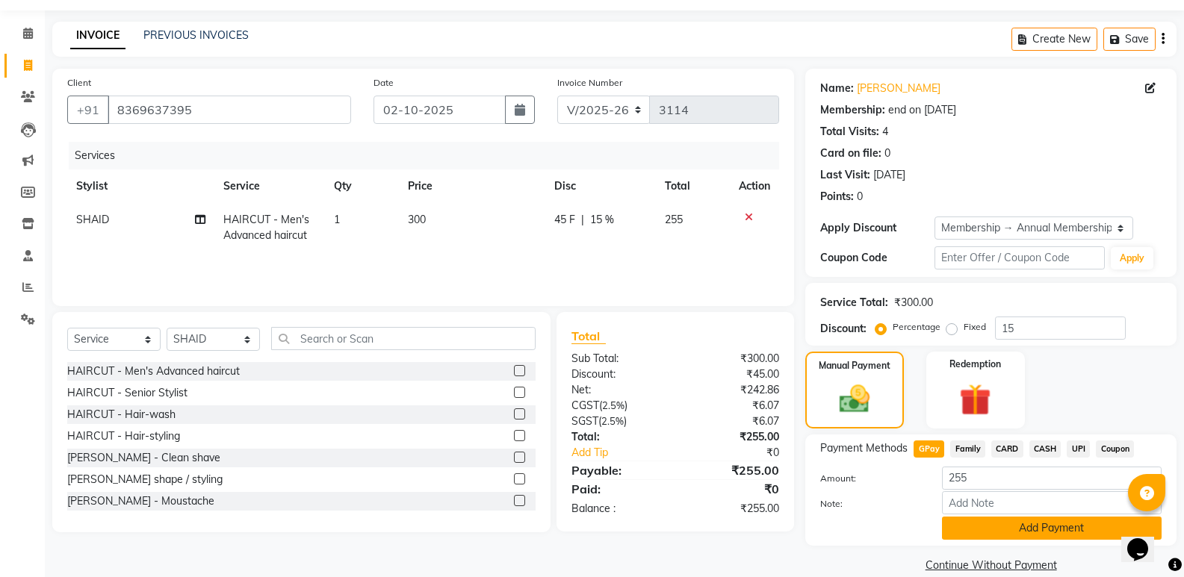
click at [966, 528] on button "Add Payment" at bounding box center [1052, 528] width 220 height 23
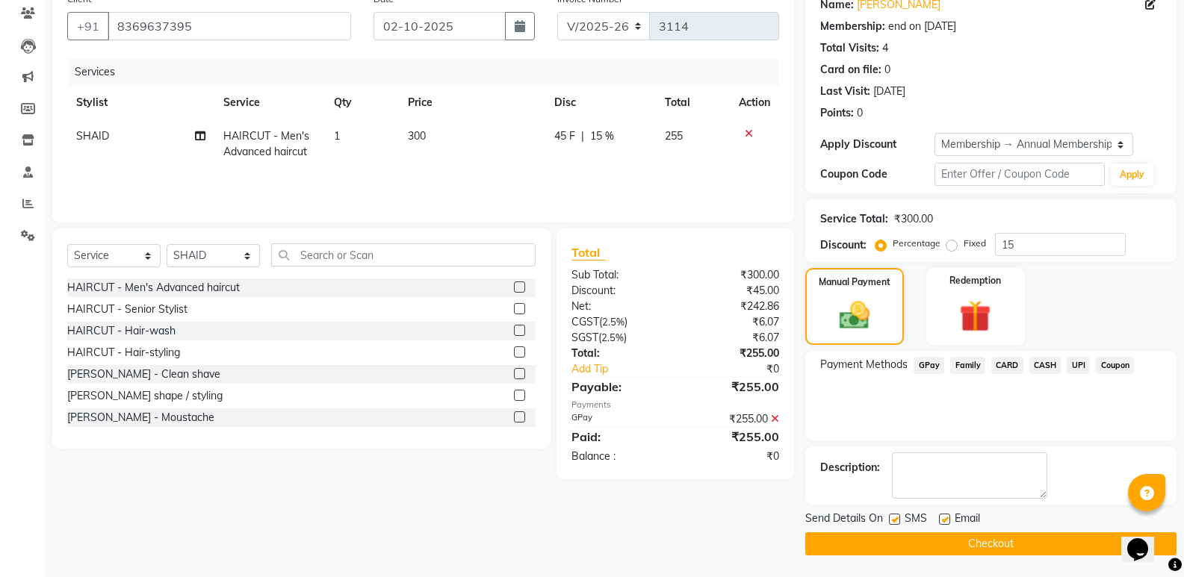
scroll to position [128, 0]
click at [963, 541] on button "Checkout" at bounding box center [990, 543] width 371 height 23
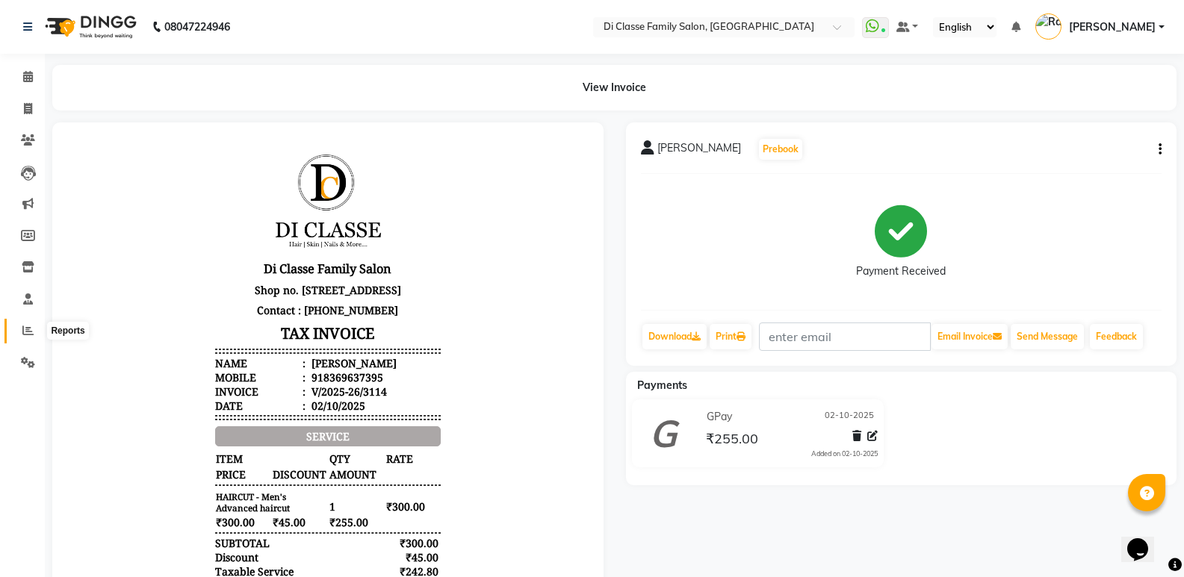
click at [26, 329] on icon at bounding box center [27, 330] width 11 height 11
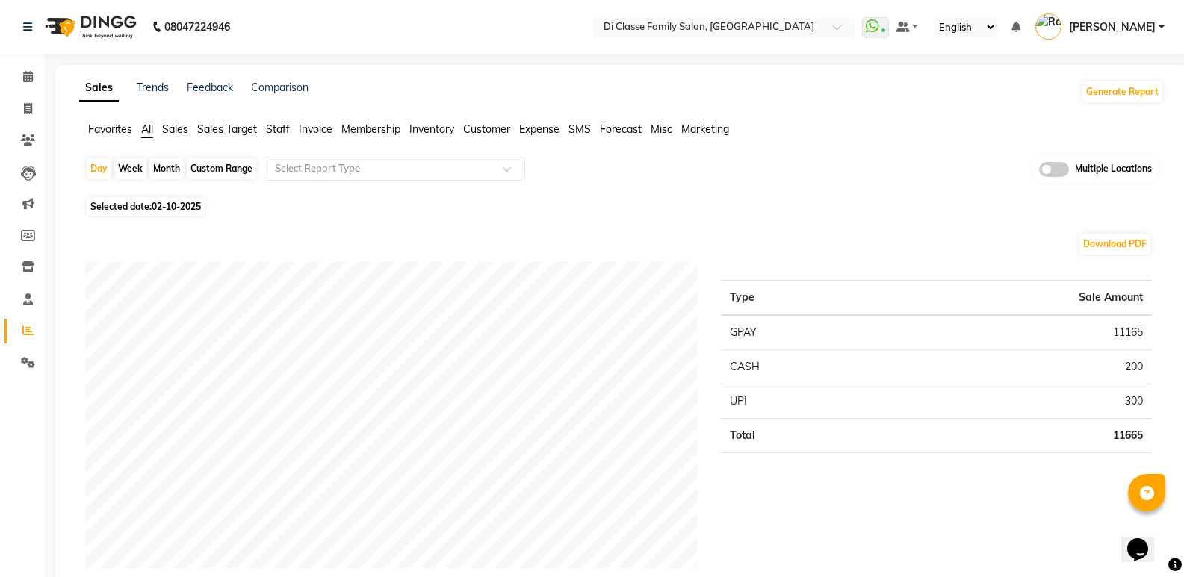
click at [277, 128] on span "Staff" at bounding box center [278, 128] width 24 height 13
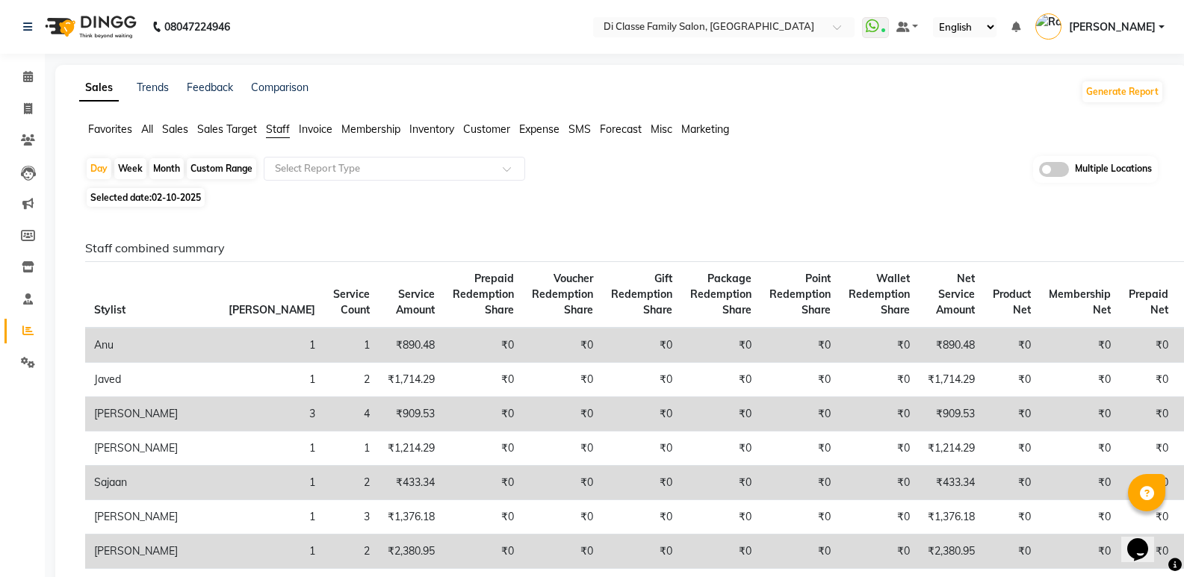
click at [176, 166] on div "Month" at bounding box center [166, 168] width 34 height 21
select select "10"
select select "2025"
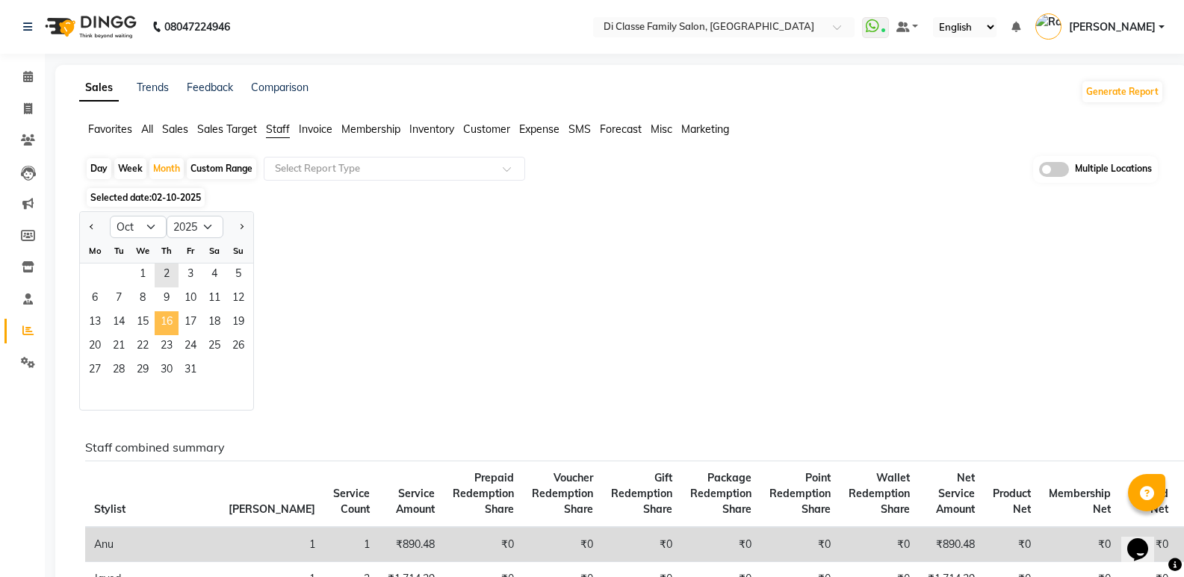
click at [165, 332] on span "16" at bounding box center [167, 323] width 24 height 24
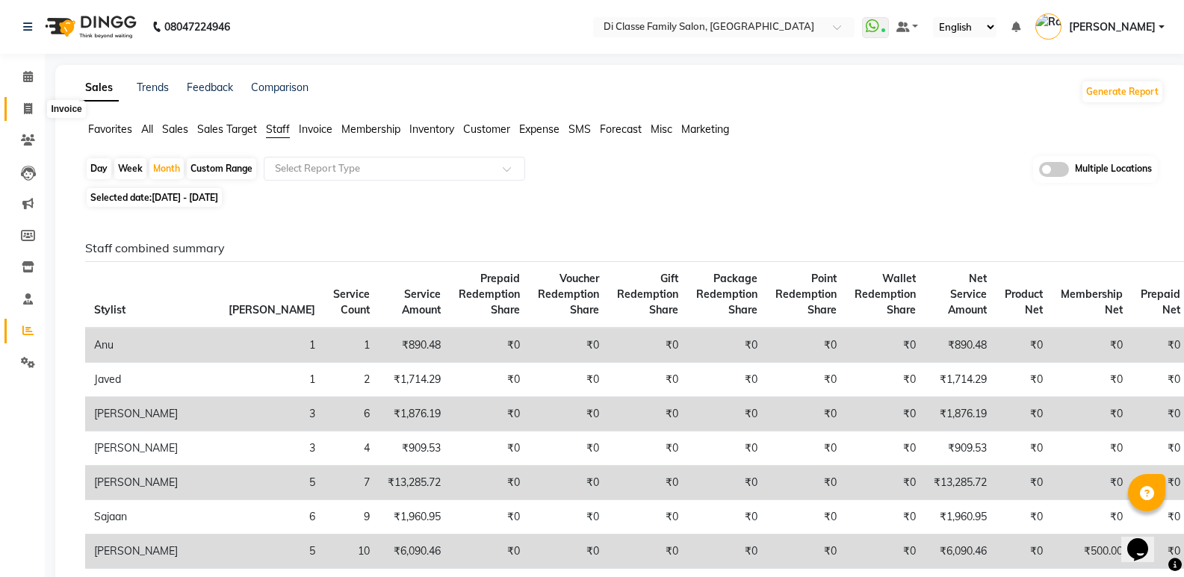
click at [29, 105] on icon at bounding box center [28, 108] width 8 height 11
select select "6346"
select select "service"
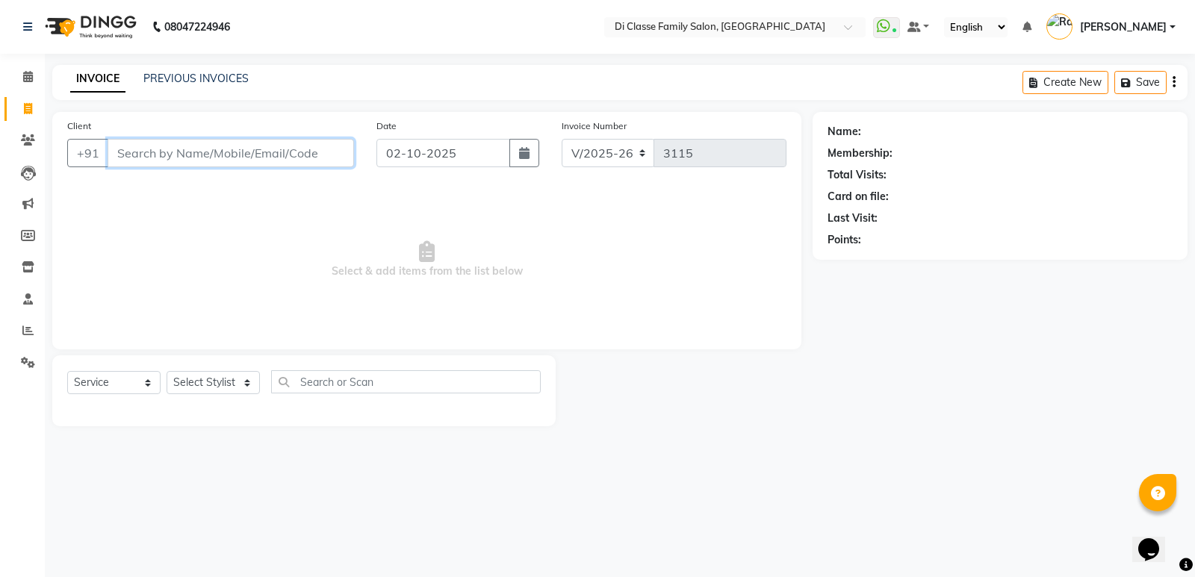
click at [196, 164] on input "Client" at bounding box center [231, 153] width 246 height 28
click at [264, 157] on input "Client" at bounding box center [231, 153] width 246 height 28
click at [187, 376] on select "Select Stylist ADMIN [PERSON_NAME] [PERSON_NAME] KAPIL [PERSON_NAME] [PERSON_NA…" at bounding box center [213, 382] width 93 height 23
select select "50058"
click at [167, 371] on select "Select Stylist ADMIN [PERSON_NAME] [PERSON_NAME] KAPIL [PERSON_NAME] [PERSON_NA…" at bounding box center [213, 382] width 93 height 23
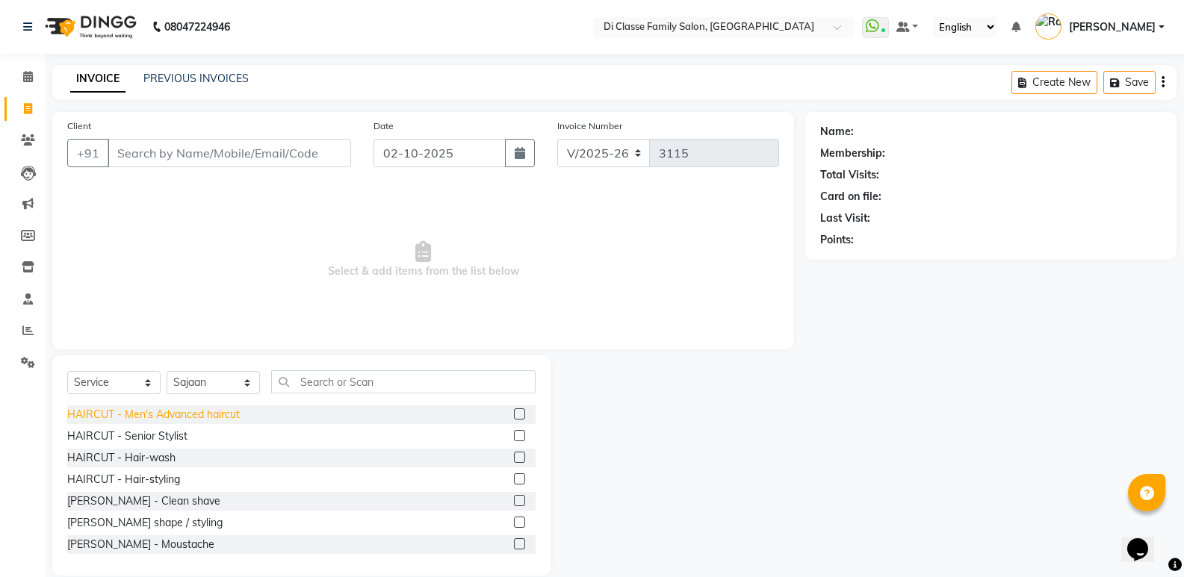
click at [175, 415] on div "HAIRCUT - Men's Advanced haircut" at bounding box center [153, 415] width 173 height 16
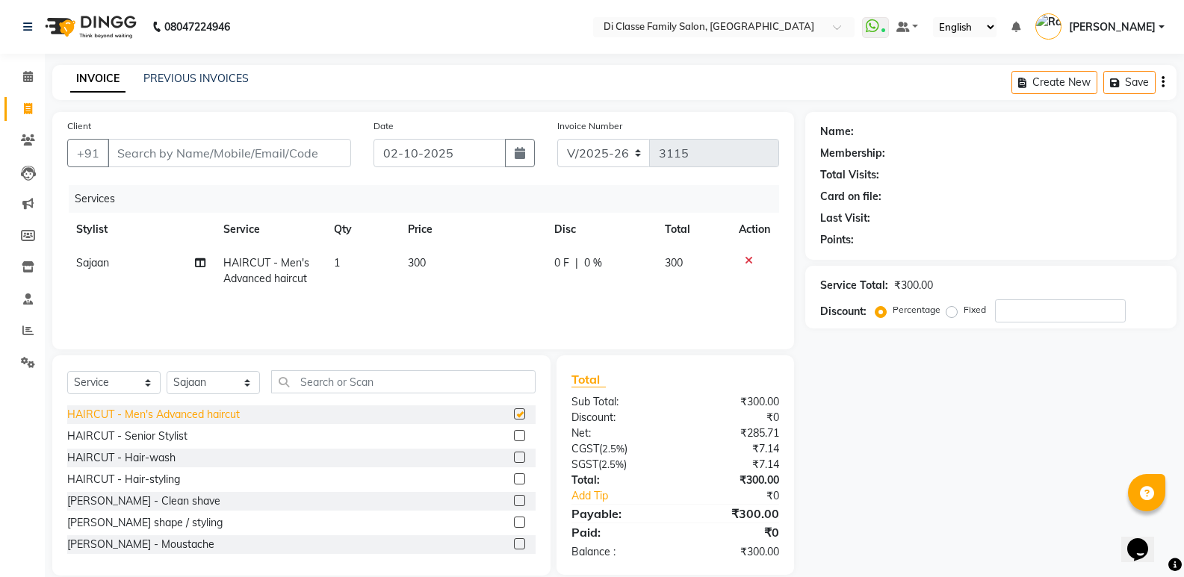
checkbox input "false"
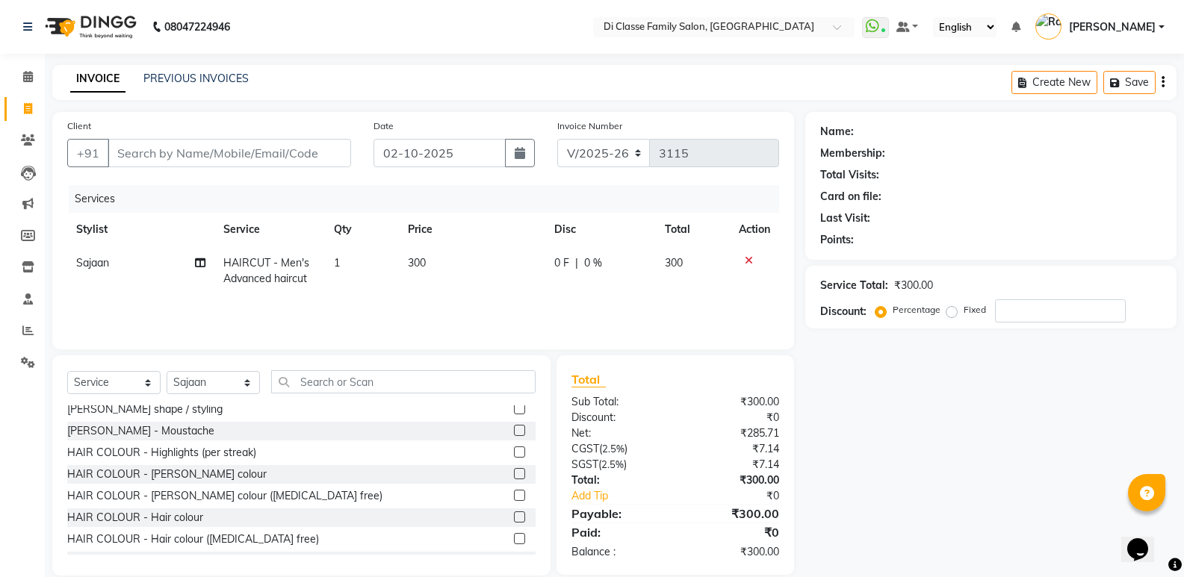
scroll to position [149, 0]
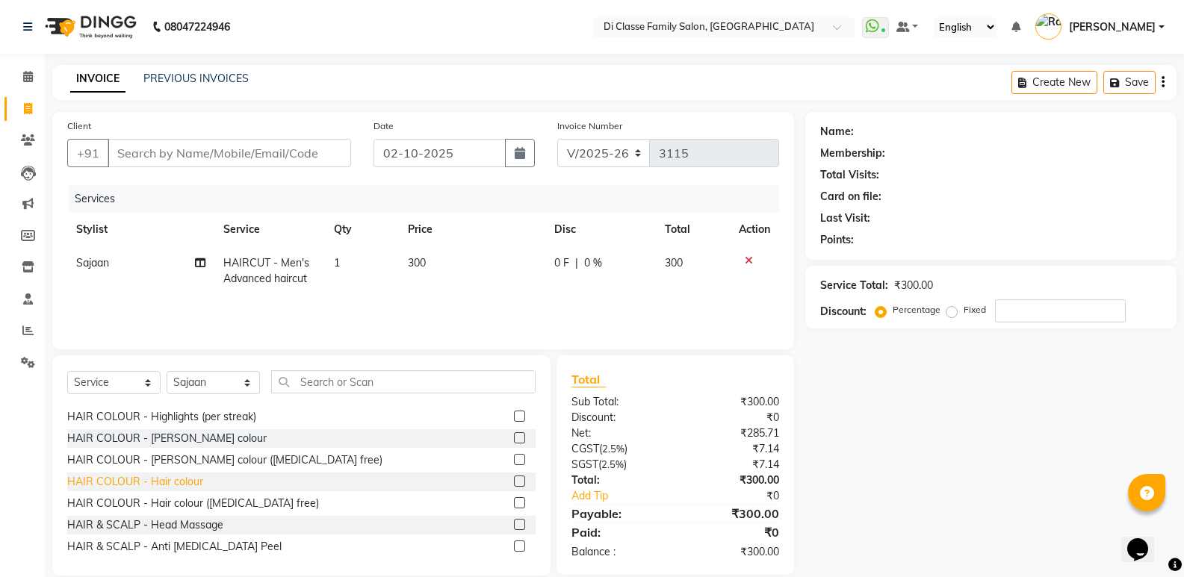
click at [198, 487] on div "HAIR COLOUR - Hair colour" at bounding box center [135, 482] width 136 height 16
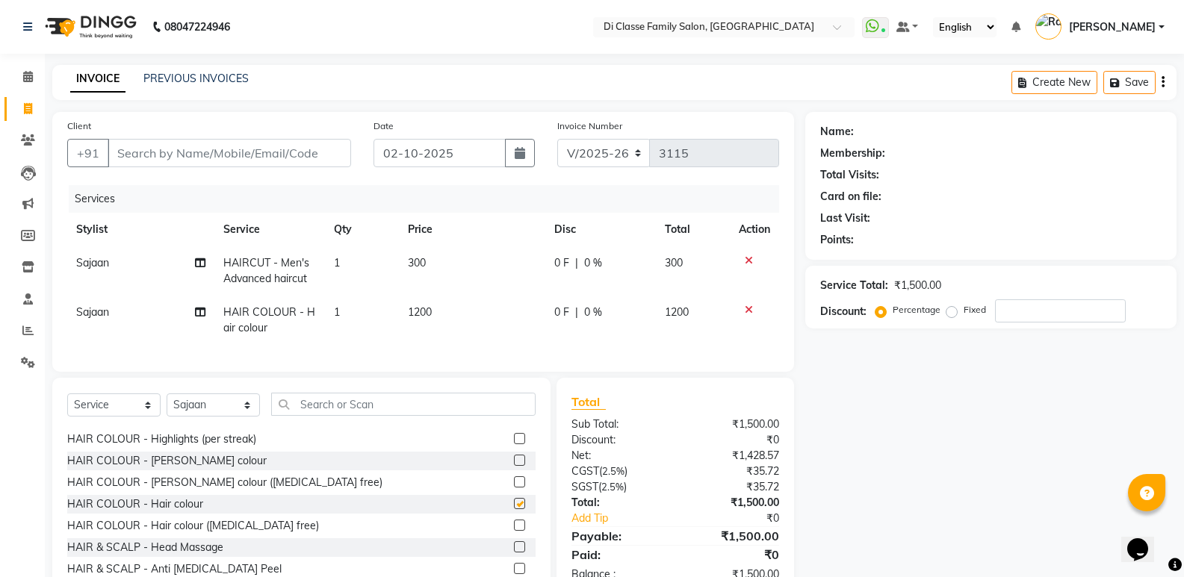
checkbox input "false"
click at [218, 133] on div "Client +91" at bounding box center [209, 148] width 306 height 61
drag, startPoint x: 244, startPoint y: 140, endPoint x: 252, endPoint y: 154, distance: 16.4
click at [245, 143] on input "Client" at bounding box center [229, 153] width 243 height 28
type input "9"
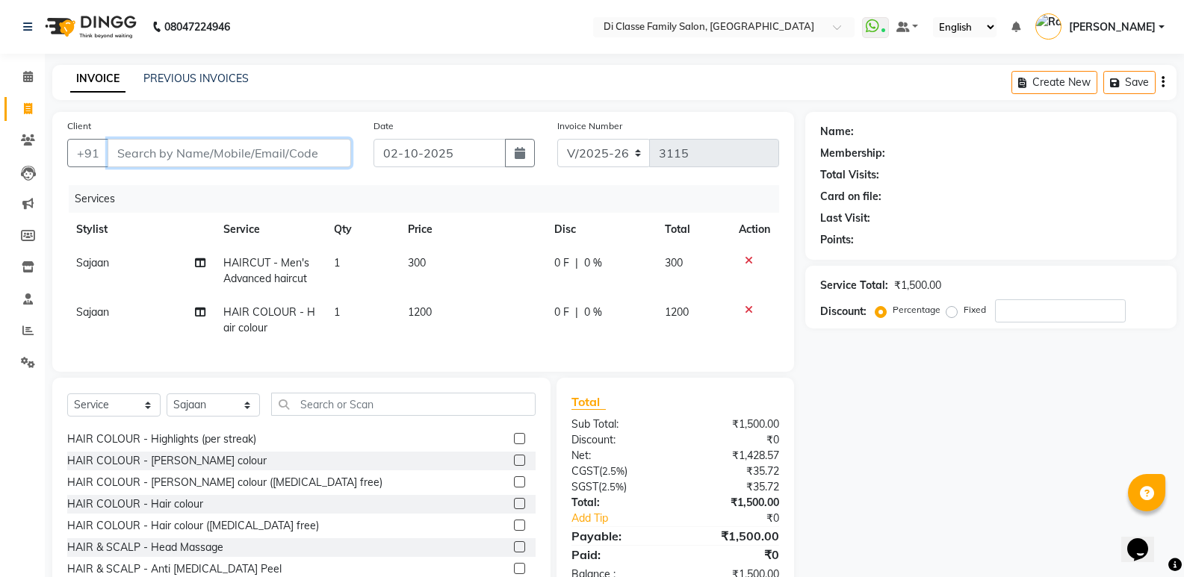
type input "0"
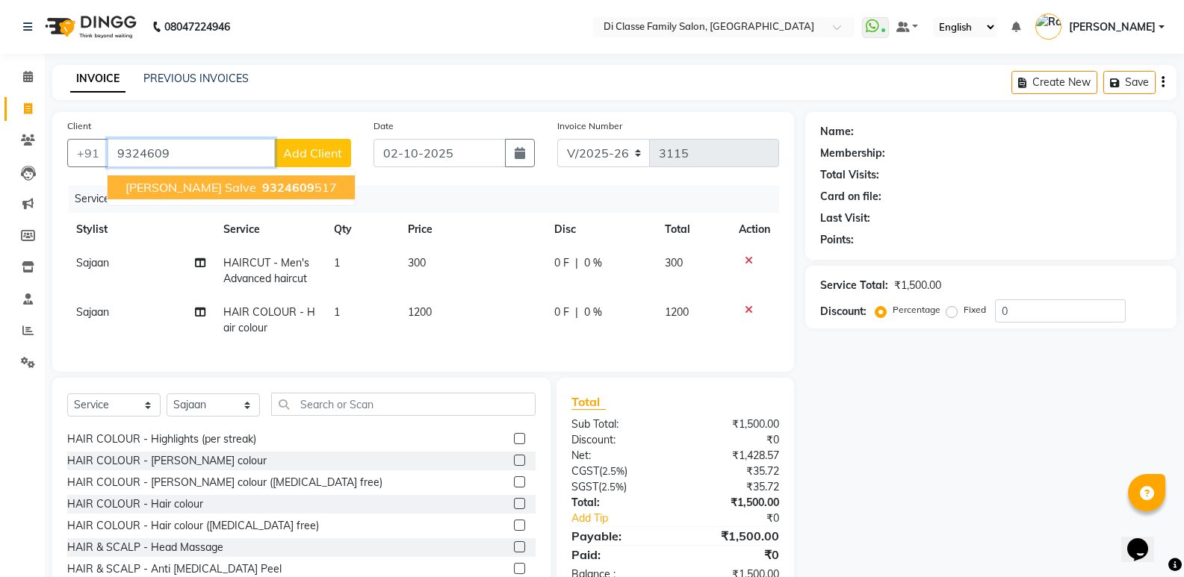
click at [262, 190] on span "9324609" at bounding box center [288, 187] width 52 height 15
type input "9324609517"
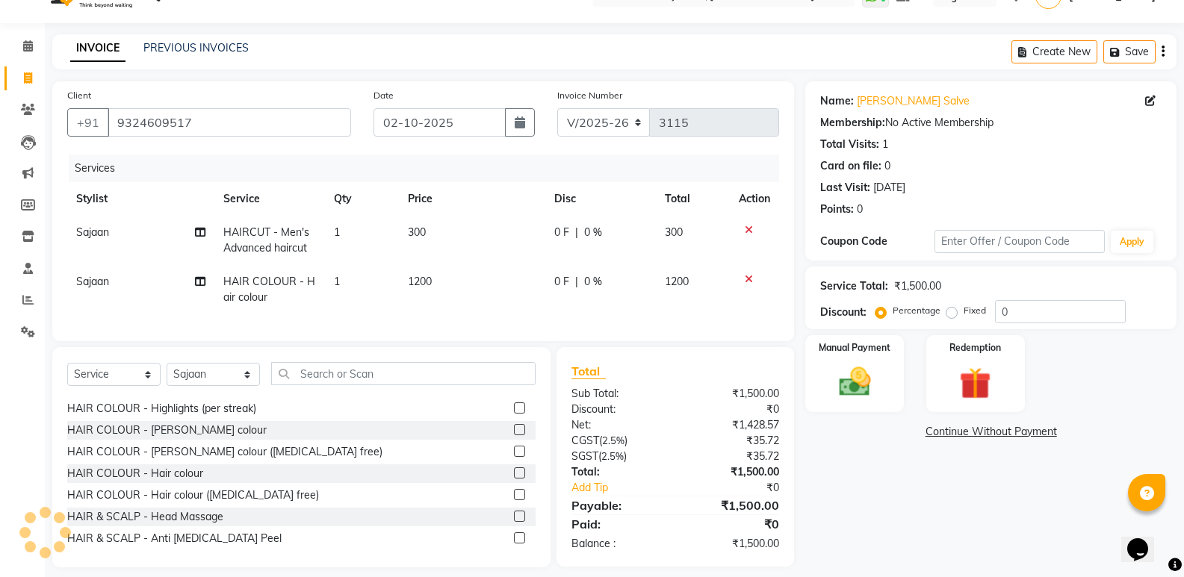
scroll to position [55, 0]
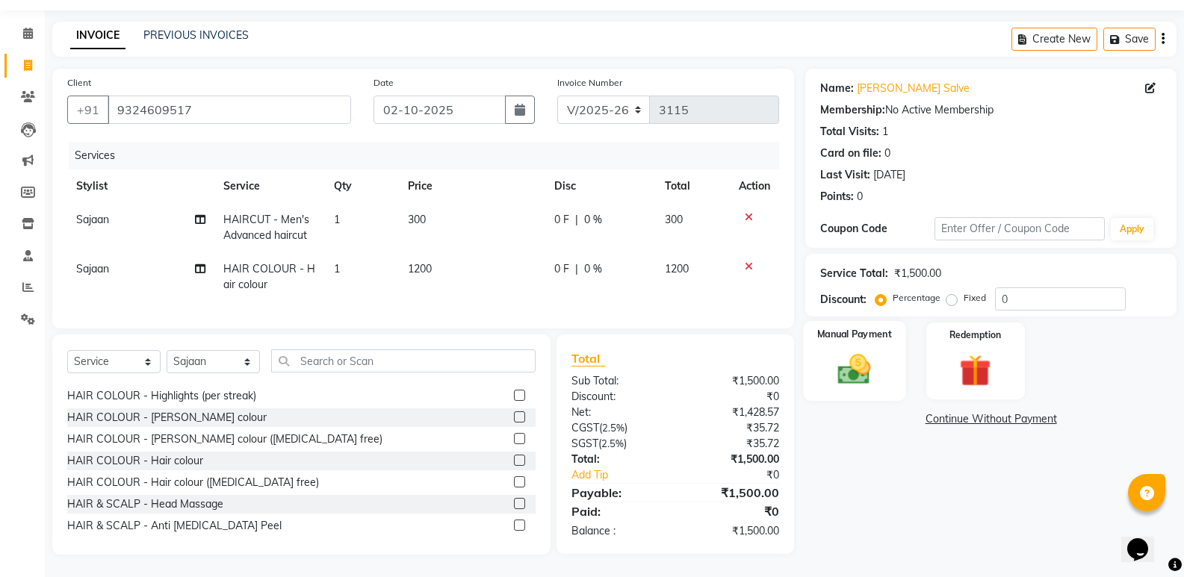
click at [843, 353] on img at bounding box center [853, 369] width 53 height 38
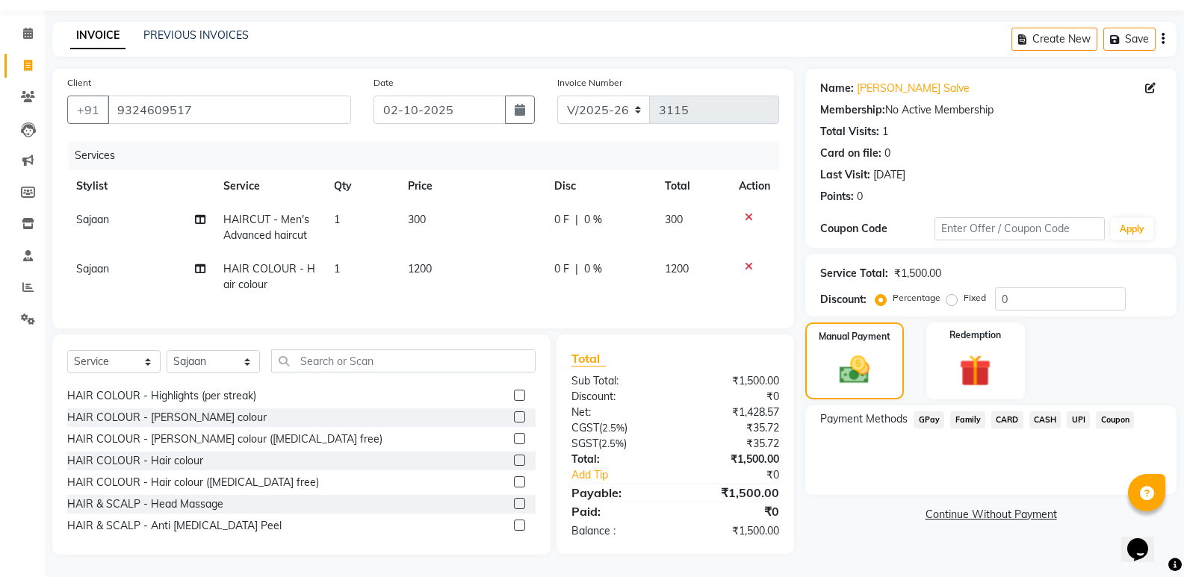
click at [928, 412] on span "GPay" at bounding box center [928, 420] width 31 height 17
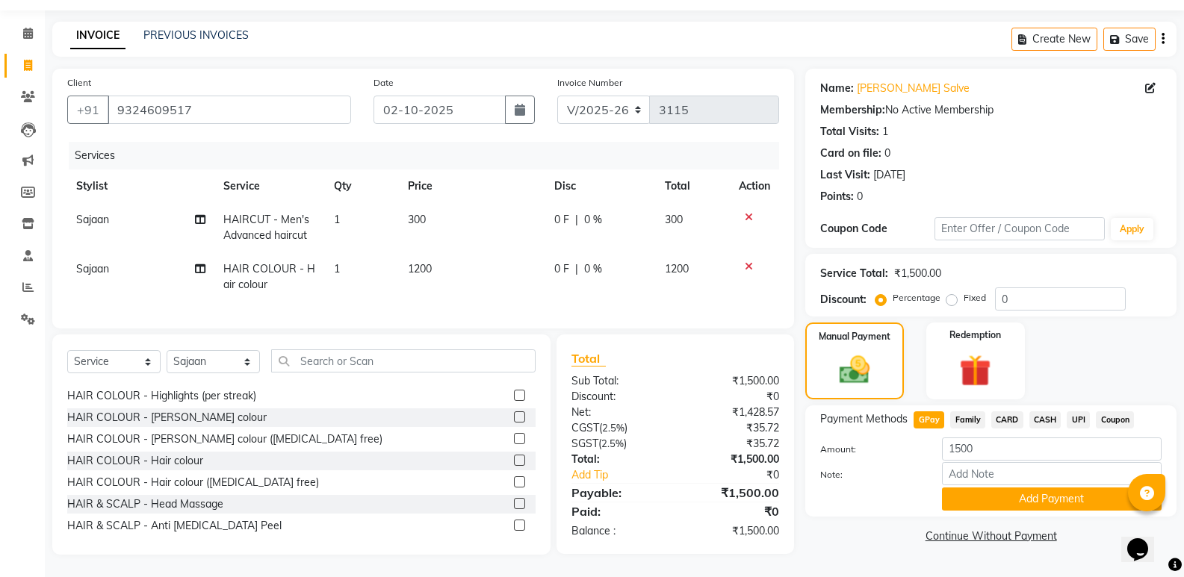
click at [973, 488] on button "Add Payment" at bounding box center [1052, 499] width 220 height 23
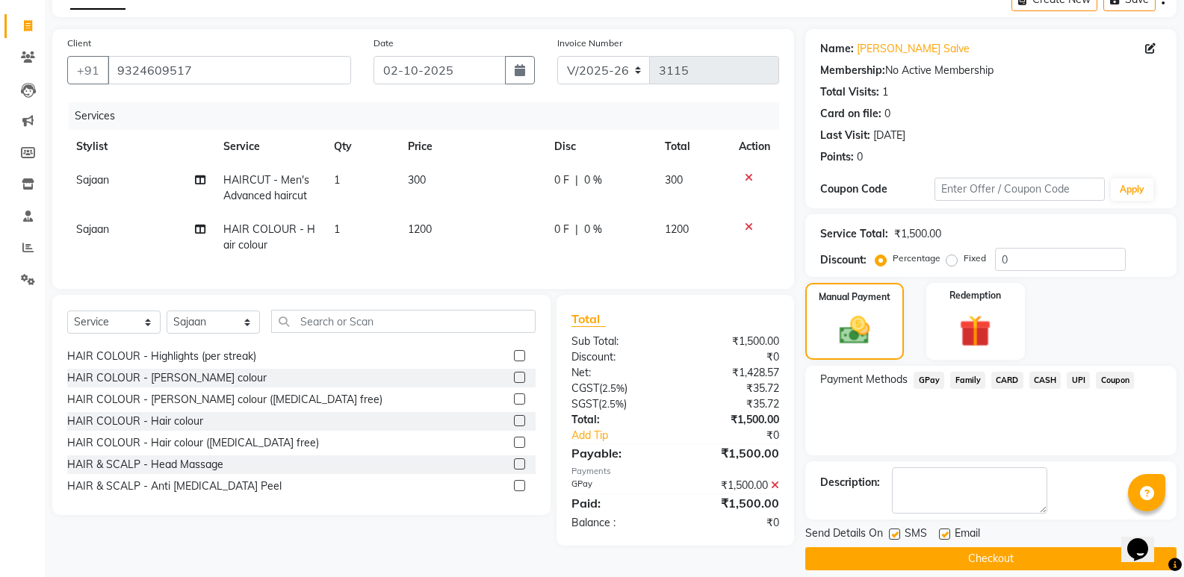
scroll to position [99, 0]
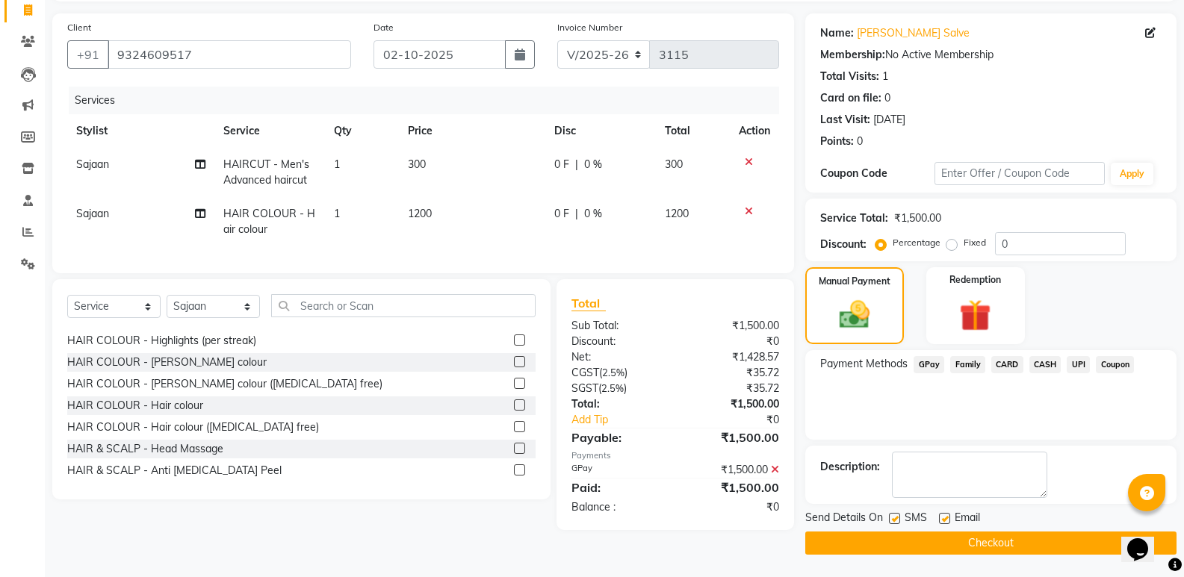
click at [999, 539] on button "Checkout" at bounding box center [990, 543] width 371 height 23
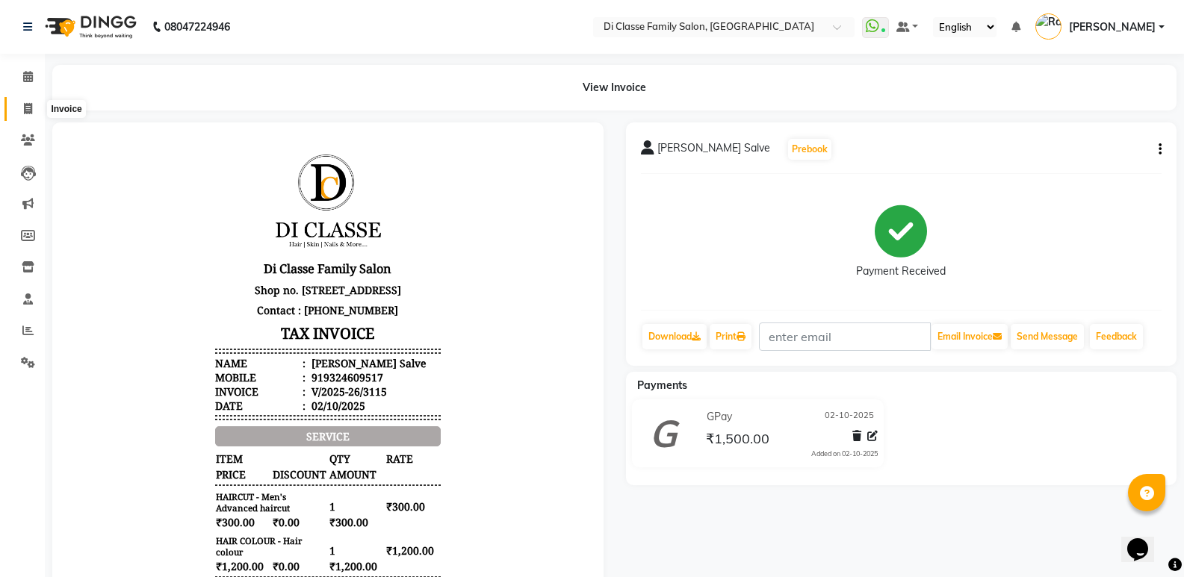
click at [31, 112] on icon at bounding box center [28, 108] width 8 height 11
select select "6346"
select select "service"
